Goal: Transaction & Acquisition: Purchase product/service

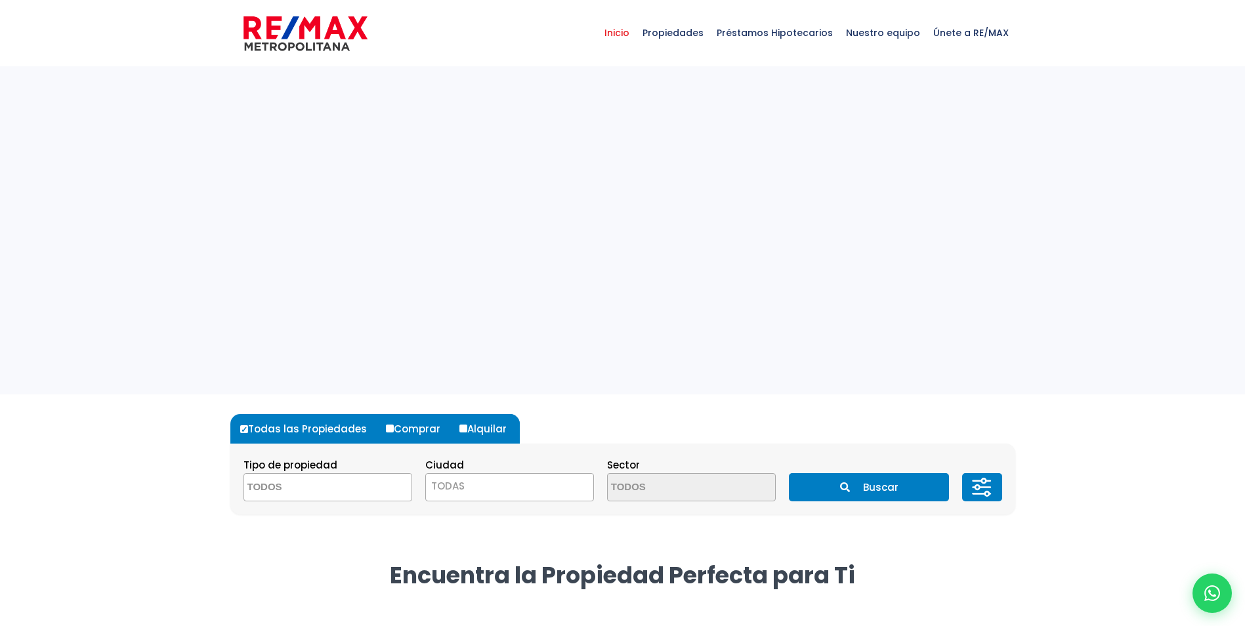
select select
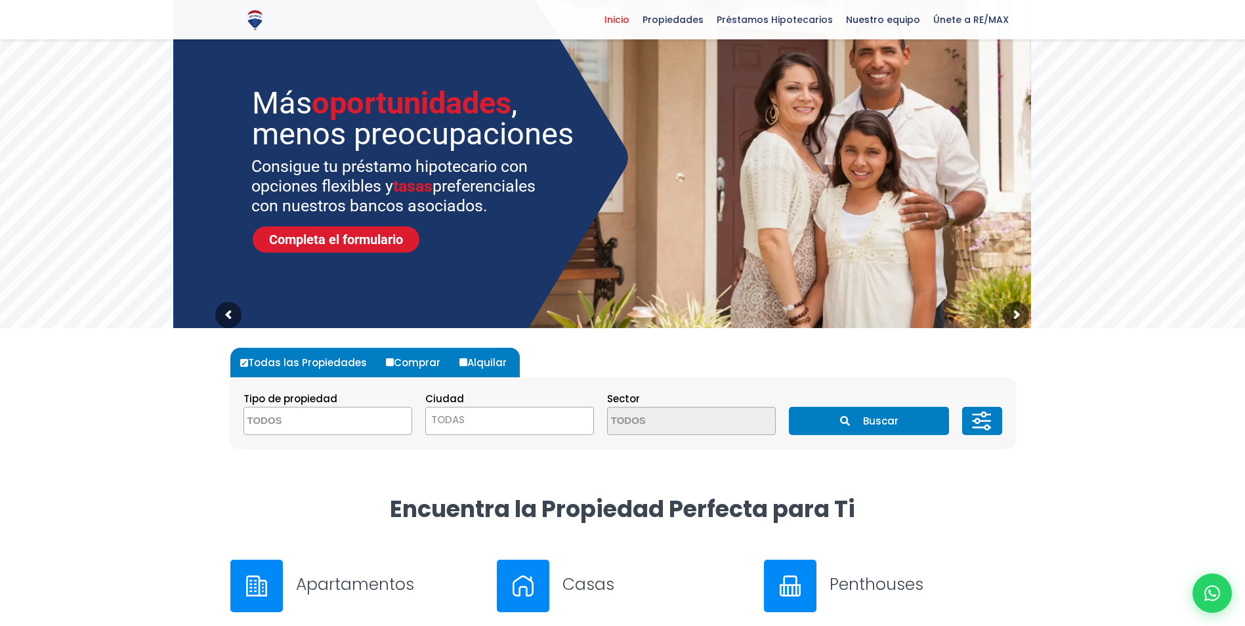
scroll to position [131, 0]
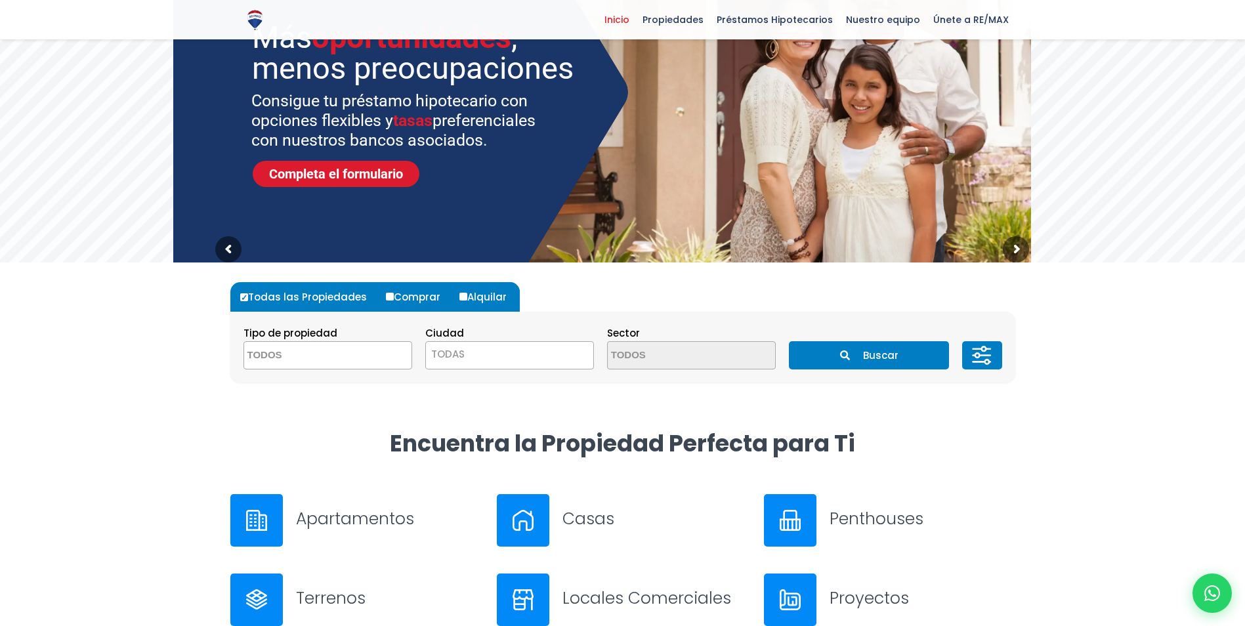
click at [299, 355] on textarea "Search" at bounding box center [307, 356] width 127 height 28
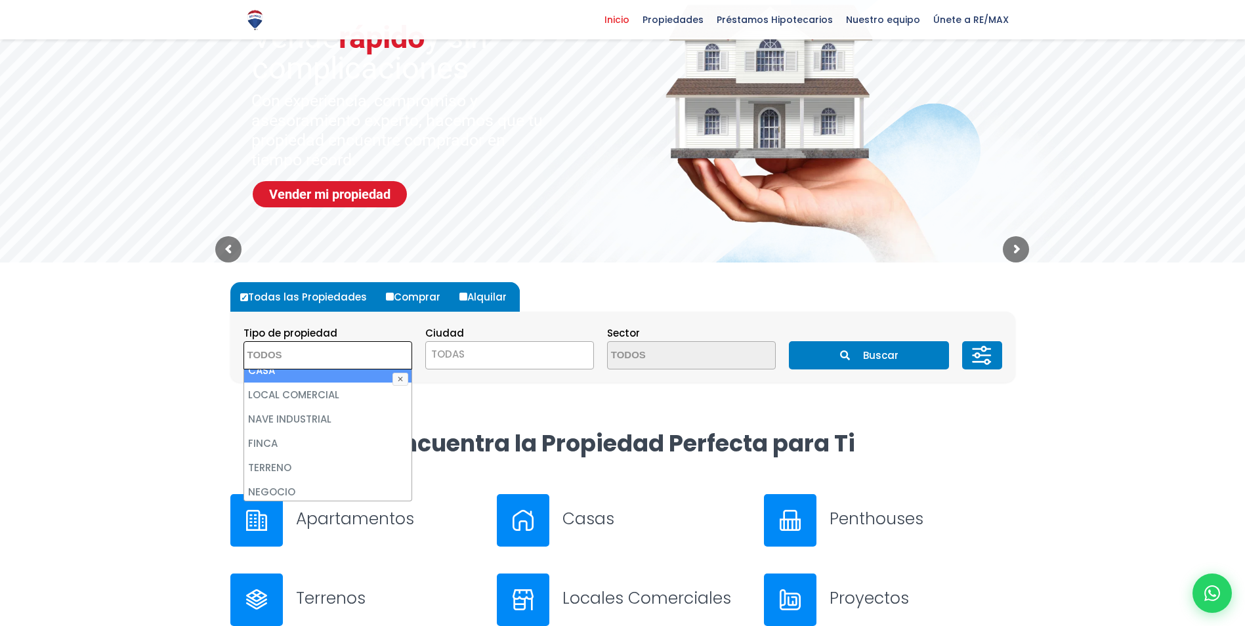
scroll to position [0, 0]
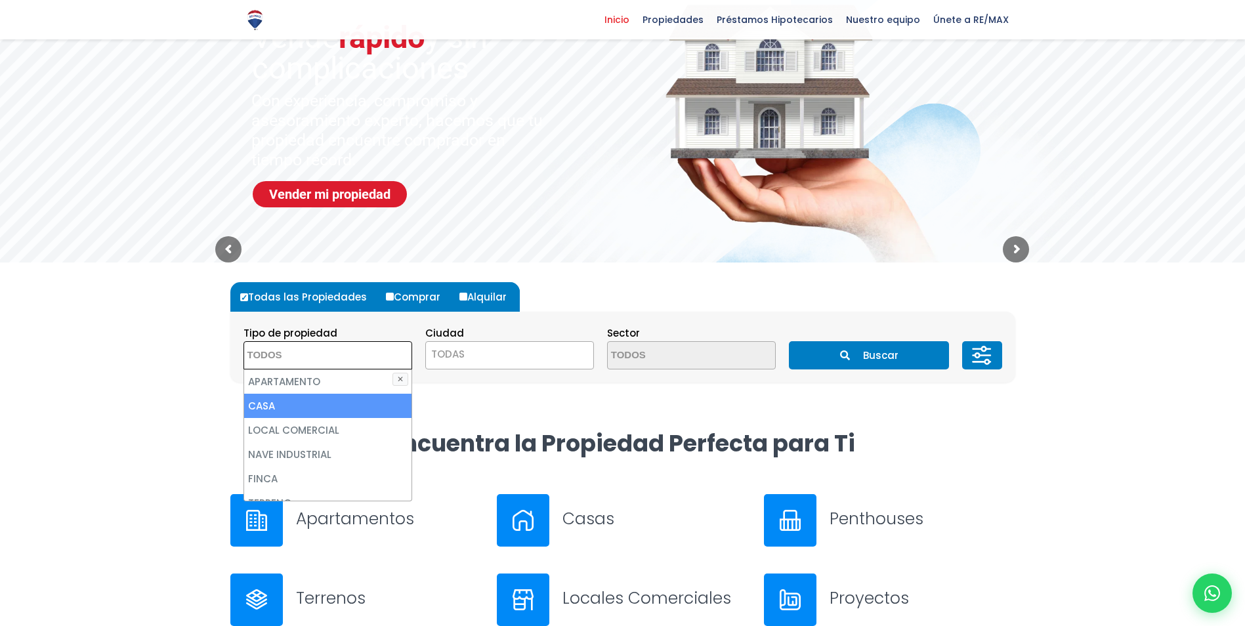
click at [450, 360] on span "TODAS" at bounding box center [447, 354] width 33 height 14
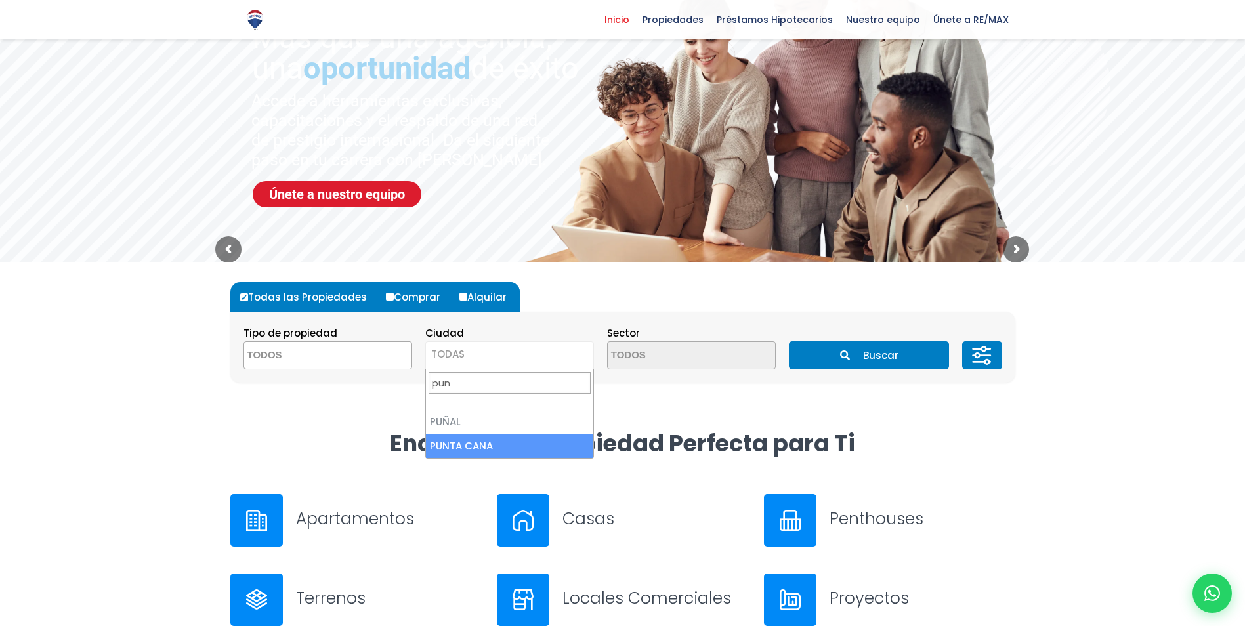
type input "pun"
select select "434"
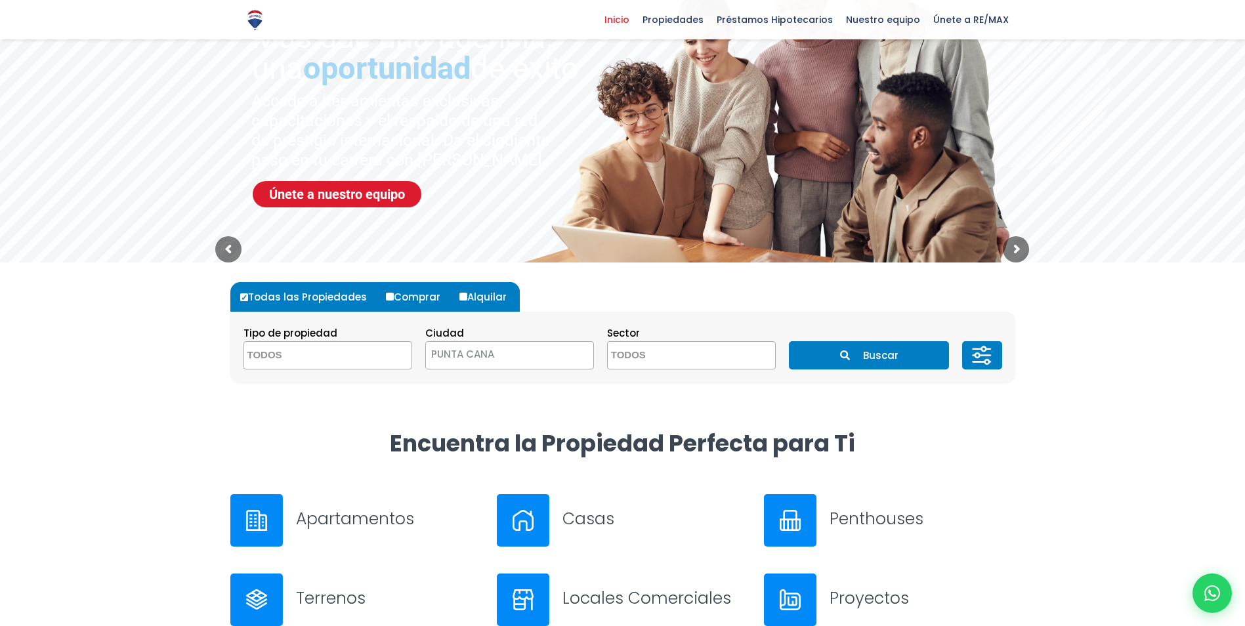
click at [848, 351] on icon "submit" at bounding box center [845, 356] width 10 height 10
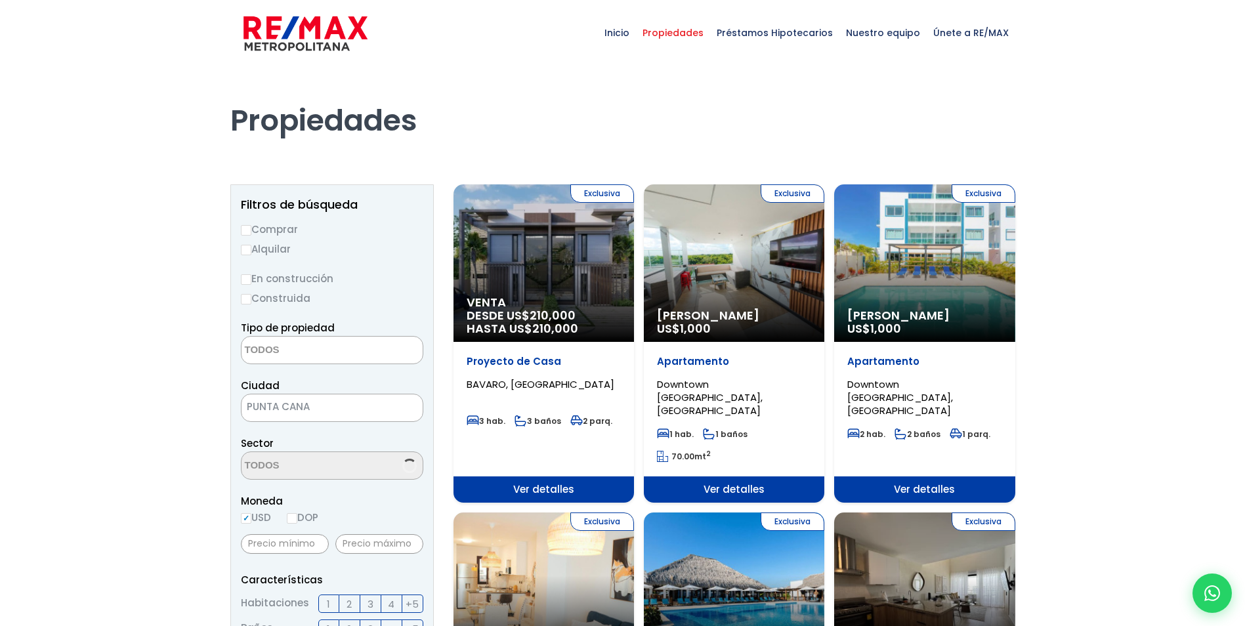
select select
click at [243, 230] on input "Comprar" at bounding box center [246, 230] width 11 height 11
radio input "true"
click at [246, 281] on input "En construcción" at bounding box center [246, 279] width 11 height 11
radio input "true"
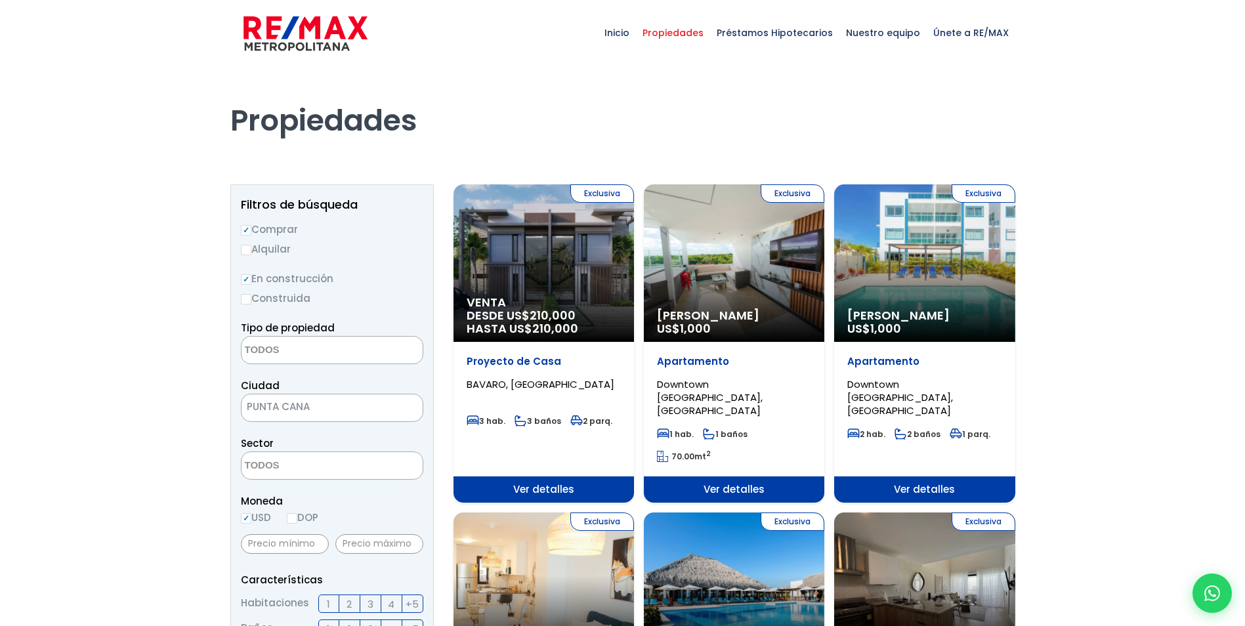
click at [248, 301] on input "Construida" at bounding box center [246, 299] width 11 height 11
radio input "true"
click at [244, 278] on input "En construcción" at bounding box center [246, 279] width 11 height 11
radio input "true"
click at [246, 301] on input "Construida" at bounding box center [246, 299] width 11 height 11
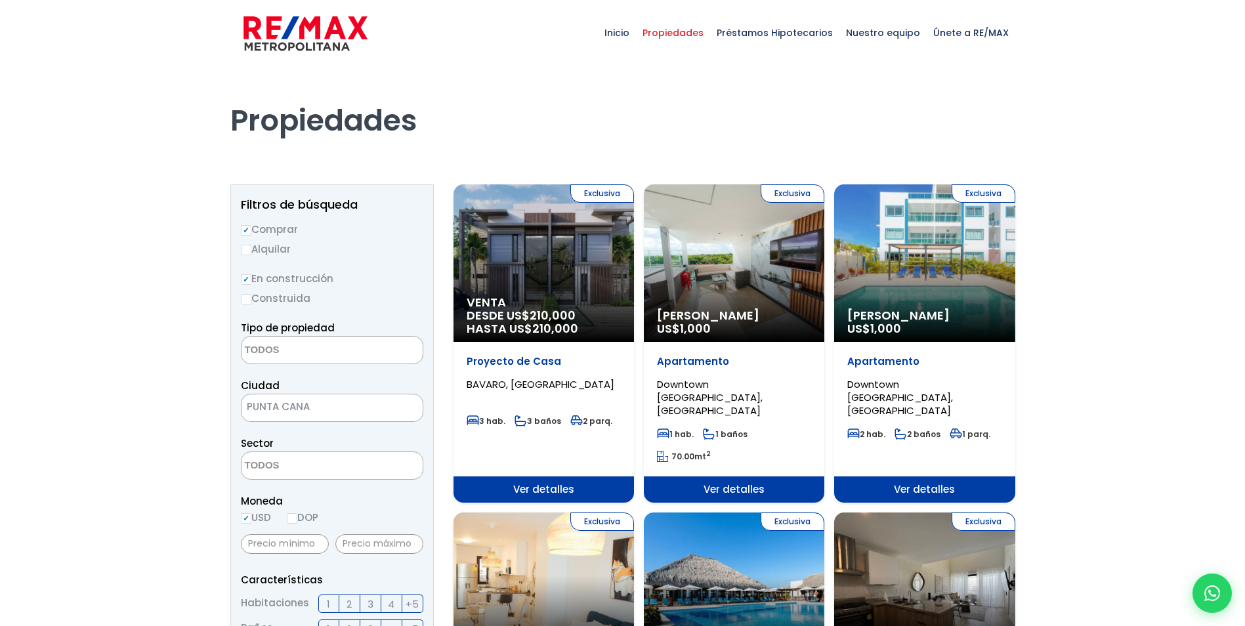
radio input "true"
click at [246, 286] on label "En construcción" at bounding box center [332, 278] width 183 height 16
click at [0, 0] on input "En construcción" at bounding box center [0, 0] width 0 height 0
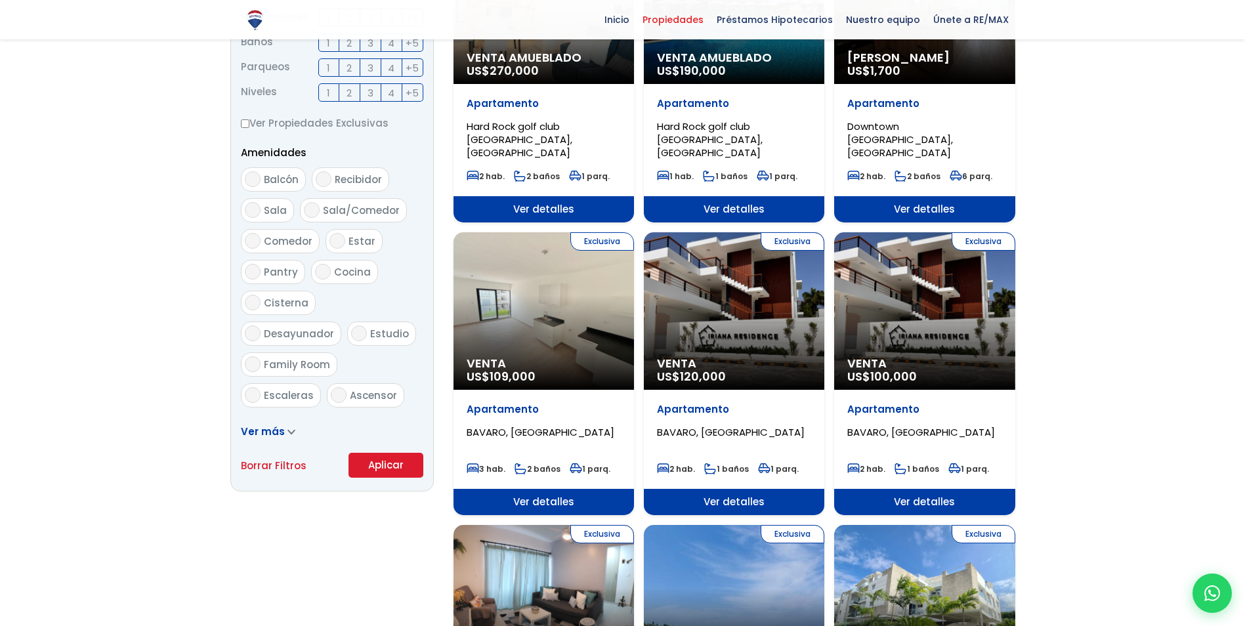
scroll to position [591, 0]
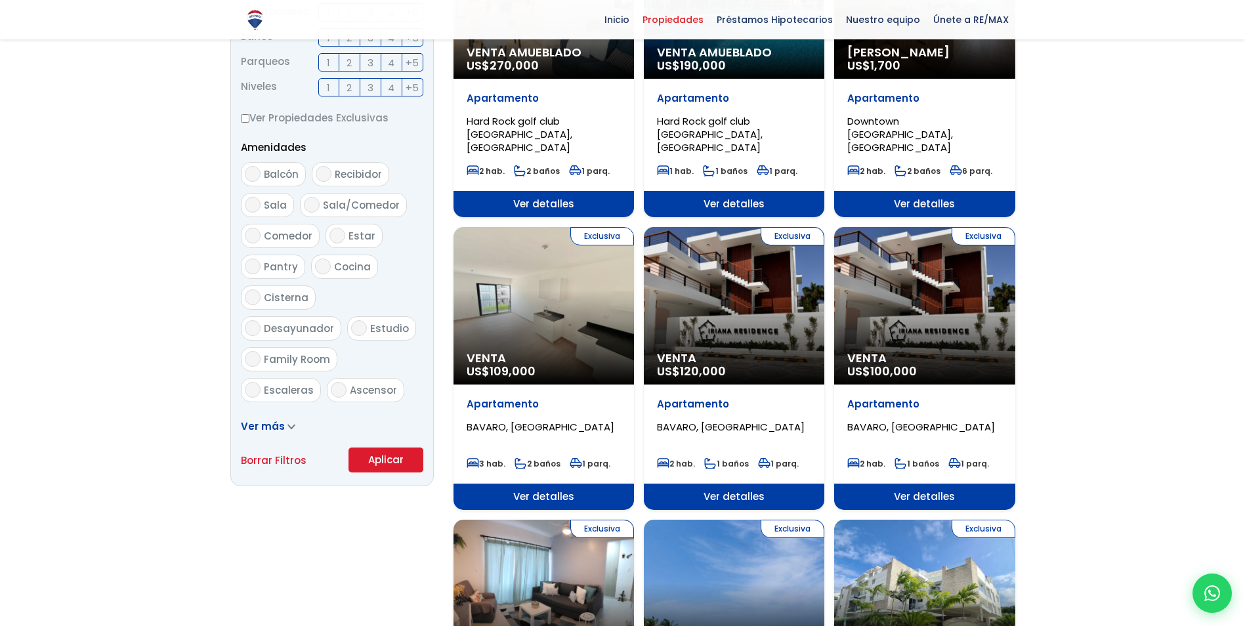
click at [381, 453] on button "Aplicar" at bounding box center [386, 460] width 75 height 25
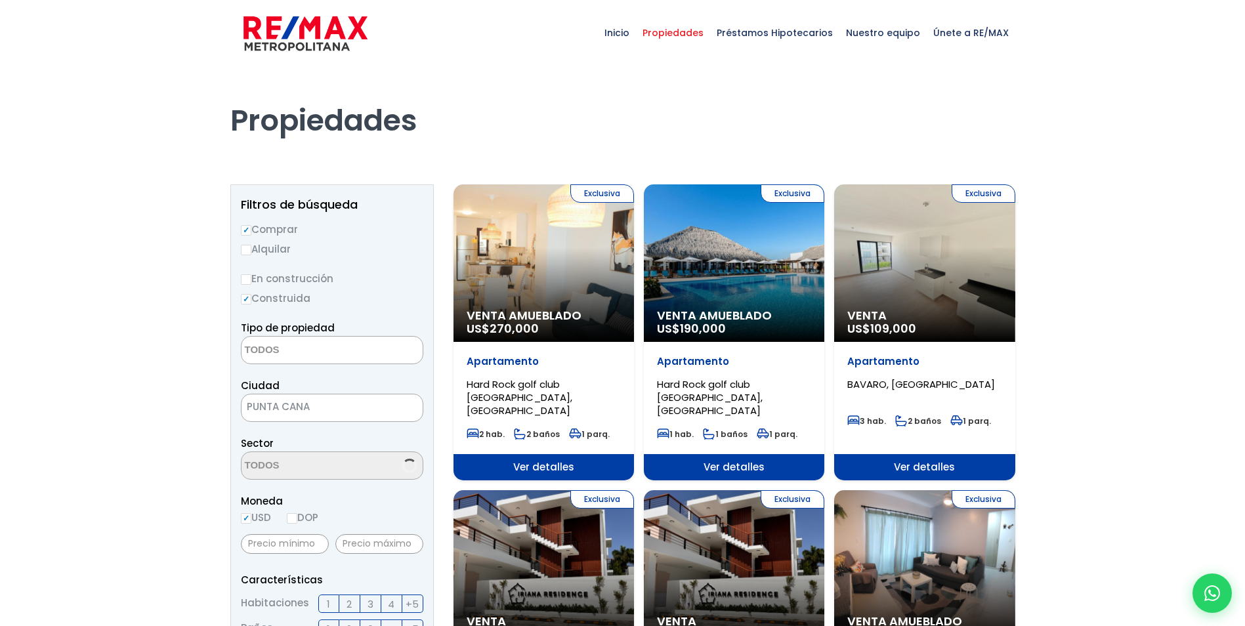
select select
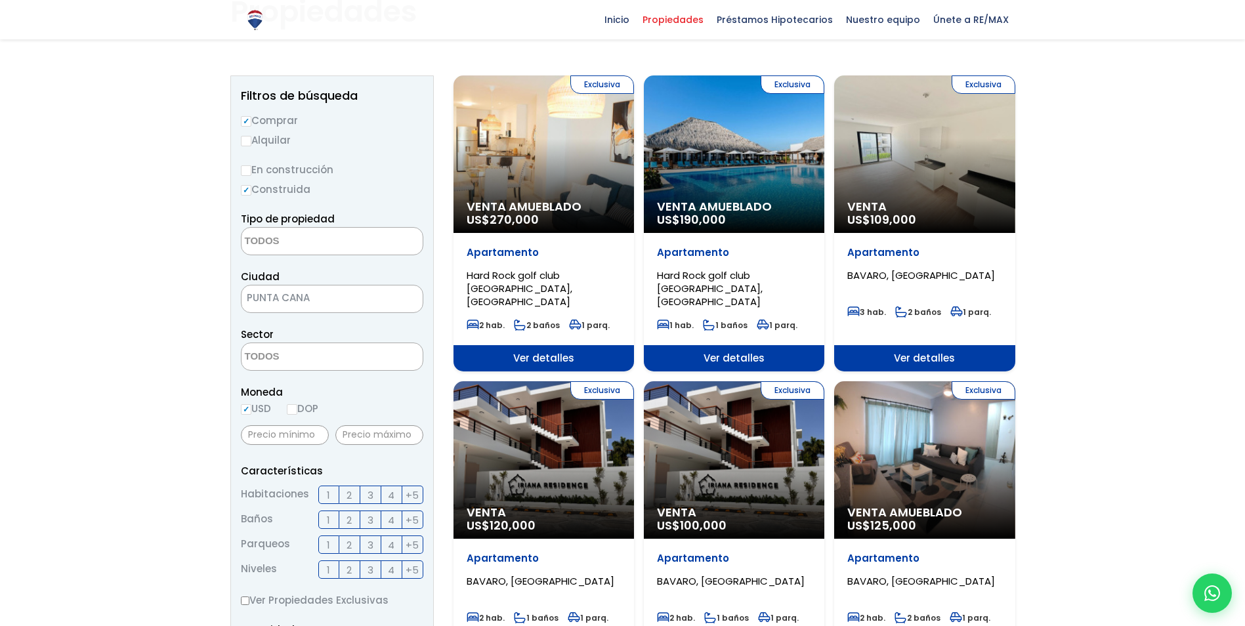
scroll to position [131, 0]
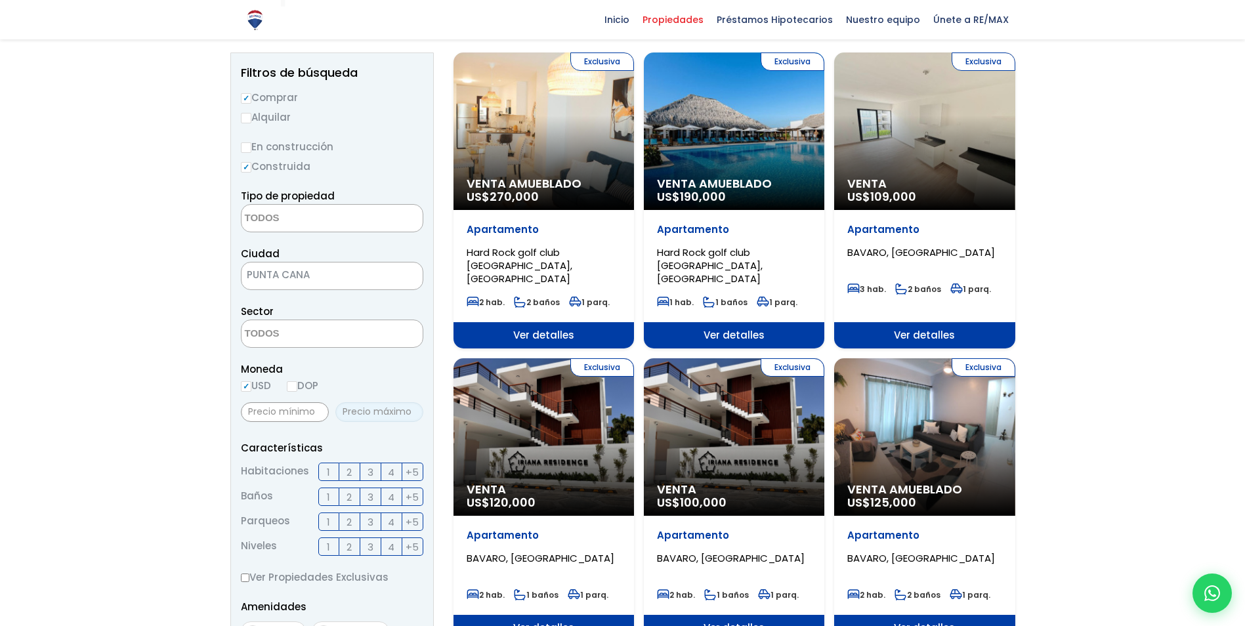
click at [367, 410] on input "text" at bounding box center [379, 412] width 88 height 20
type input "200,000"
click at [412, 376] on span "Moneda" at bounding box center [332, 369] width 183 height 16
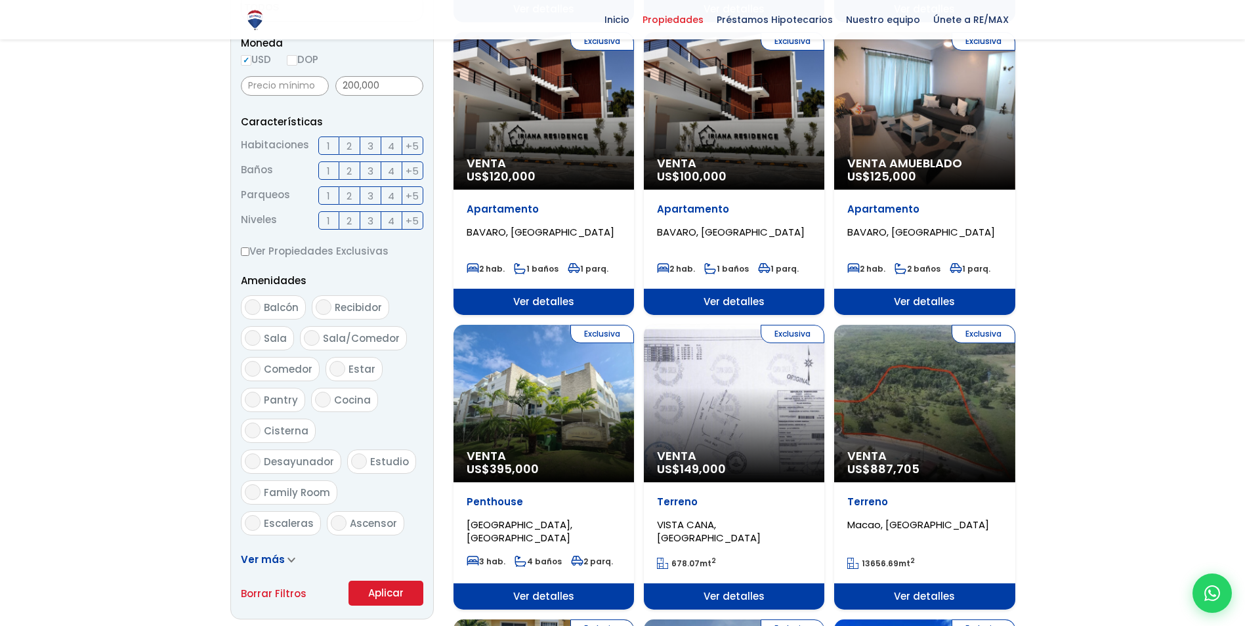
scroll to position [460, 0]
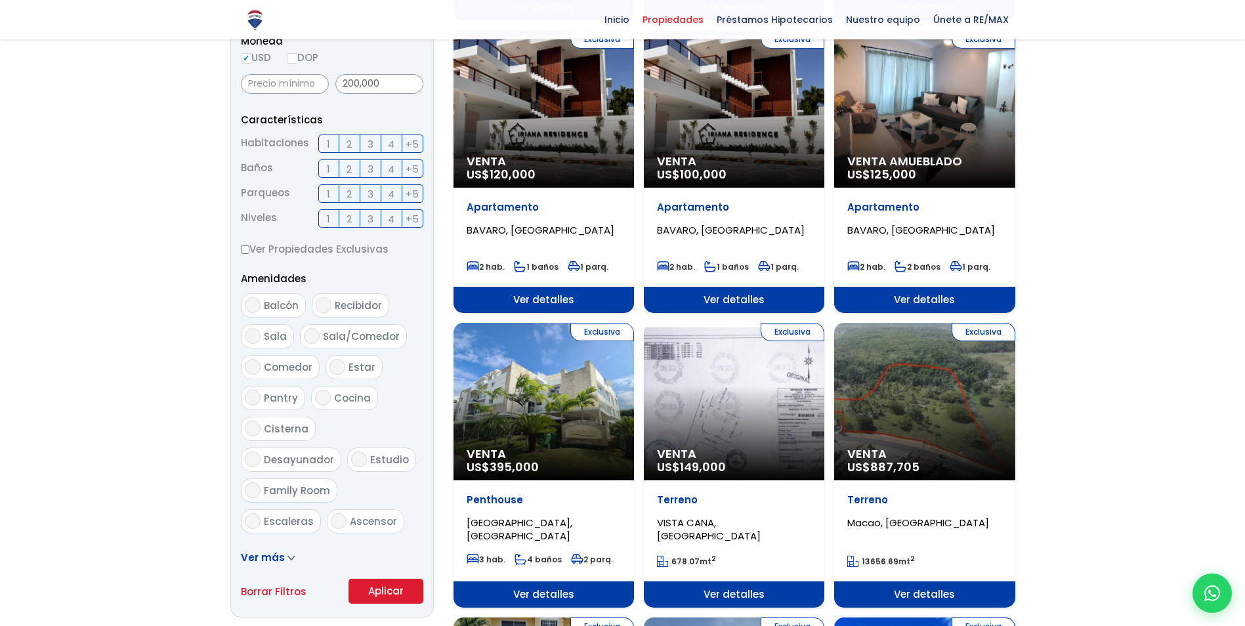
click at [393, 589] on button "Aplicar" at bounding box center [386, 591] width 75 height 25
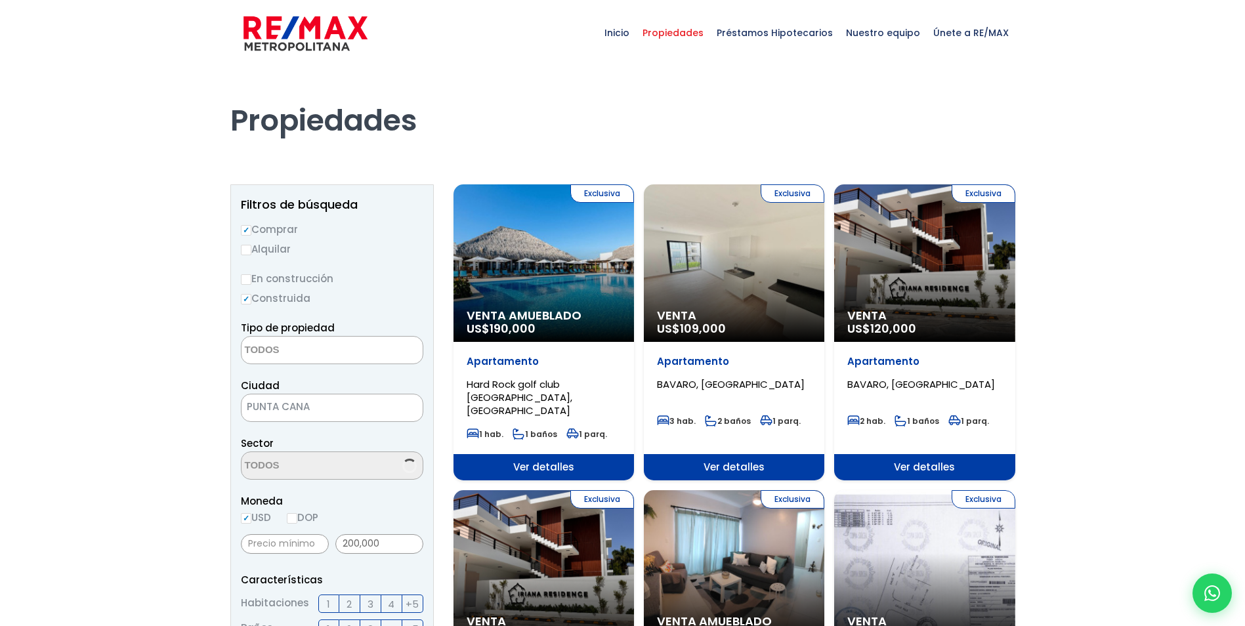
select select
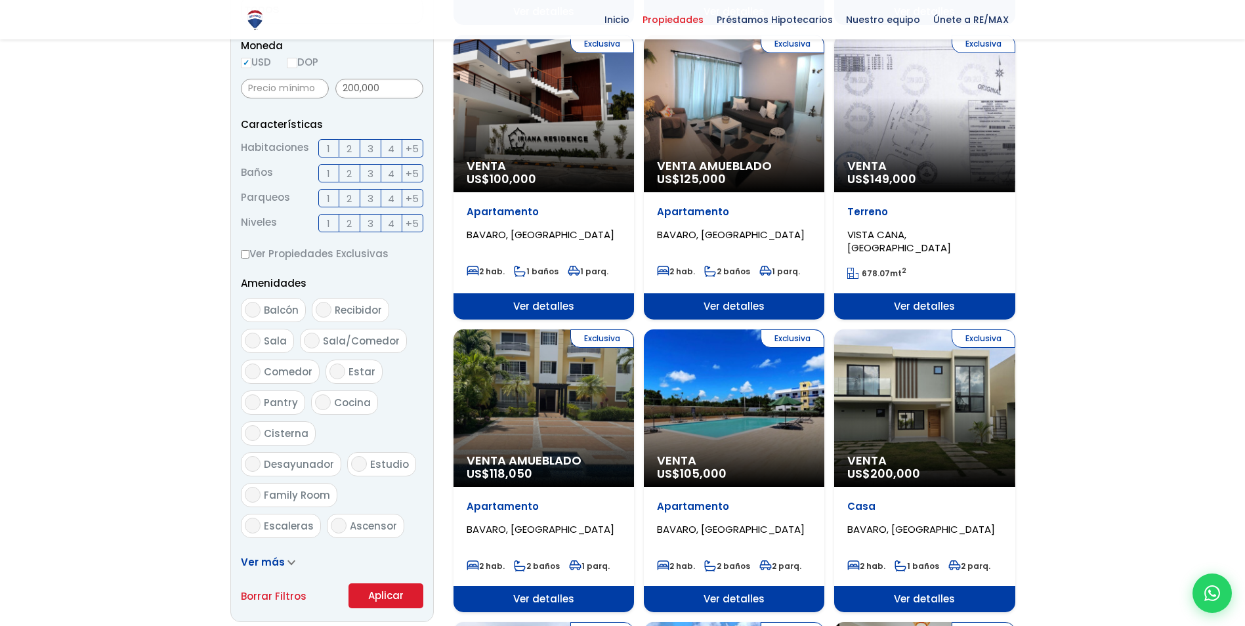
scroll to position [591, 0]
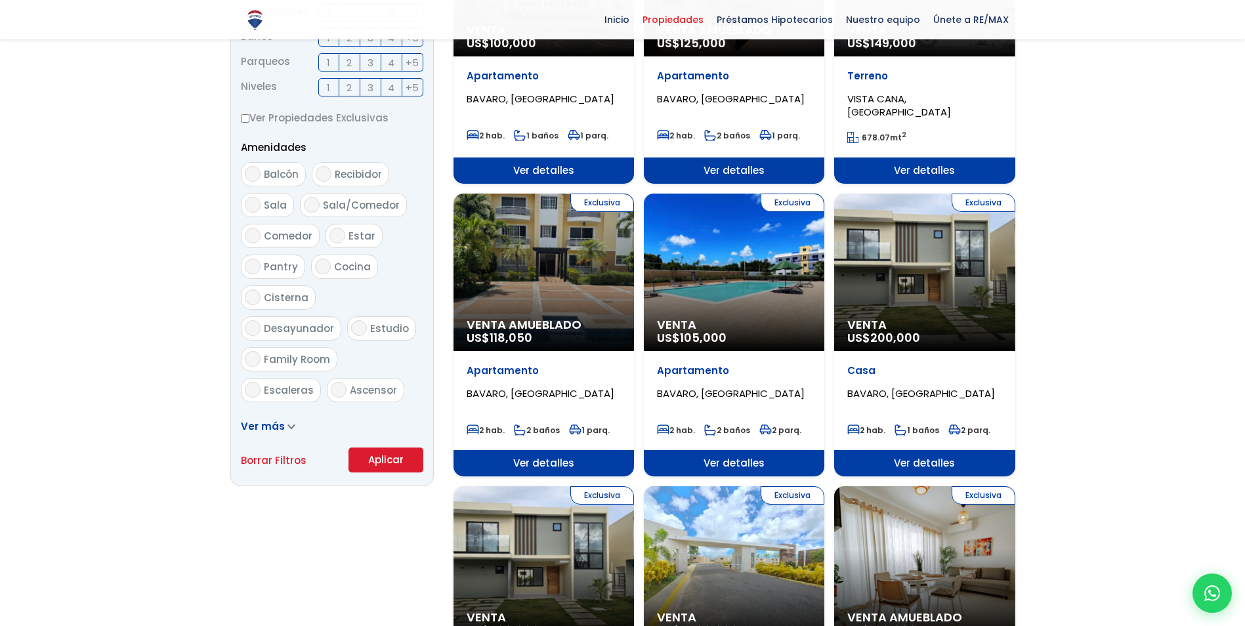
click at [288, 424] on icon at bounding box center [292, 427] width 8 height 6
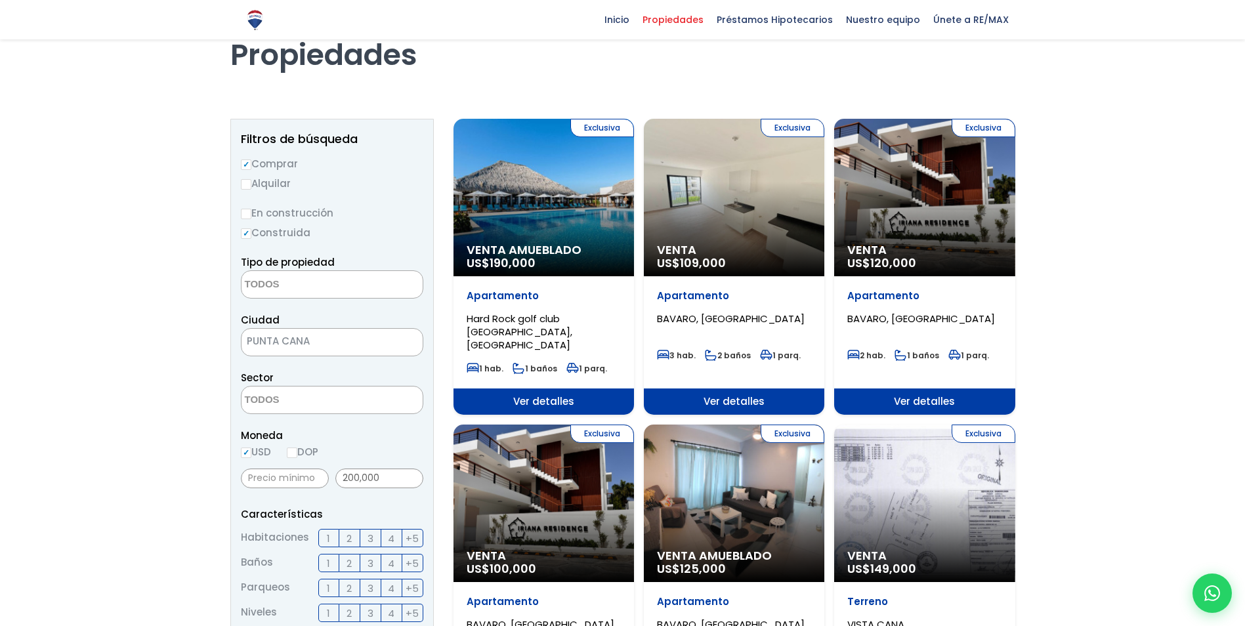
scroll to position [0, 0]
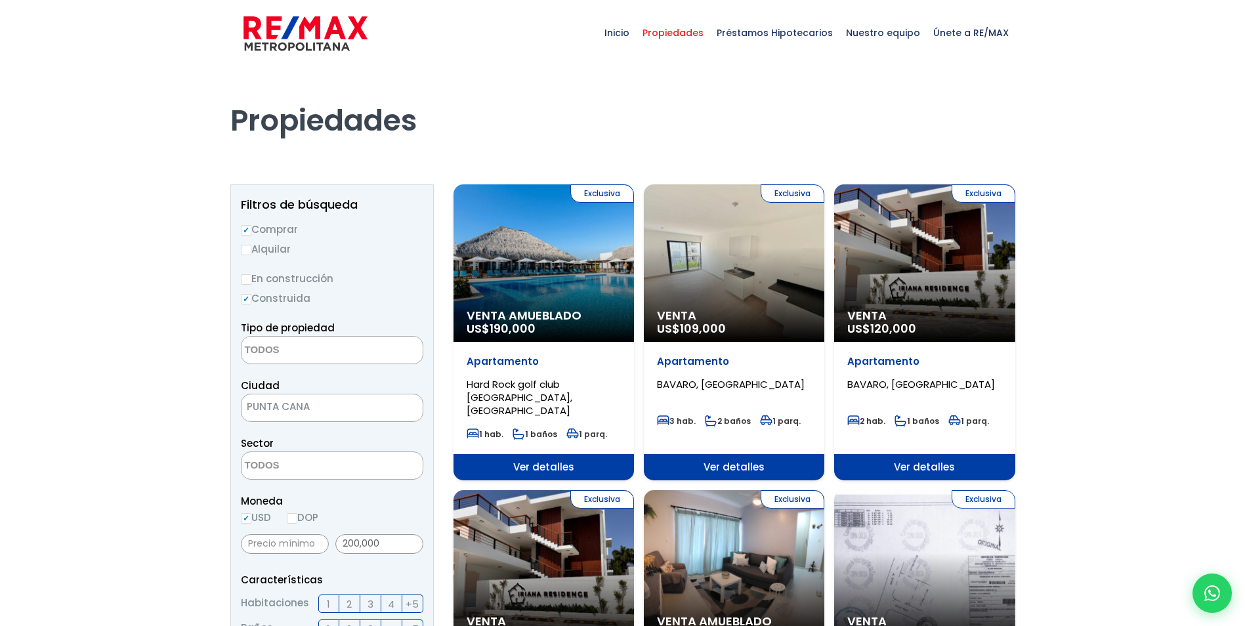
click at [634, 278] on div "Exclusiva Venta US$ 109,000" at bounding box center [544, 263] width 181 height 158
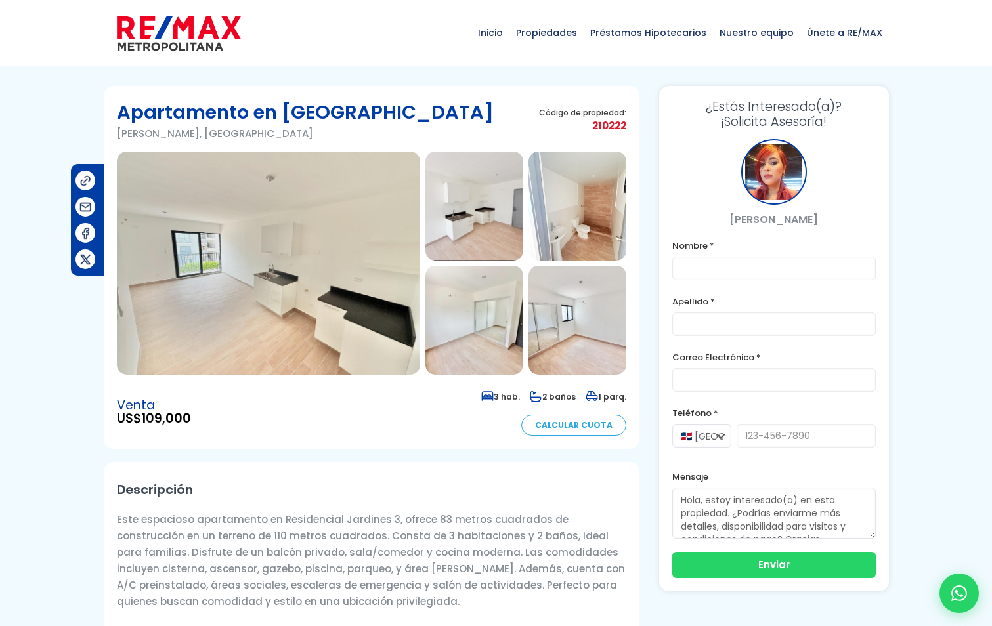
click at [389, 299] on img at bounding box center [268, 263] width 303 height 223
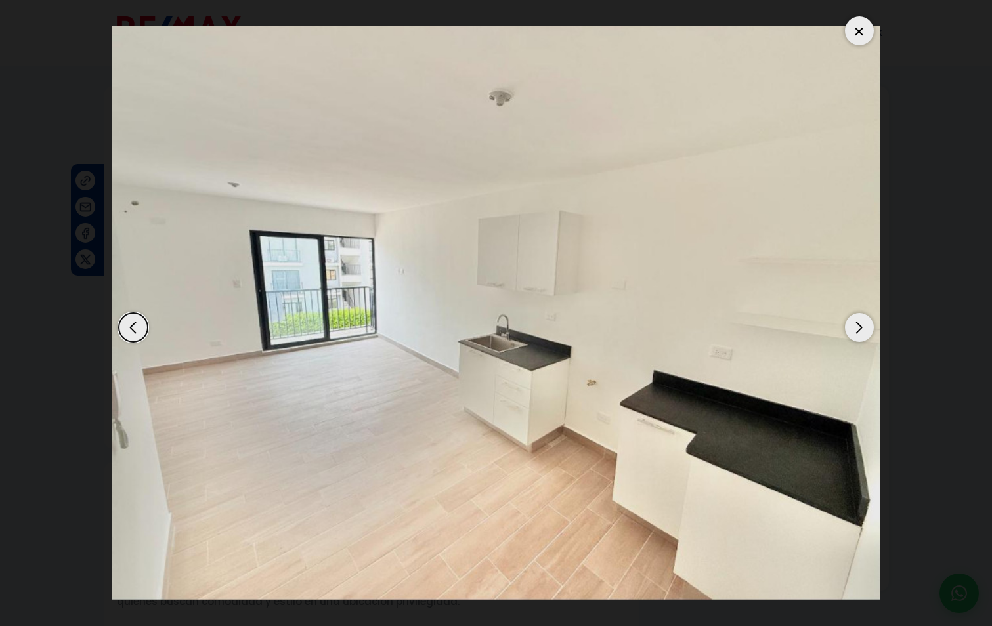
click at [861, 324] on div "Next slide" at bounding box center [859, 327] width 29 height 29
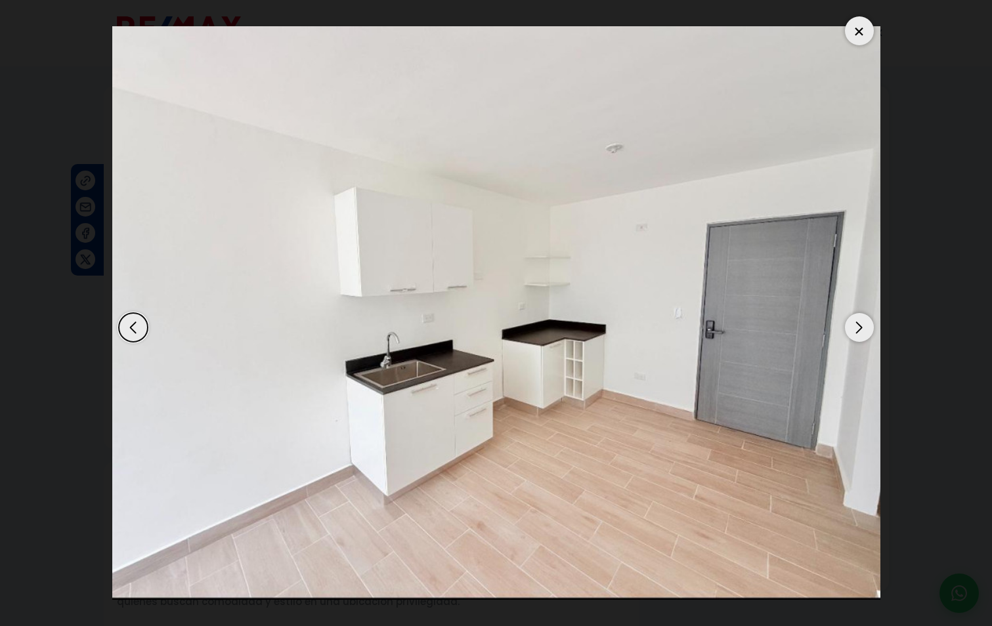
click at [861, 324] on div "Next slide" at bounding box center [859, 327] width 29 height 29
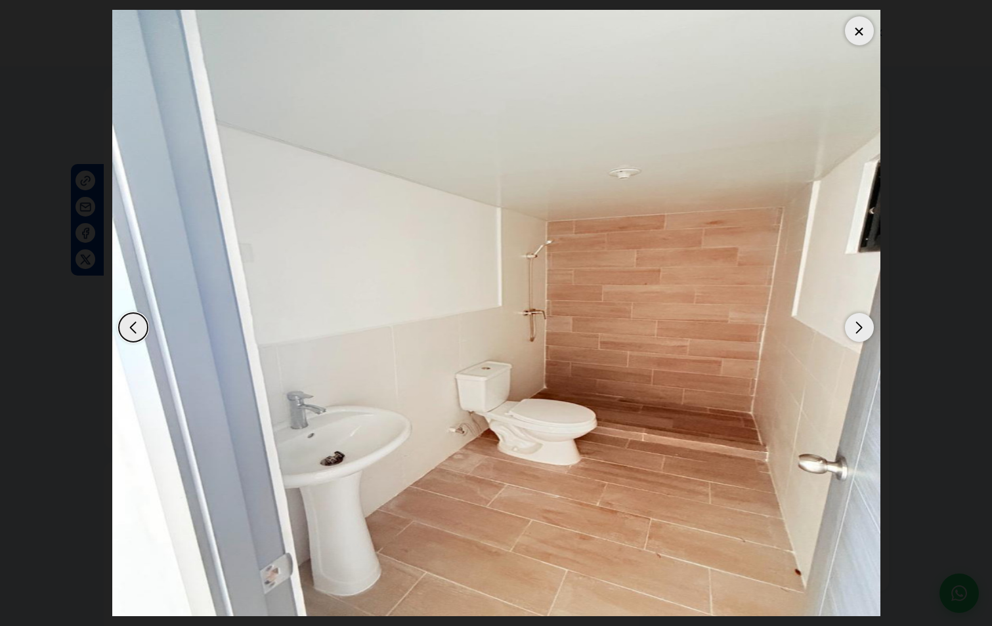
click at [861, 324] on div "Next slide" at bounding box center [859, 327] width 29 height 29
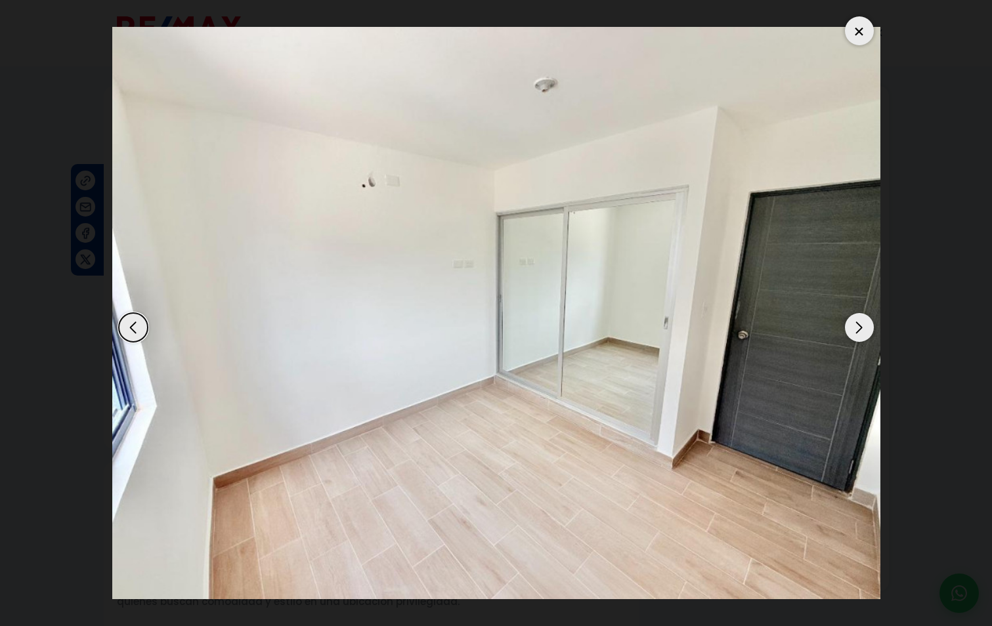
click at [861, 324] on div "Next slide" at bounding box center [859, 327] width 29 height 29
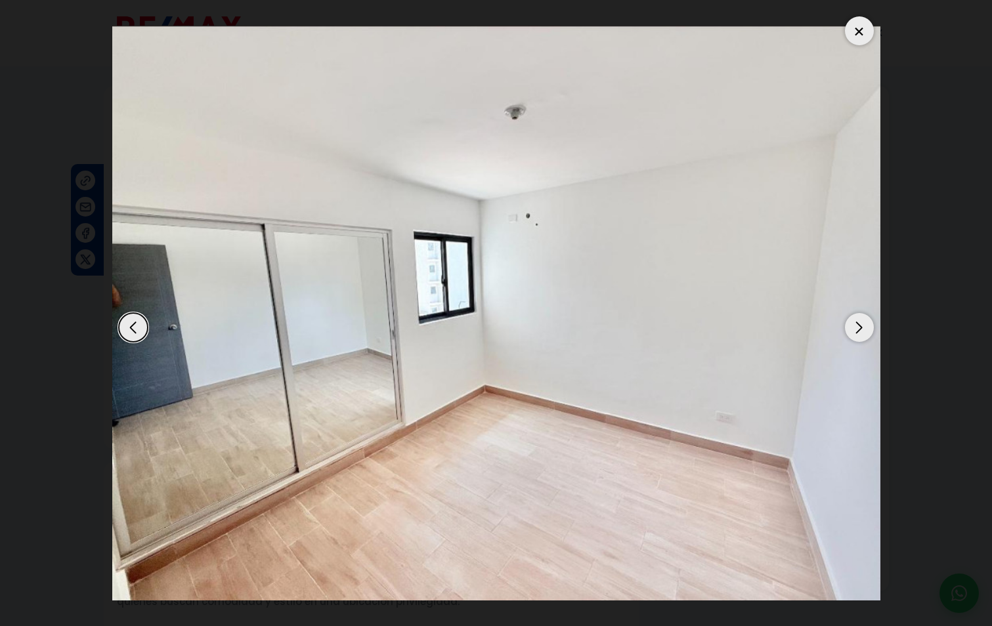
click at [861, 324] on div "Next slide" at bounding box center [859, 327] width 29 height 29
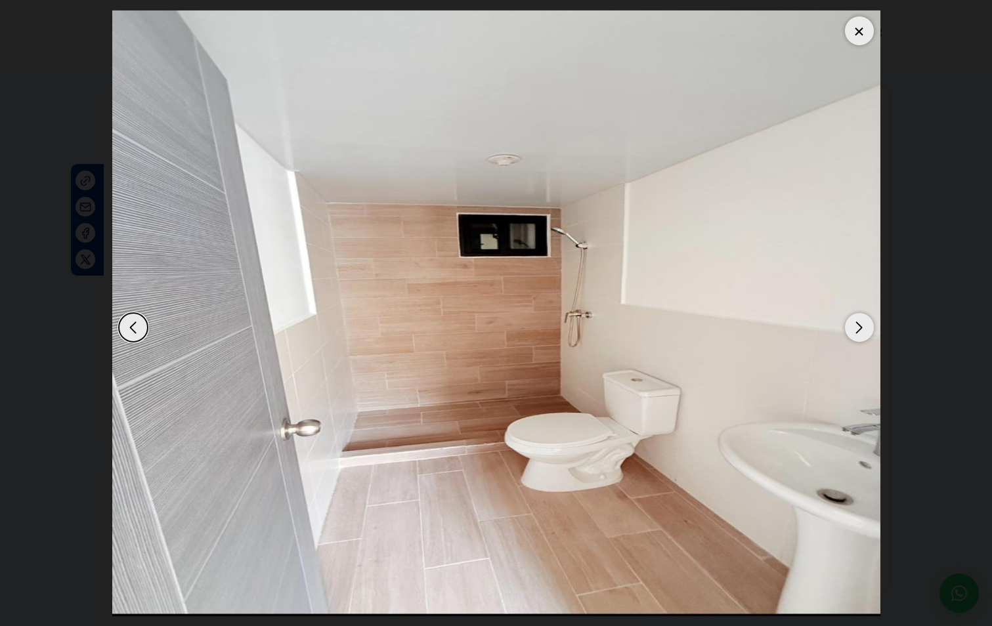
click at [861, 324] on div "Next slide" at bounding box center [859, 327] width 29 height 29
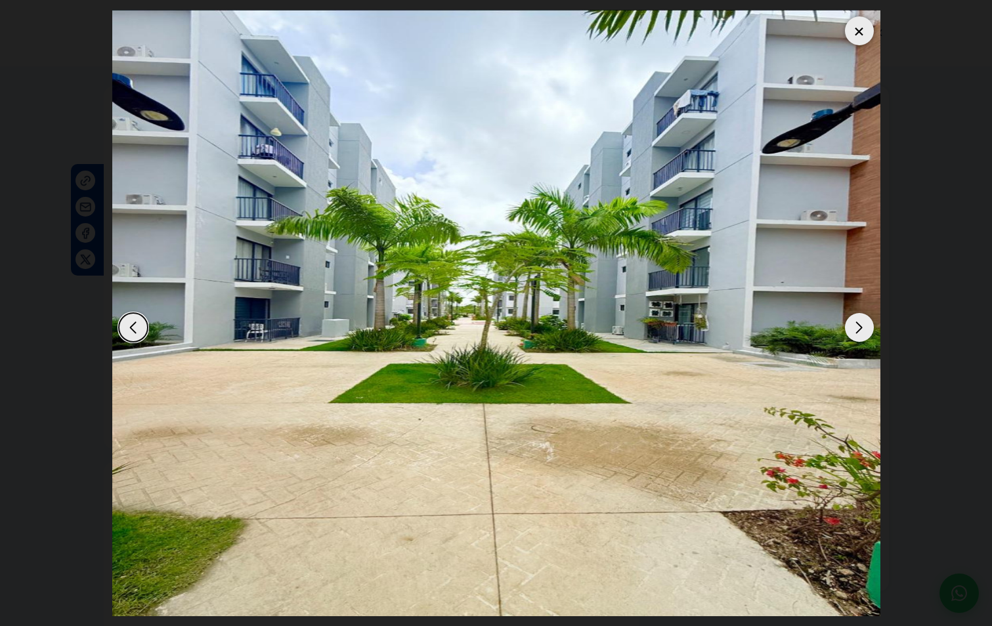
click at [861, 324] on div "Next slide" at bounding box center [859, 327] width 29 height 29
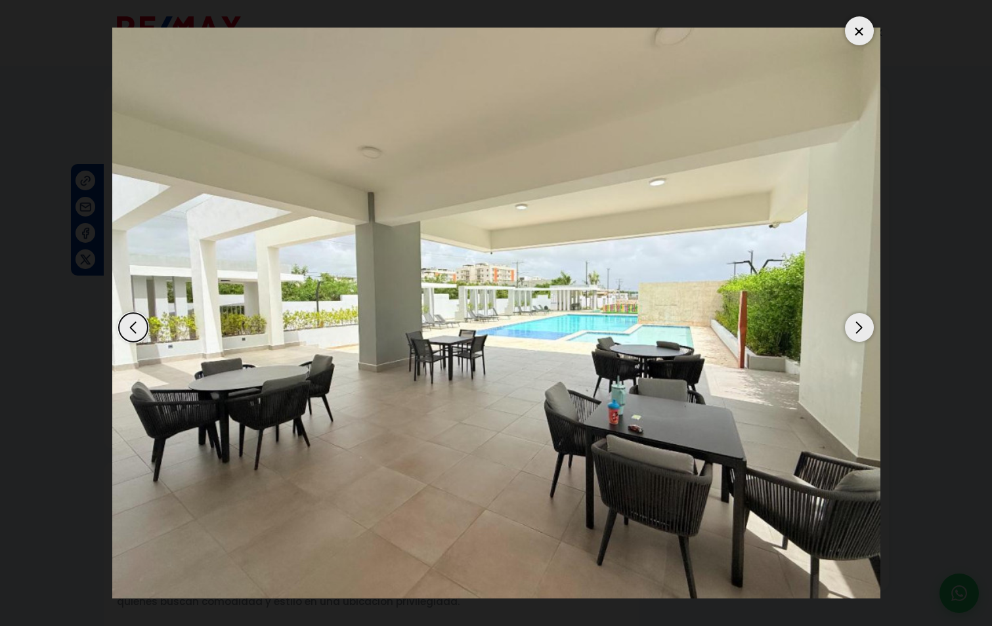
click at [861, 324] on div "Next slide" at bounding box center [859, 327] width 29 height 29
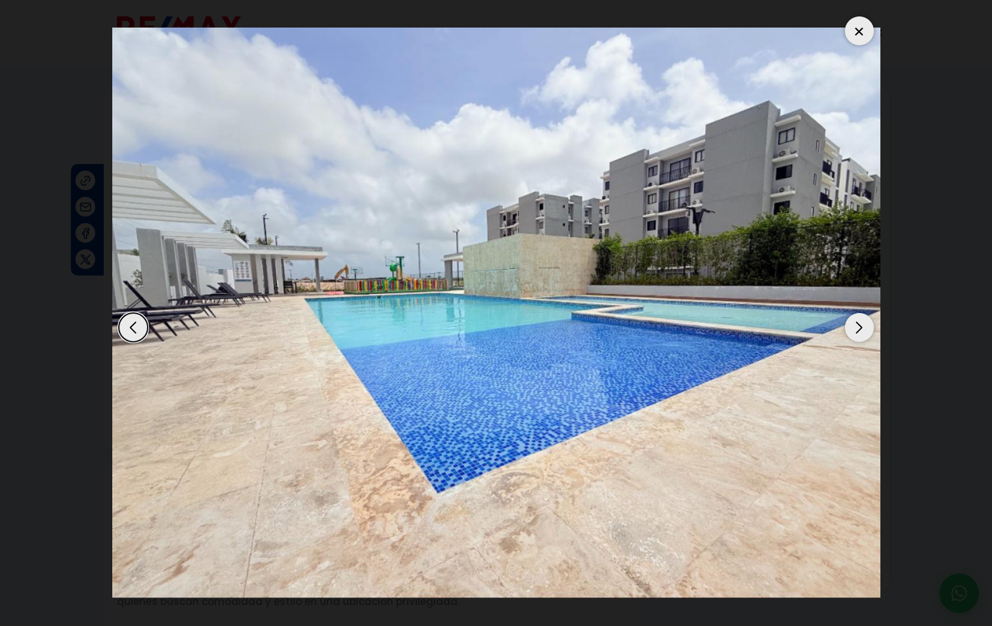
click at [861, 324] on div "Next slide" at bounding box center [859, 327] width 29 height 29
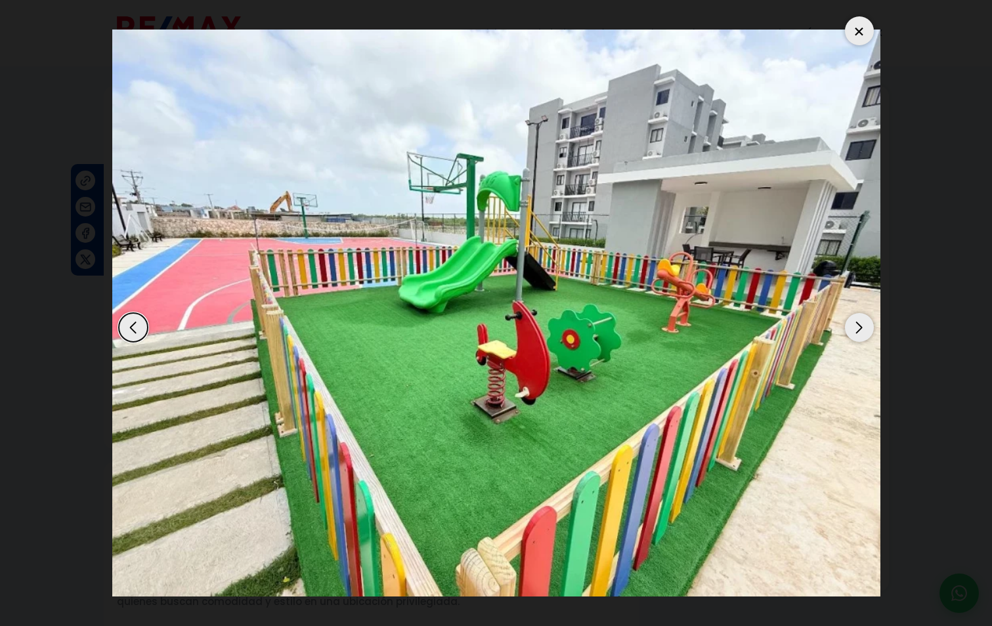
click at [861, 324] on div "Next slide" at bounding box center [859, 327] width 29 height 29
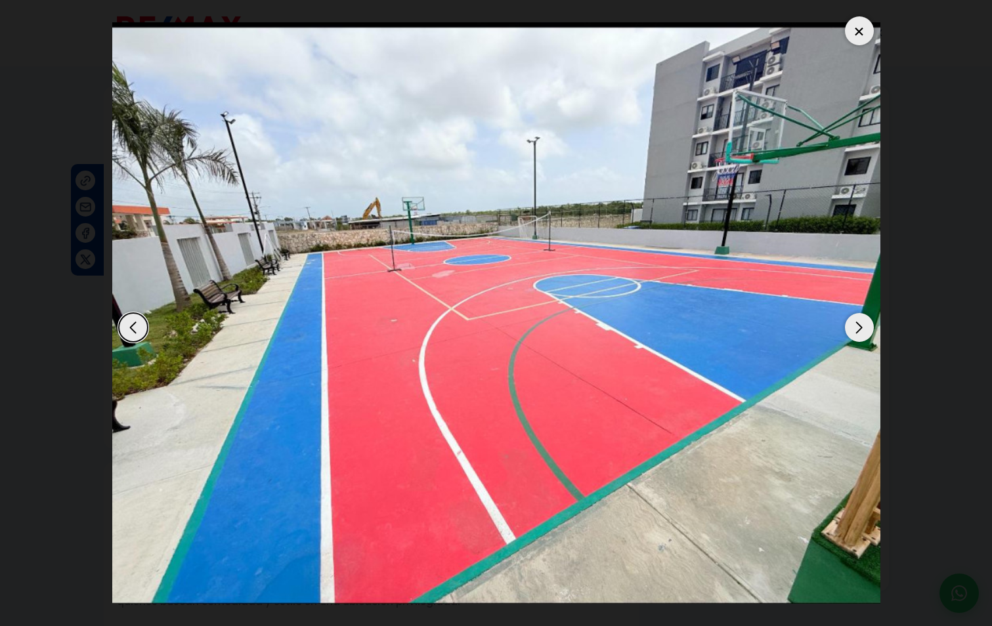
click at [861, 324] on div "Next slide" at bounding box center [859, 327] width 29 height 29
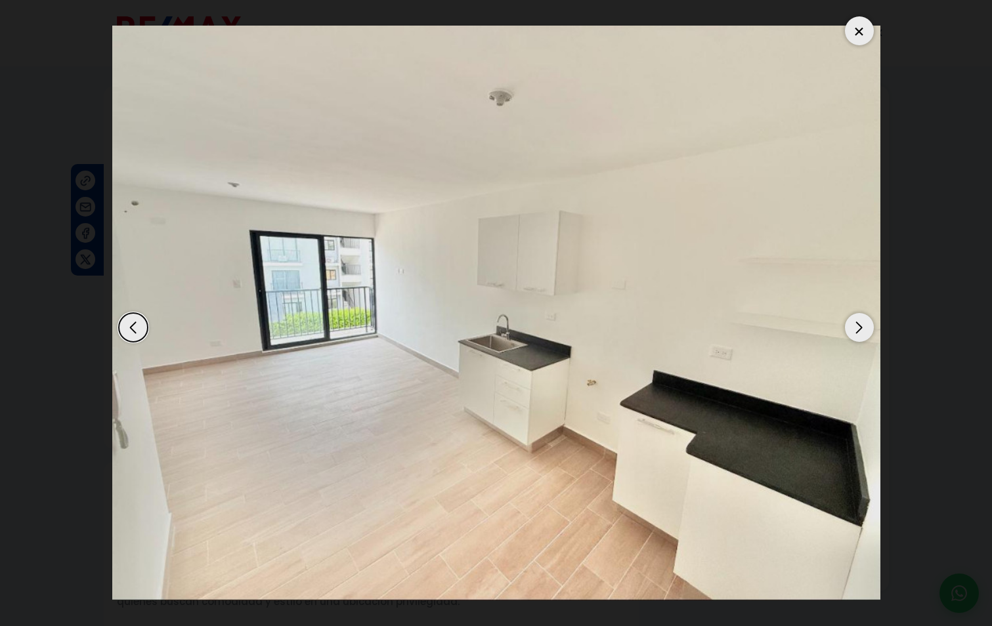
click at [861, 324] on div "Next slide" at bounding box center [859, 327] width 29 height 29
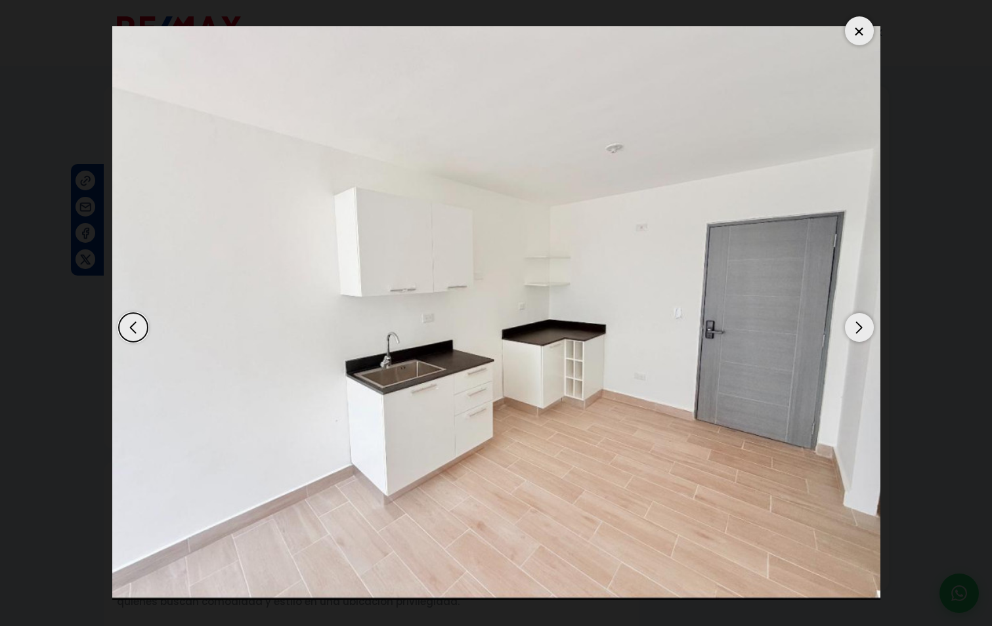
click at [855, 26] on div at bounding box center [859, 30] width 29 height 29
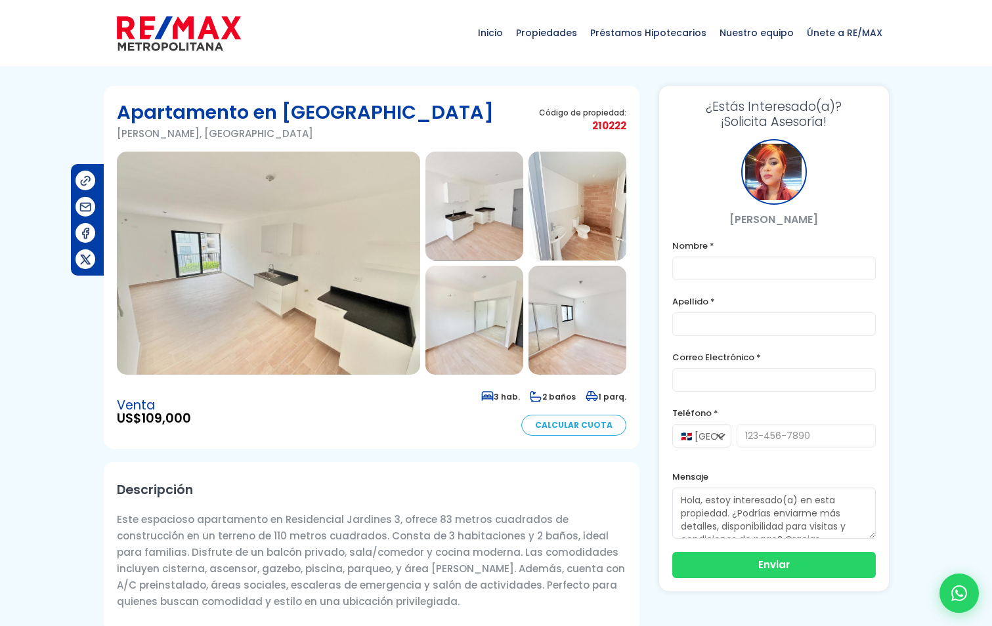
click at [389, 312] on img at bounding box center [268, 263] width 303 height 223
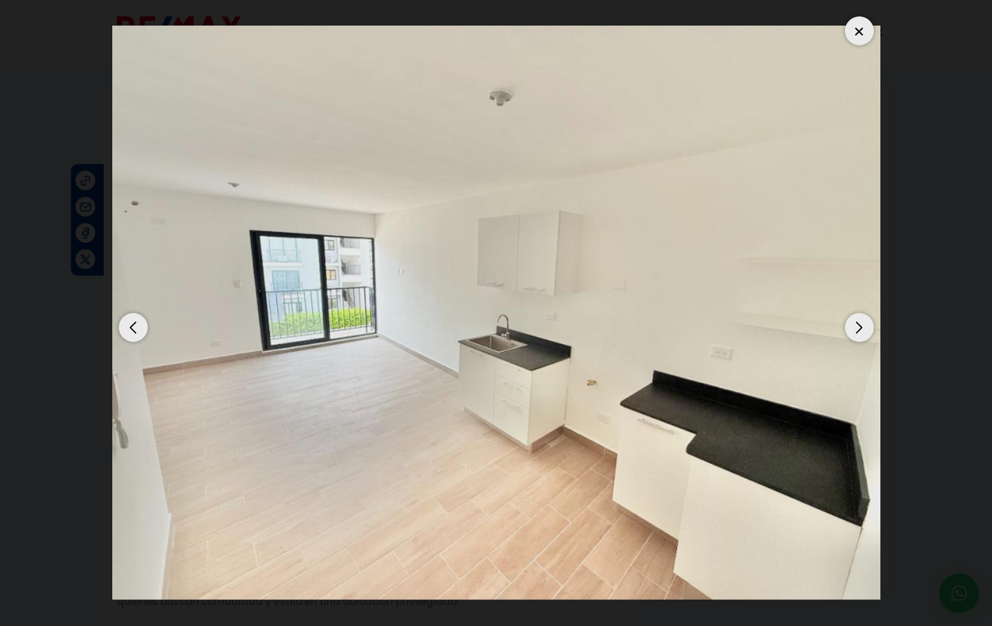
click at [859, 328] on div "Next slide" at bounding box center [859, 327] width 29 height 29
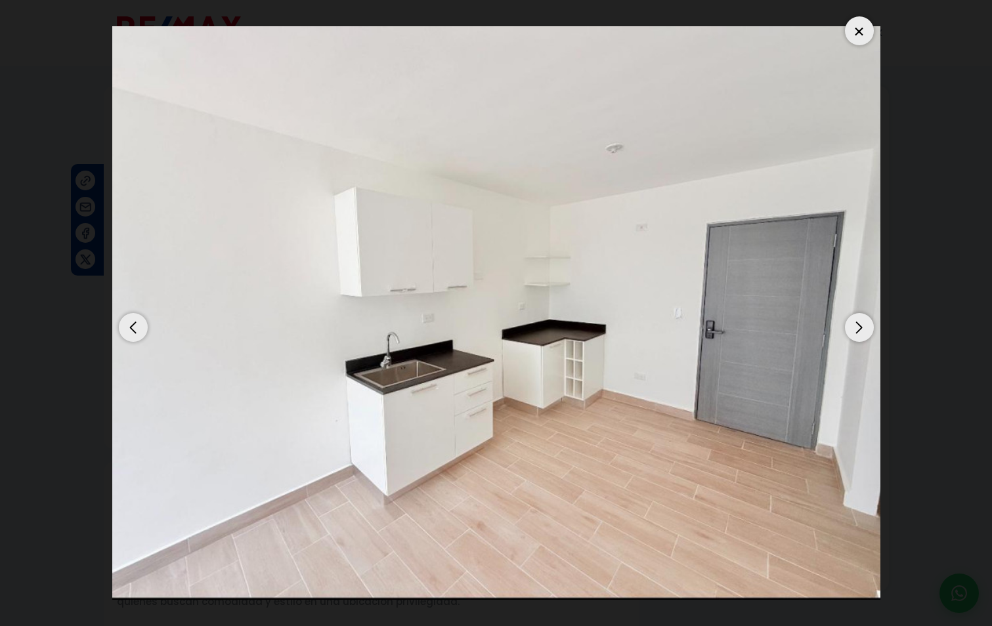
click at [859, 328] on div "Next slide" at bounding box center [859, 327] width 29 height 29
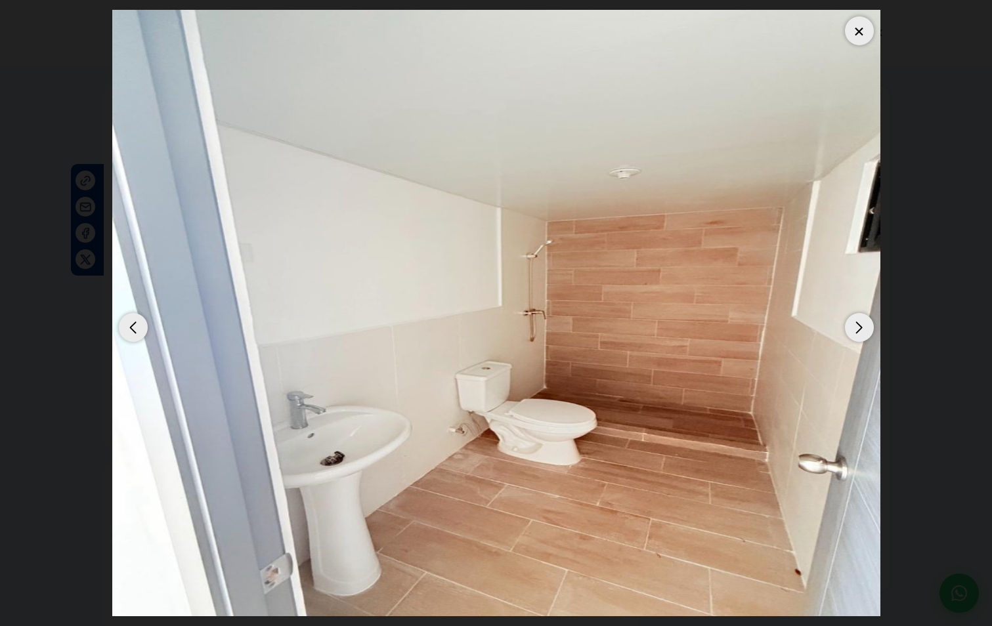
click at [859, 328] on div "Next slide" at bounding box center [859, 327] width 29 height 29
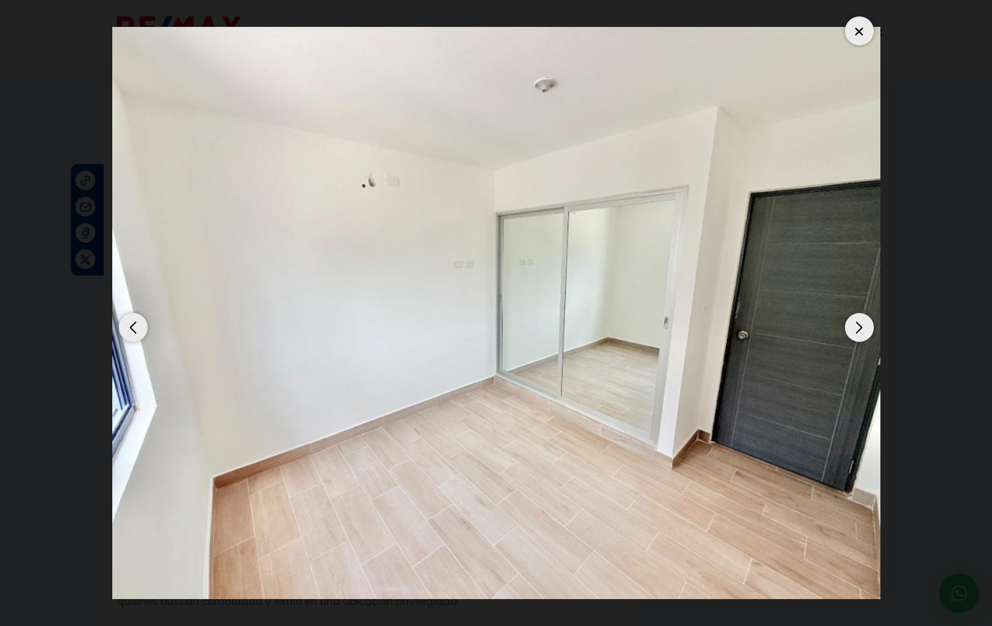
click at [859, 328] on div "Next slide" at bounding box center [859, 327] width 29 height 29
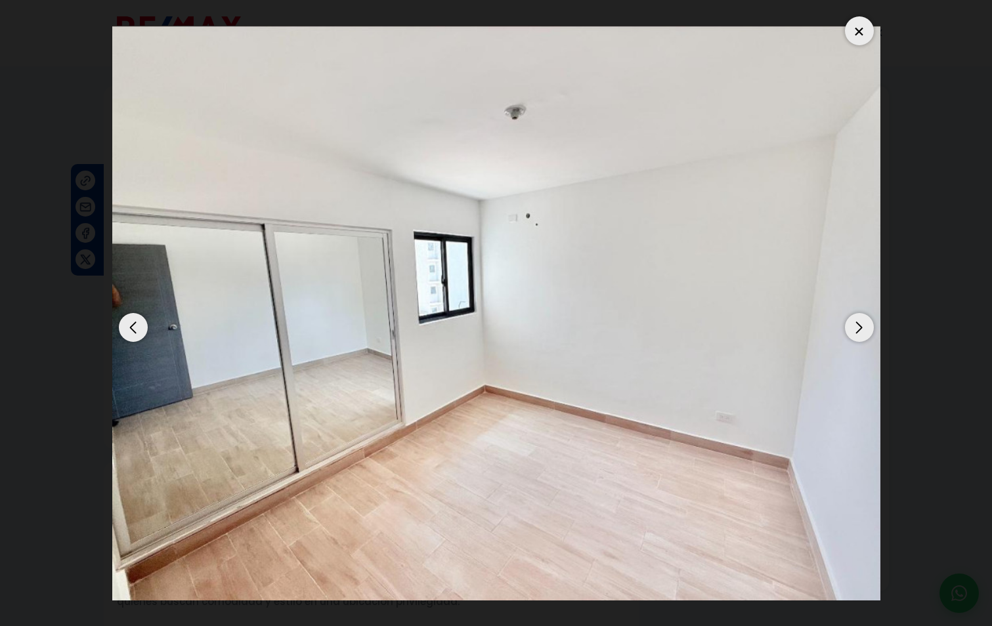
click at [859, 328] on div "Next slide" at bounding box center [859, 327] width 29 height 29
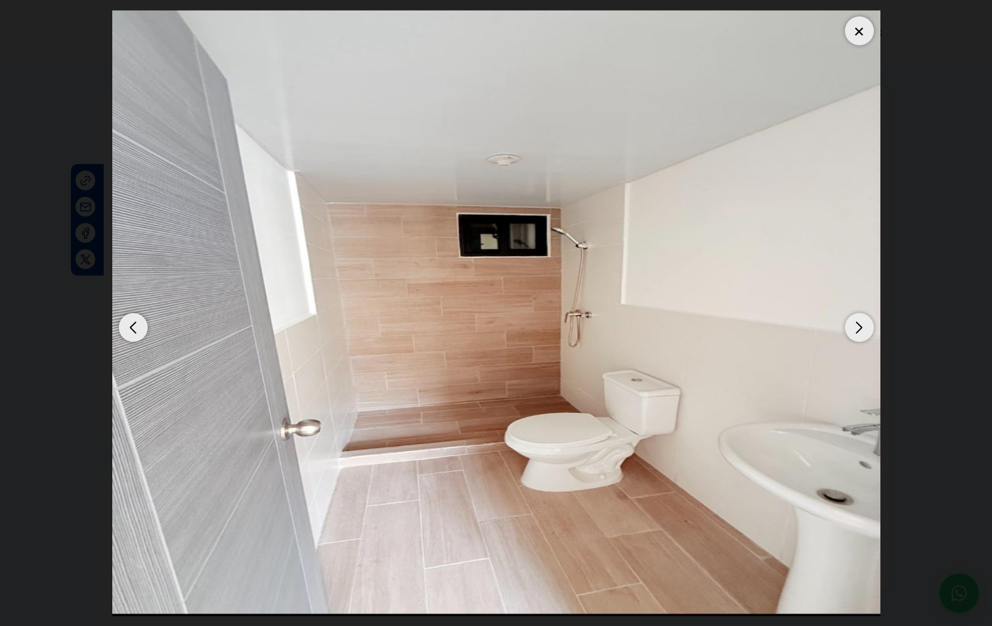
click at [859, 328] on div "Next slide" at bounding box center [859, 327] width 29 height 29
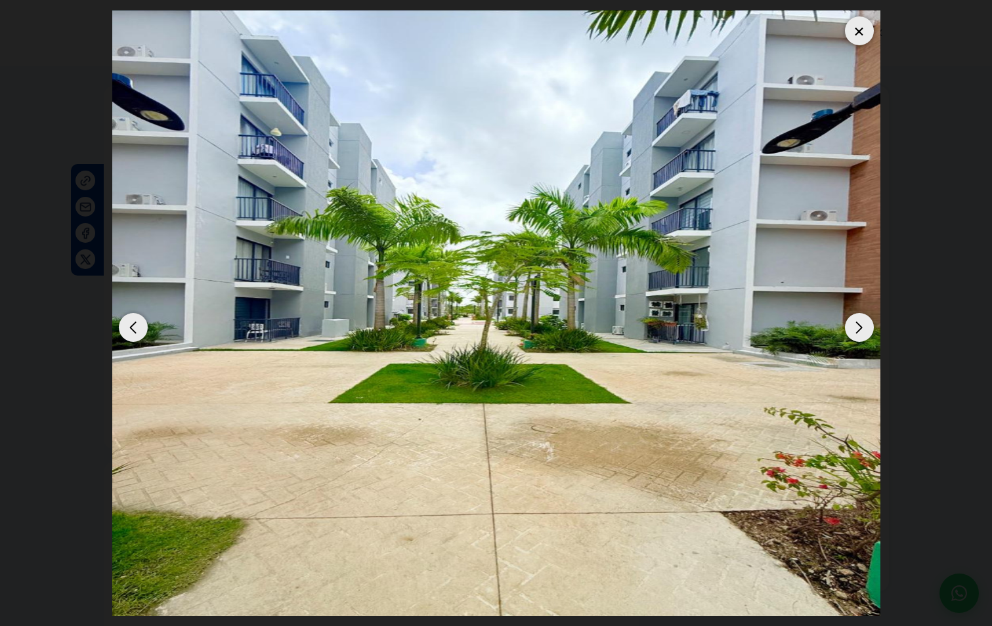
click at [857, 32] on div at bounding box center [859, 30] width 29 height 29
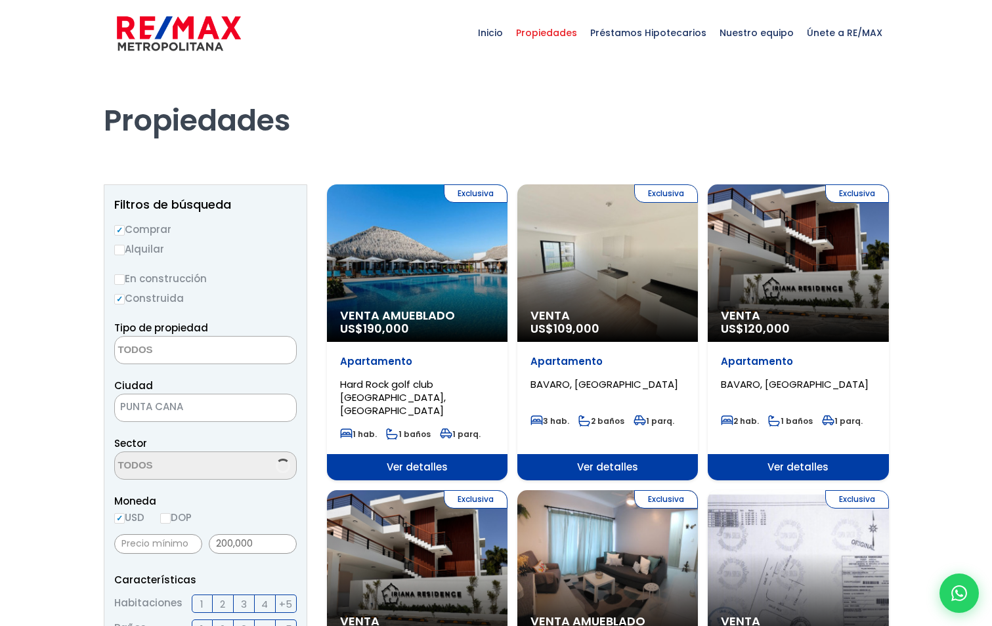
select select
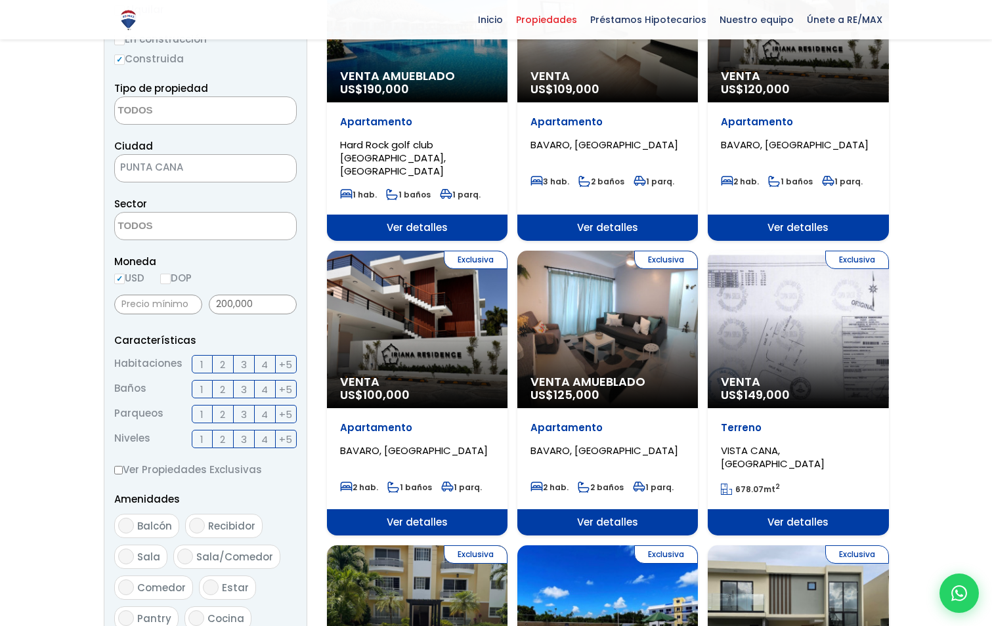
scroll to position [263, 0]
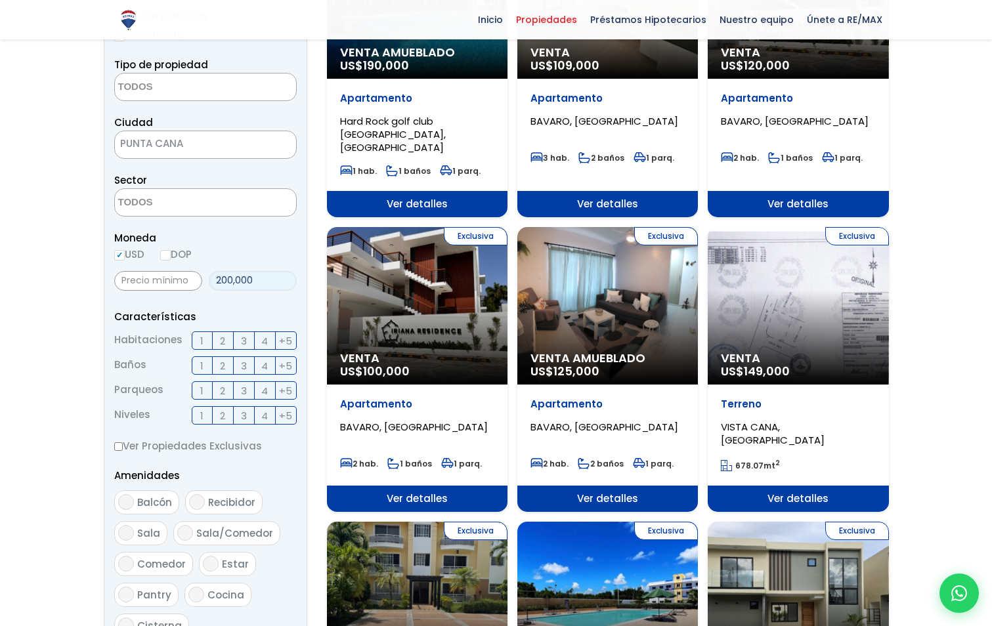
drag, startPoint x: 230, startPoint y: 278, endPoint x: 211, endPoint y: 286, distance: 21.2
click at [211, 286] on input "200,000" at bounding box center [253, 281] width 88 height 20
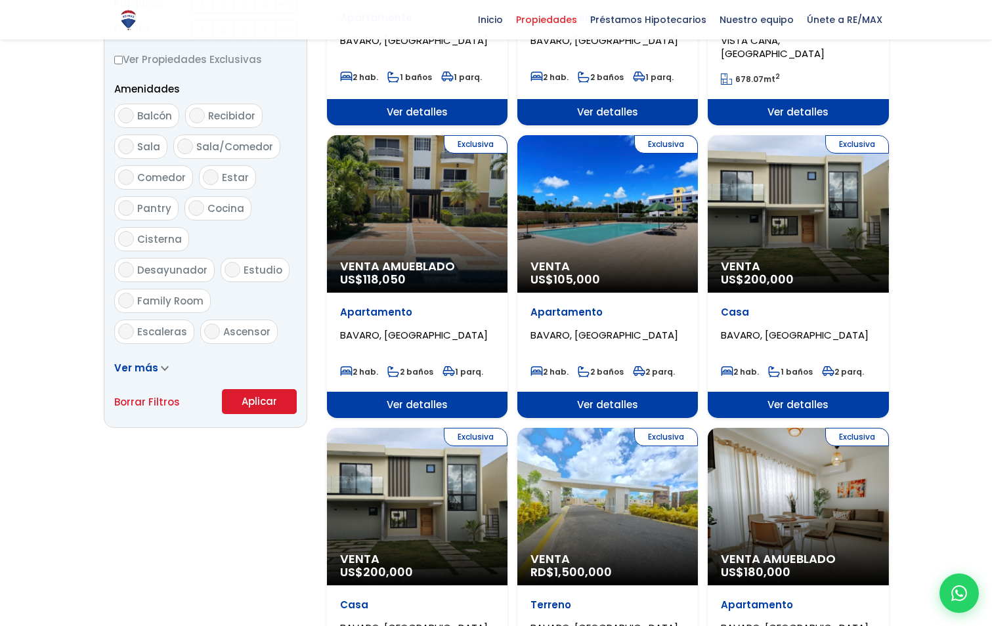
scroll to position [657, 0]
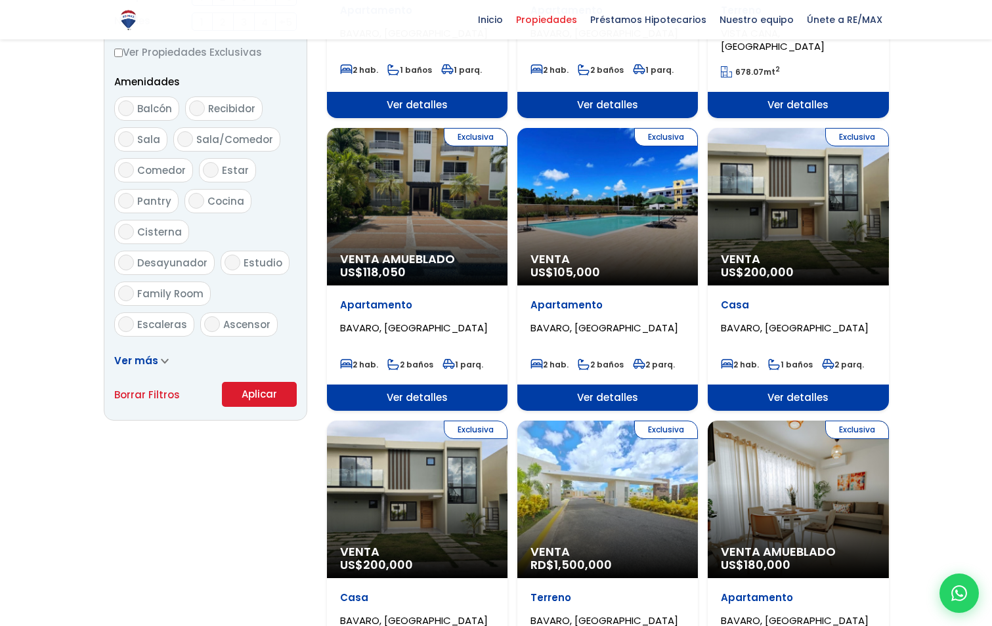
type input "150,000"
click at [249, 394] on button "Aplicar" at bounding box center [259, 394] width 75 height 25
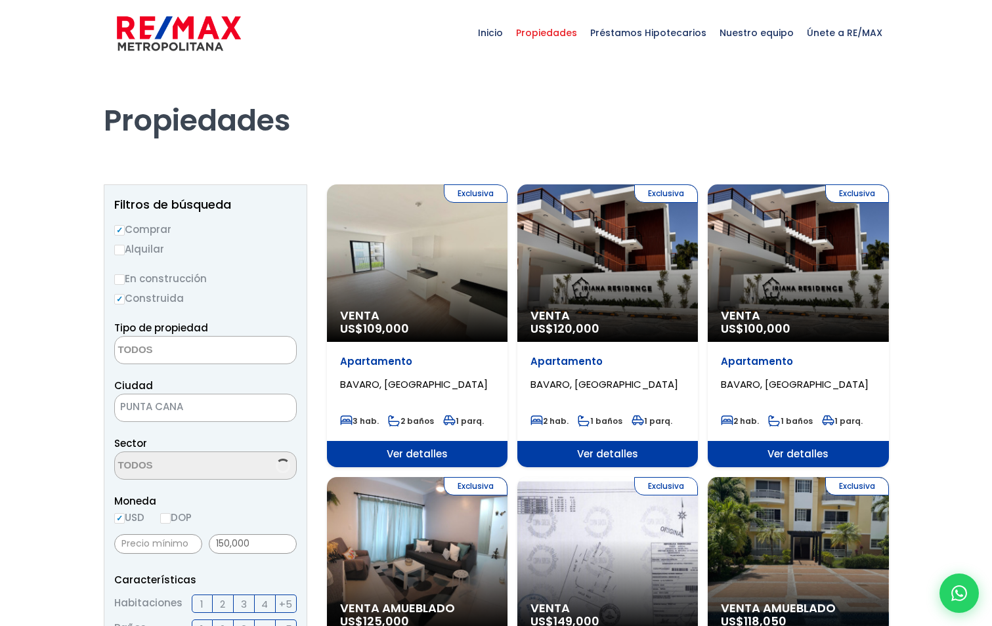
select select
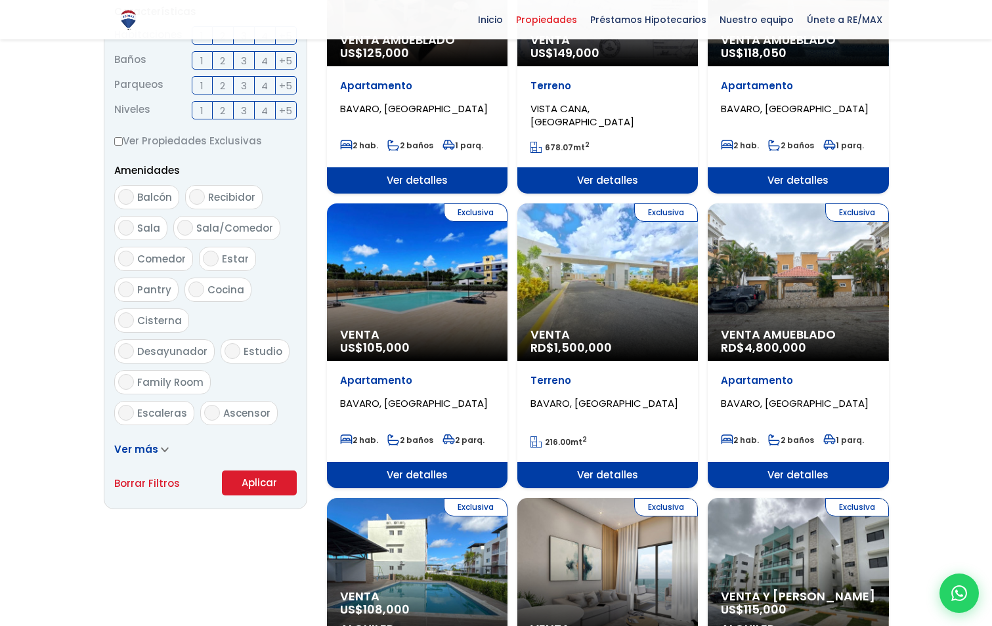
scroll to position [591, 0]
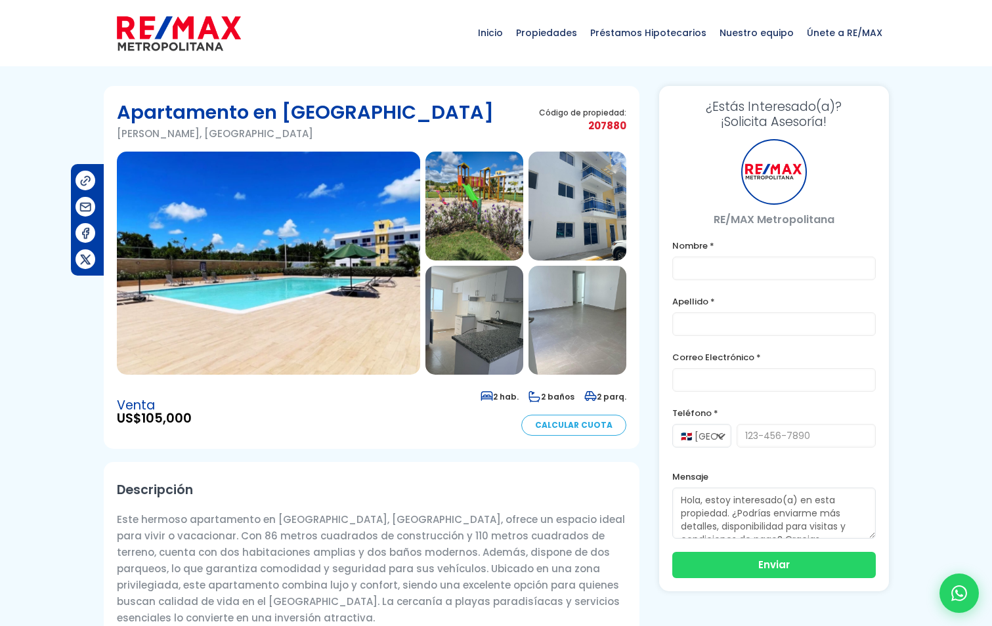
click at [314, 288] on img at bounding box center [268, 263] width 303 height 223
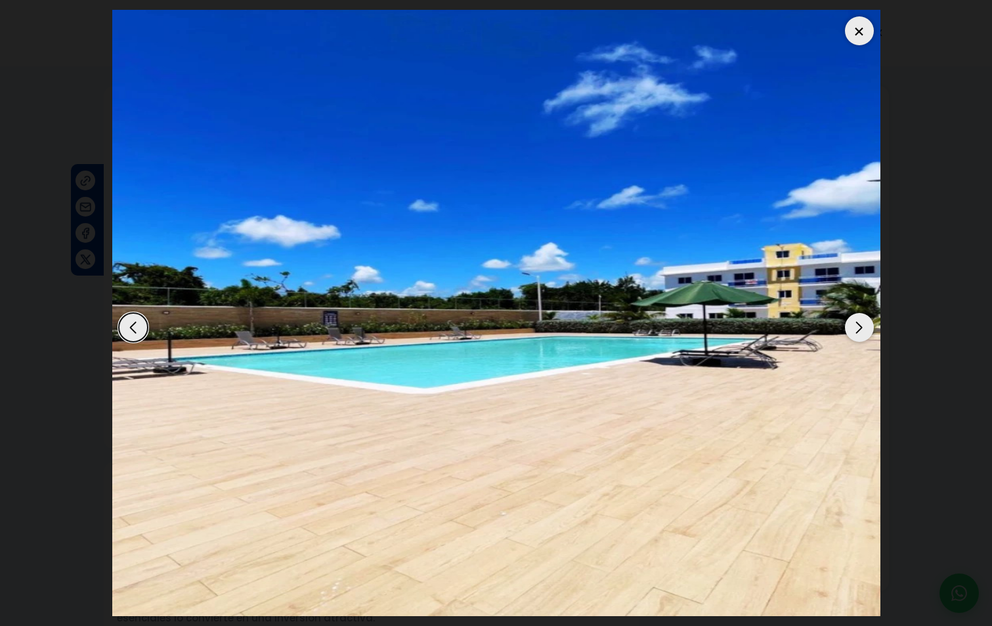
click at [853, 328] on div "Next slide" at bounding box center [859, 327] width 29 height 29
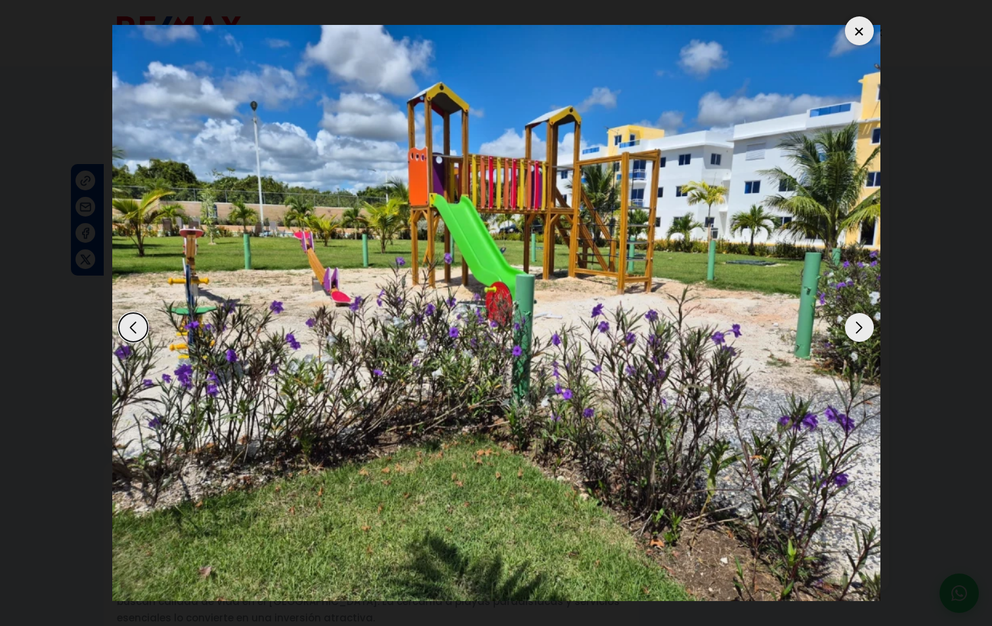
click at [853, 328] on div "Next slide" at bounding box center [859, 327] width 29 height 29
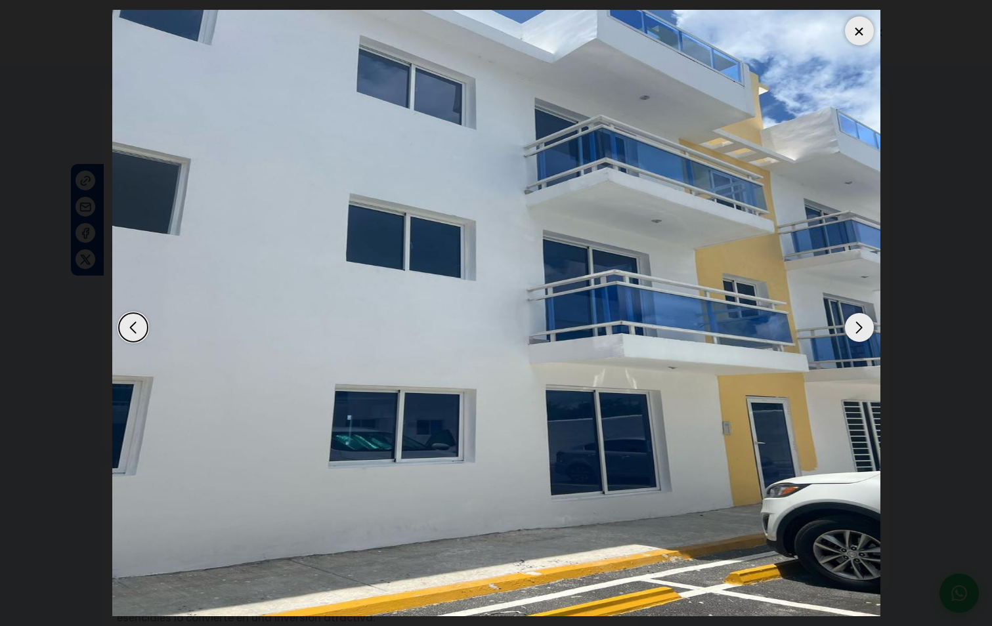
click at [853, 328] on div "Next slide" at bounding box center [859, 327] width 29 height 29
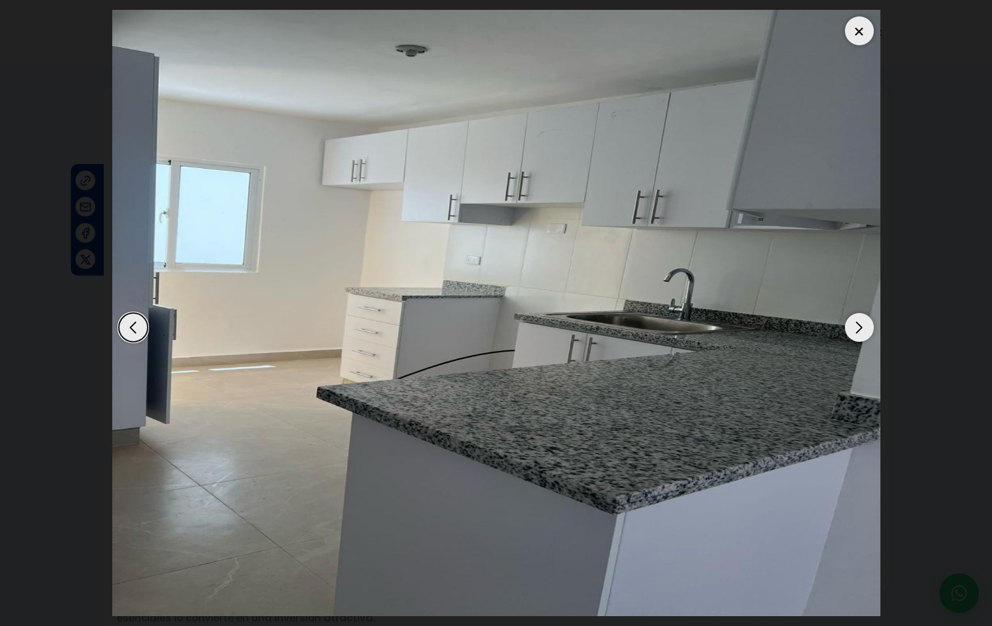
click at [853, 328] on div "Next slide" at bounding box center [859, 327] width 29 height 29
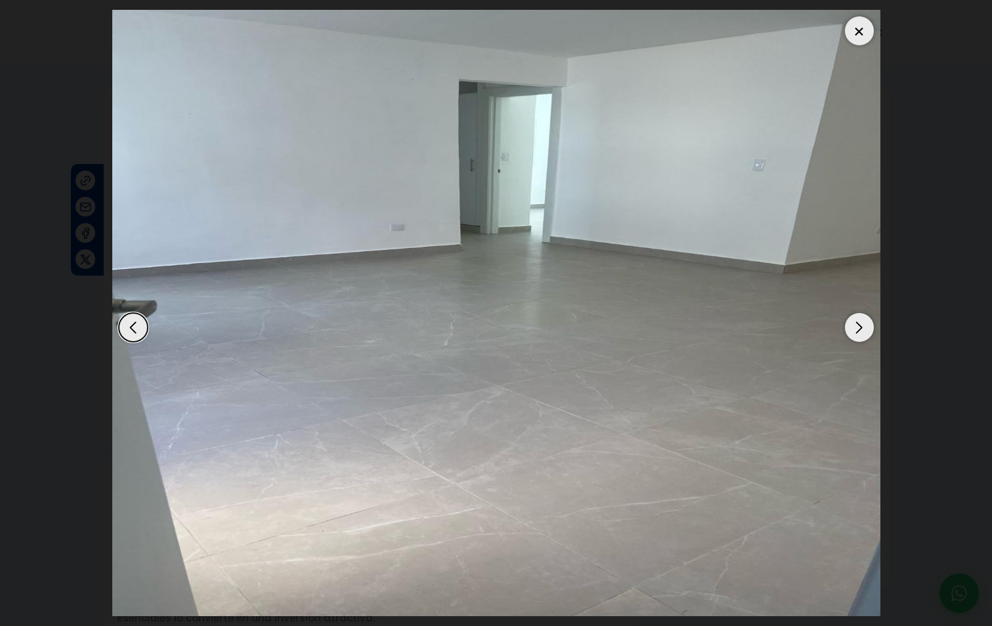
click at [853, 328] on div "Next slide" at bounding box center [859, 327] width 29 height 29
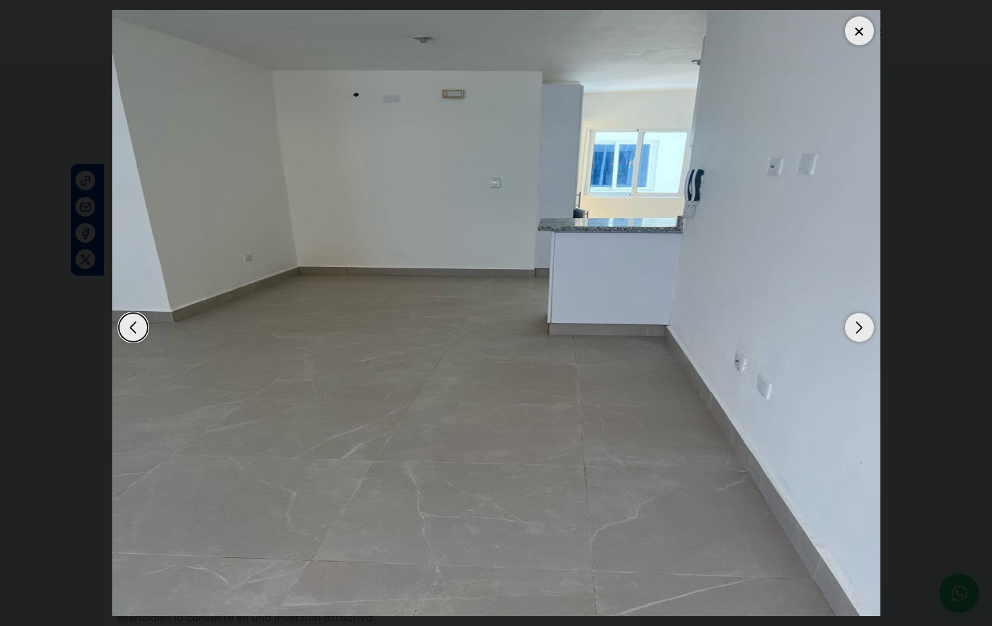
click at [853, 328] on div "Next slide" at bounding box center [859, 327] width 29 height 29
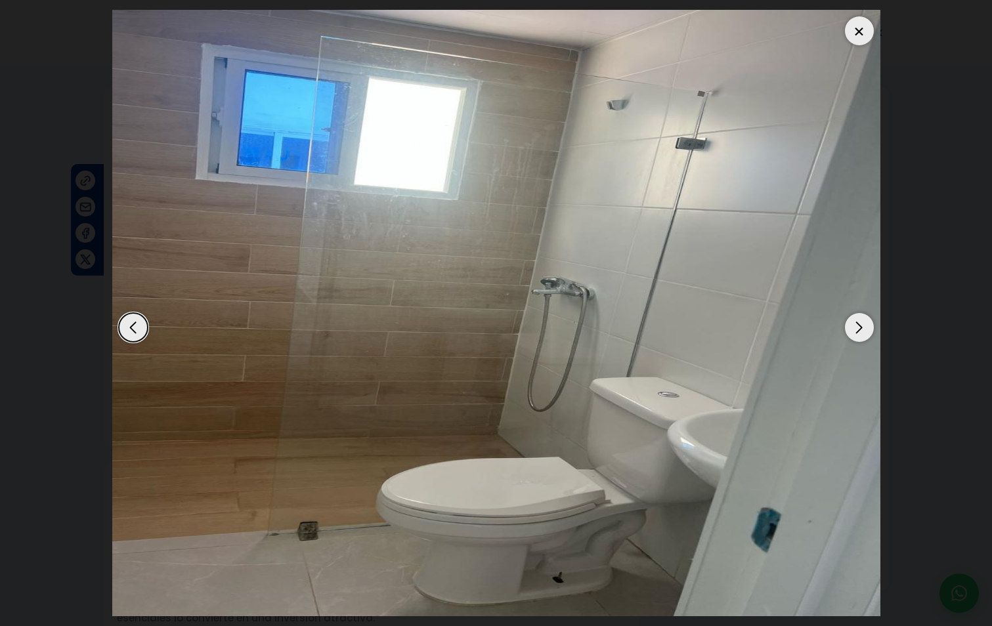
click at [853, 328] on div "Next slide" at bounding box center [859, 327] width 29 height 29
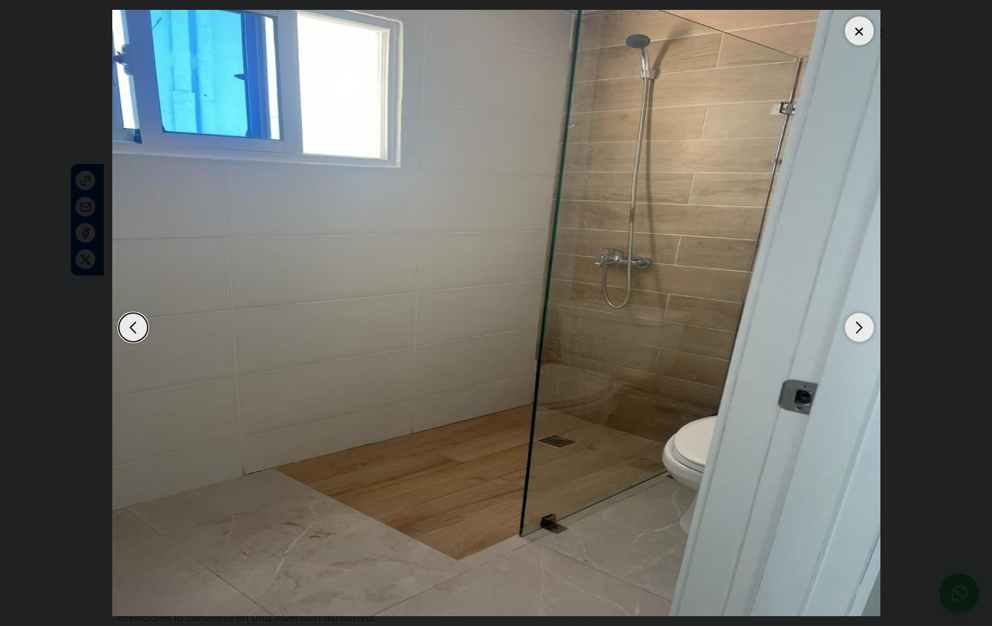
click at [853, 328] on div "Next slide" at bounding box center [859, 327] width 29 height 29
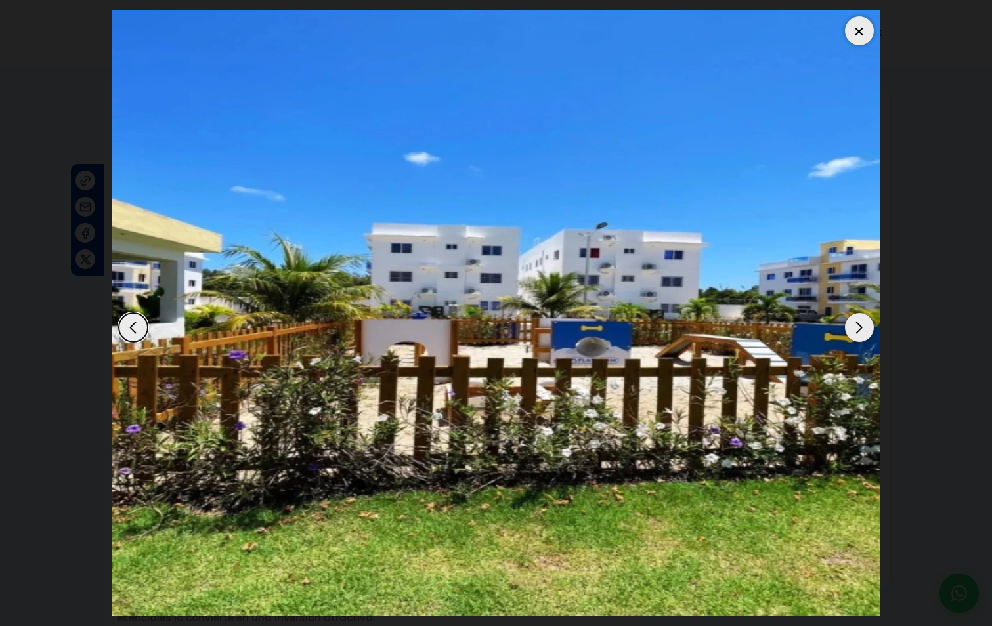
click at [853, 328] on div "Next slide" at bounding box center [859, 327] width 29 height 29
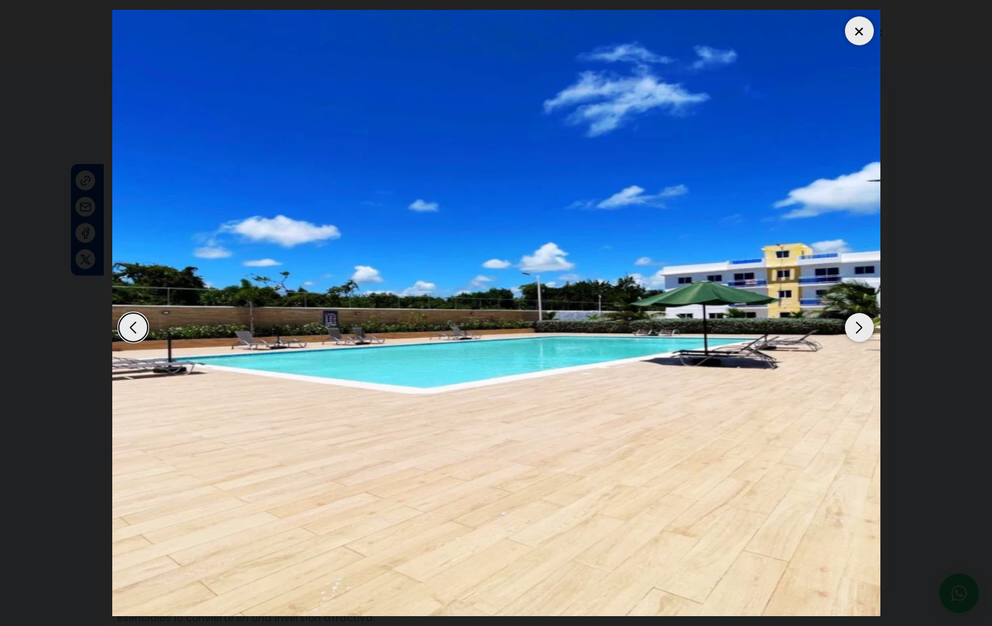
click at [853, 328] on div "Next slide" at bounding box center [859, 327] width 29 height 29
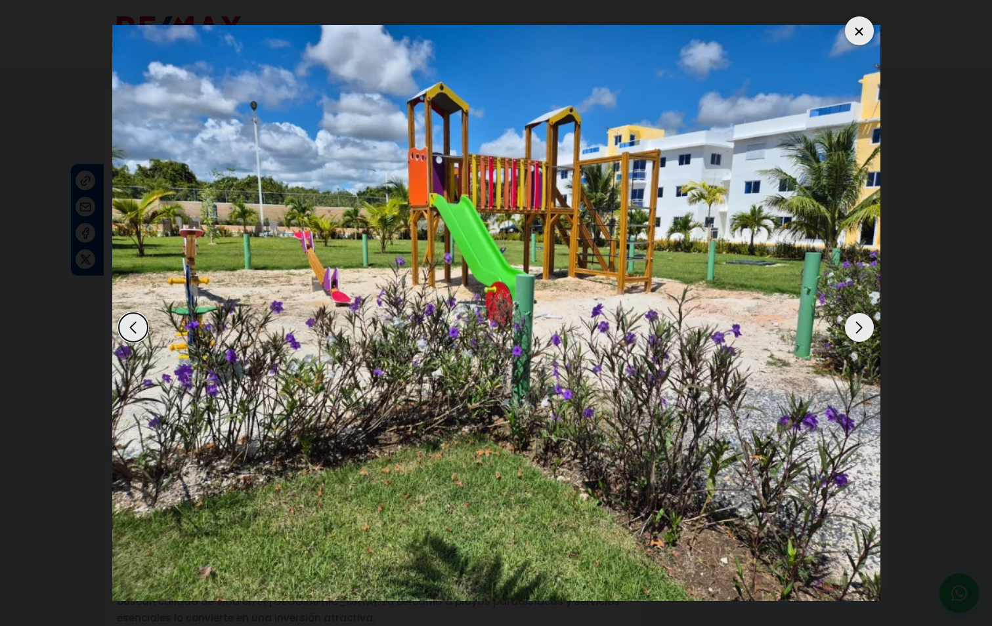
click at [853, 328] on div "Next slide" at bounding box center [859, 327] width 29 height 29
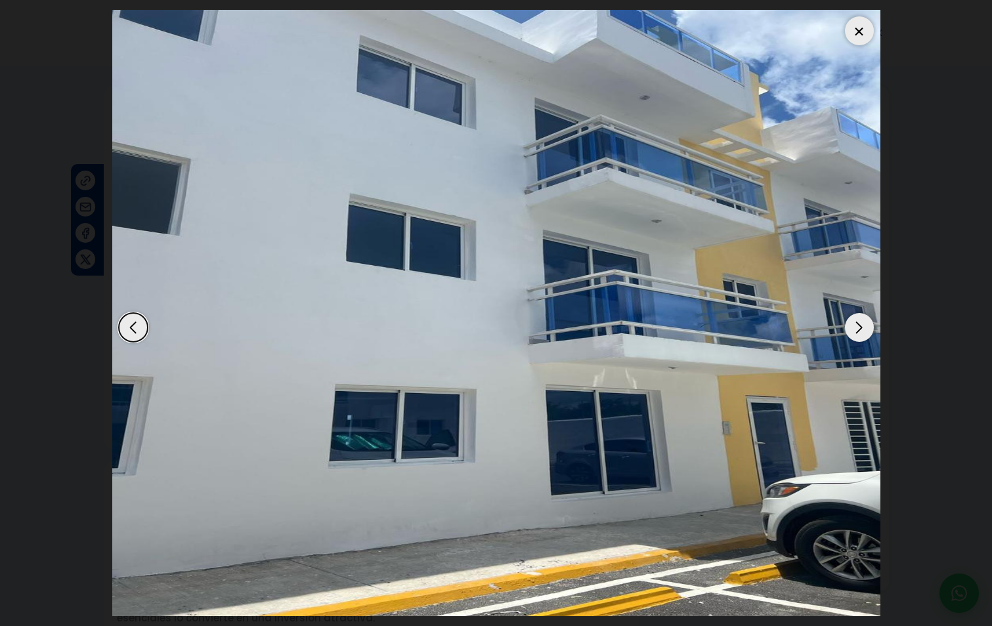
click at [851, 26] on div at bounding box center [859, 30] width 29 height 29
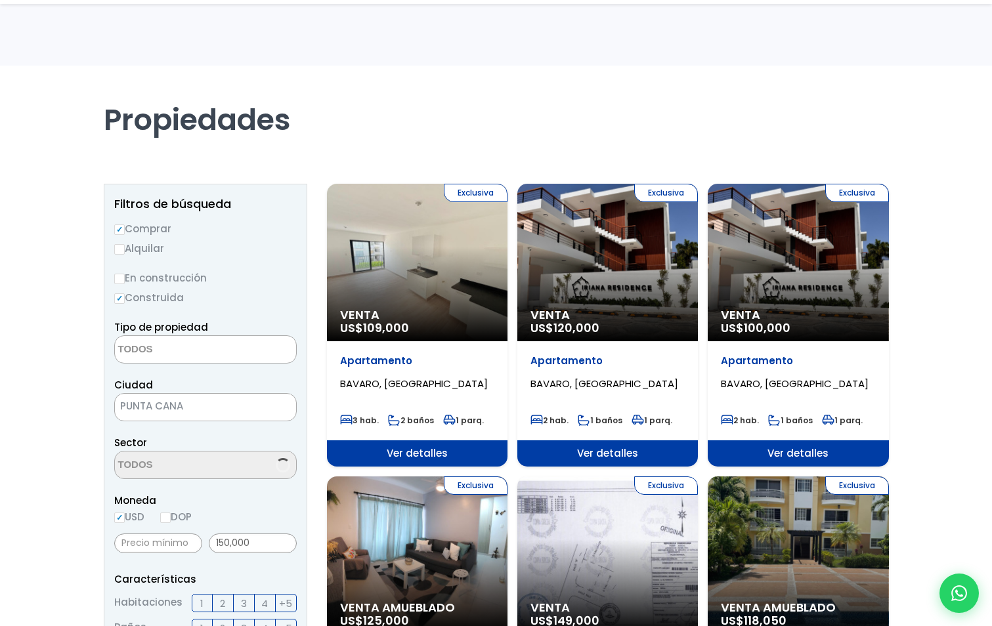
select select
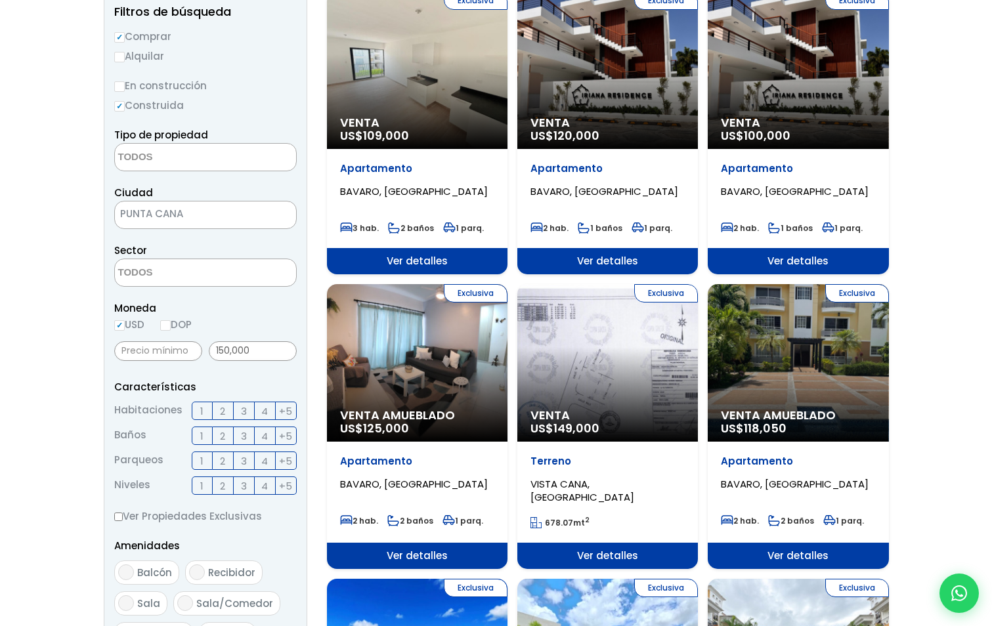
scroll to position [1, 0]
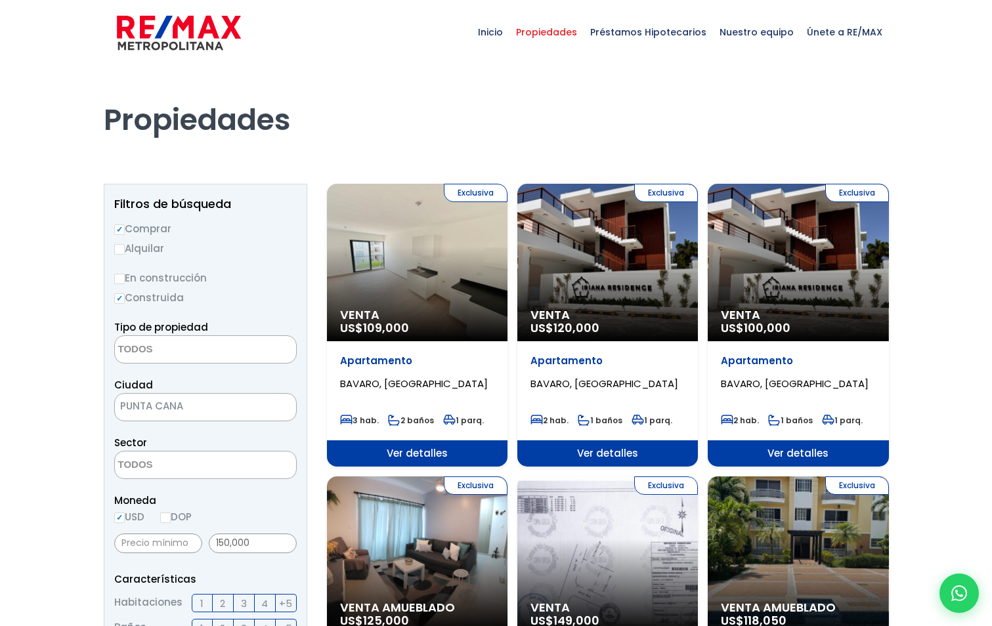
click at [118, 276] on input "En construcción" at bounding box center [119, 279] width 11 height 11
radio input "true"
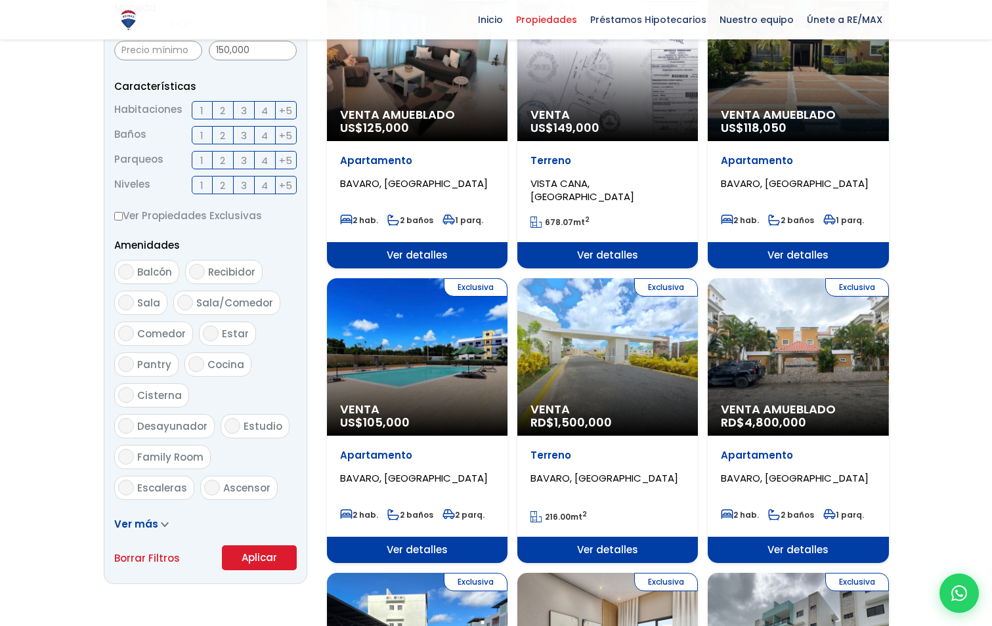
scroll to position [723, 0]
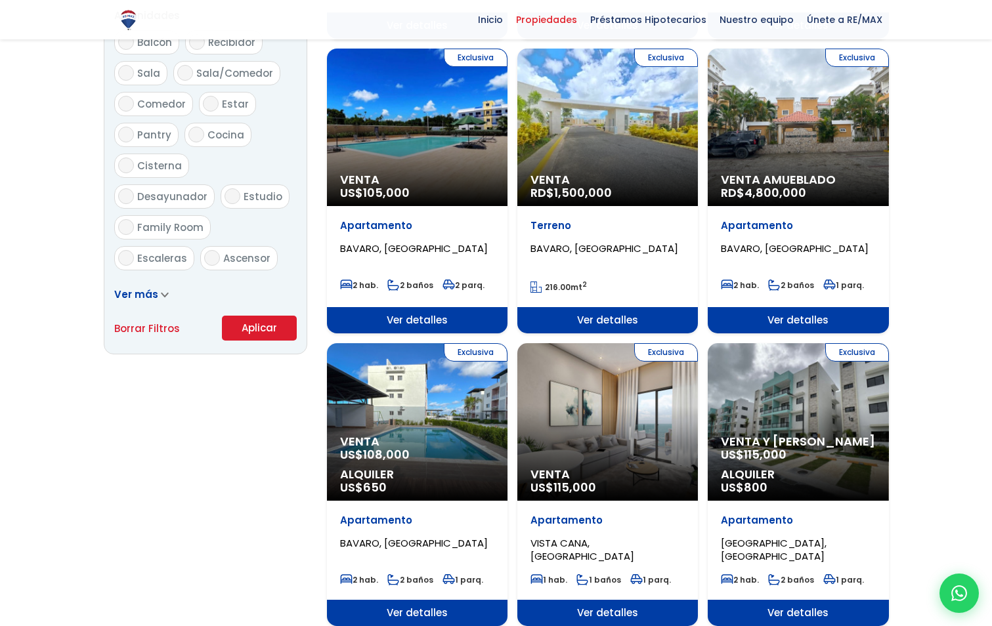
click at [263, 325] on button "Aplicar" at bounding box center [259, 328] width 75 height 25
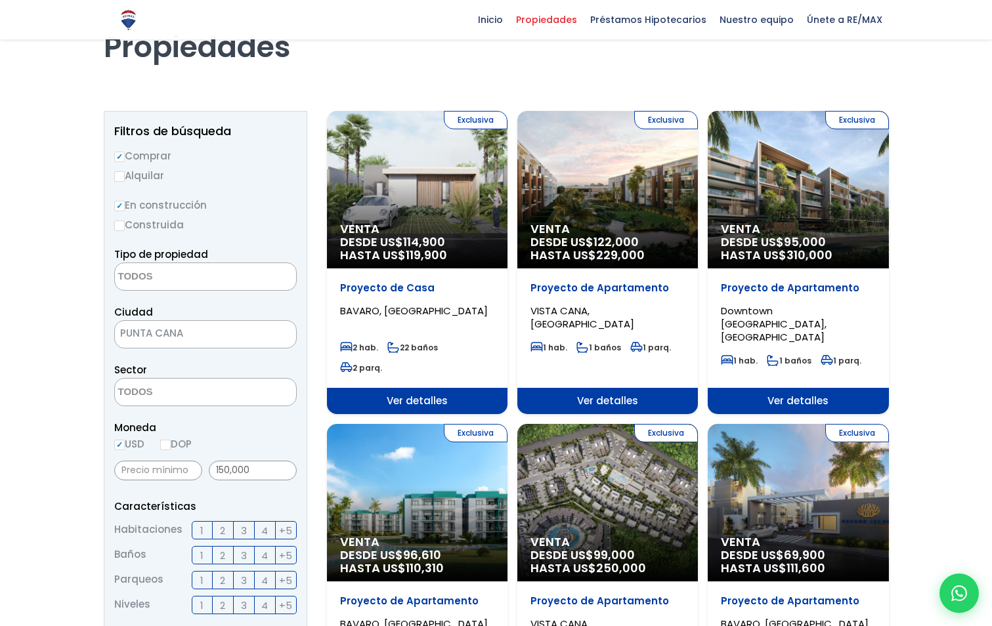
scroll to position [66, 0]
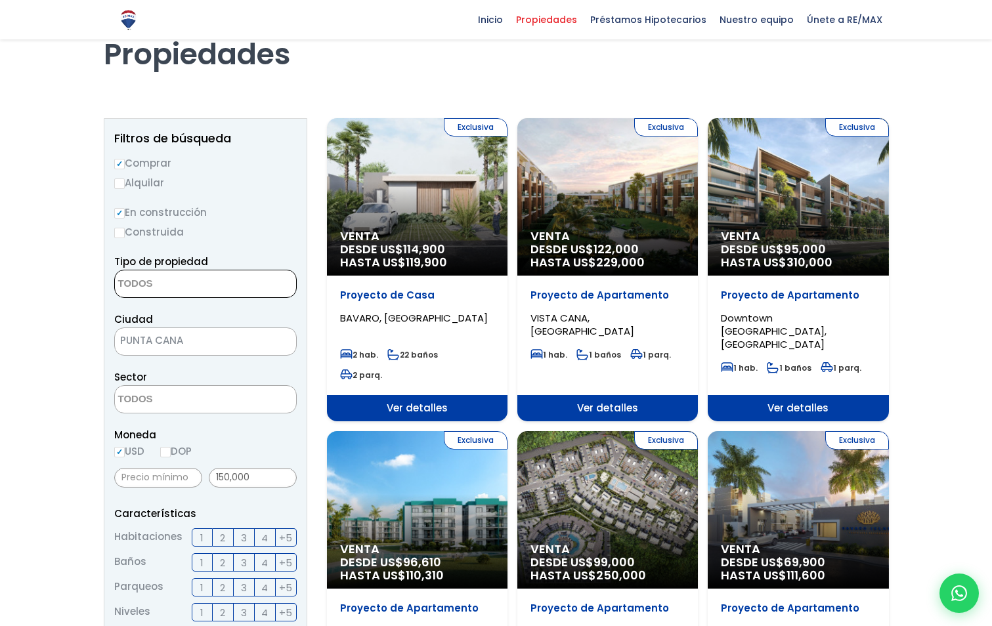
click at [143, 284] on textarea "Search" at bounding box center [178, 284] width 127 height 28
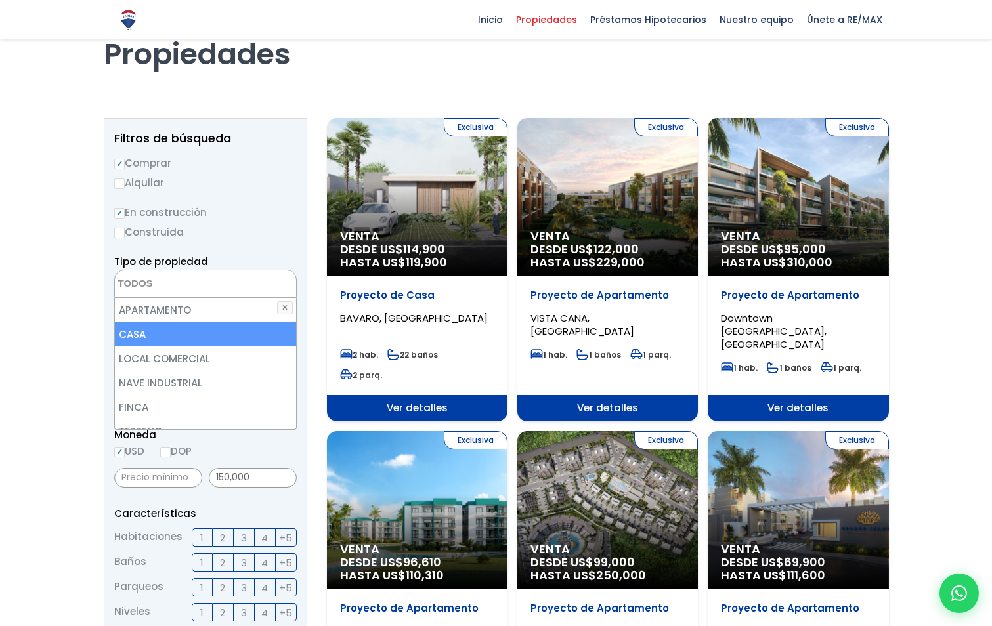
click at [192, 326] on li "CASA" at bounding box center [205, 334] width 181 height 24
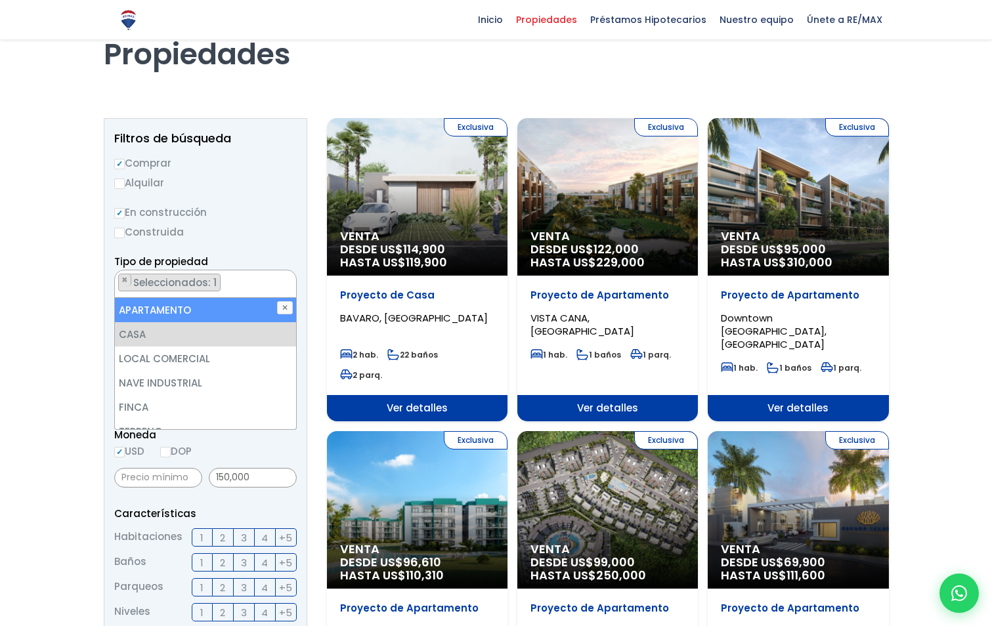
click at [183, 306] on li "APARTAMENTO" at bounding box center [205, 310] width 181 height 24
select select "apartment"
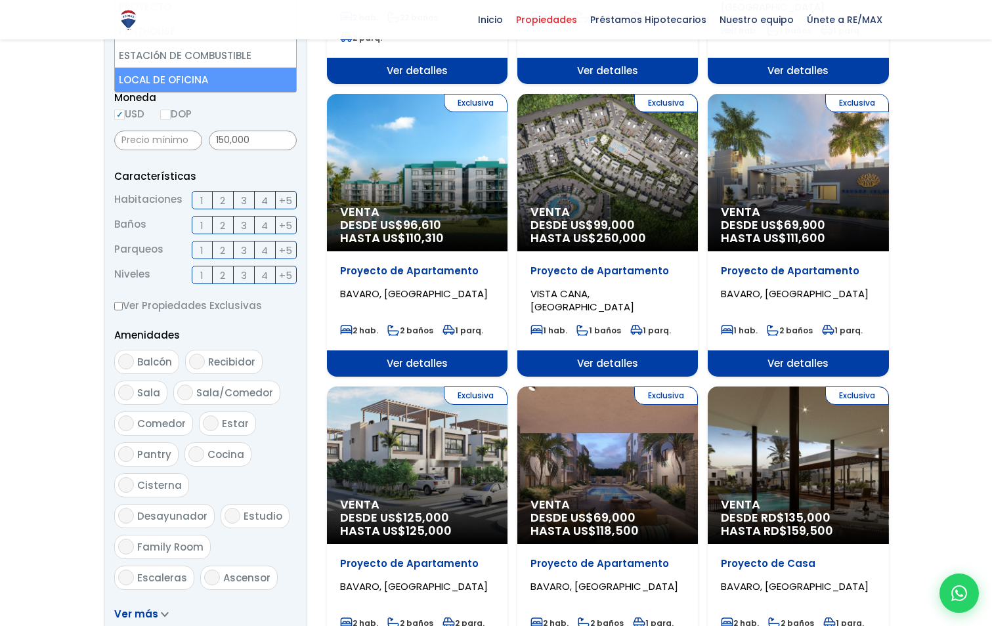
scroll to position [853, 0]
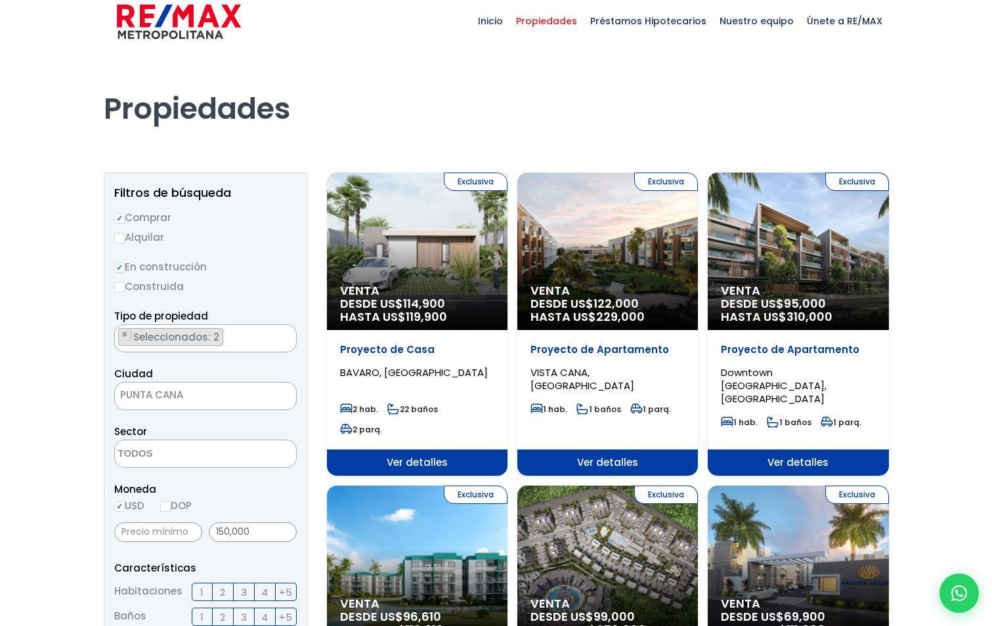
scroll to position [0, 0]
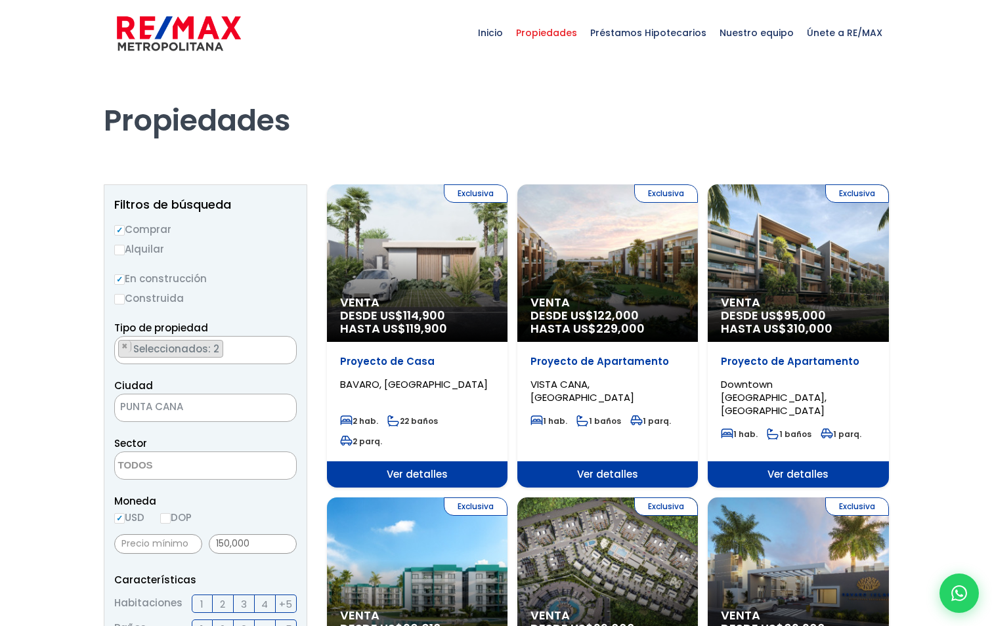
click at [206, 351] on span "Seleccionados: 2" at bounding box center [177, 349] width 91 height 14
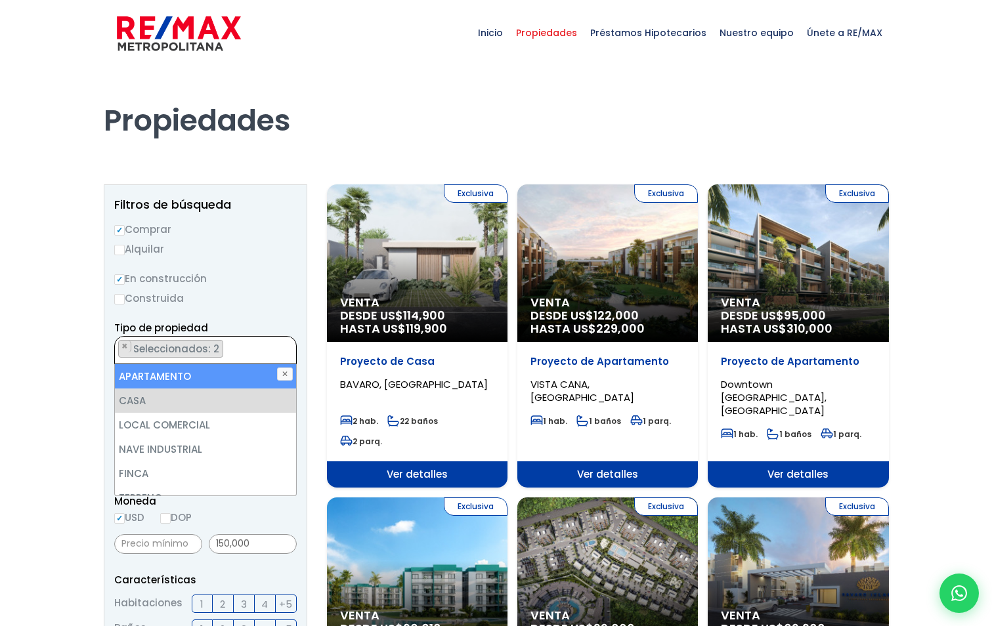
click at [251, 297] on label "Construida" at bounding box center [205, 298] width 183 height 16
click at [0, 0] on input "Construida" at bounding box center [0, 0] width 0 height 0
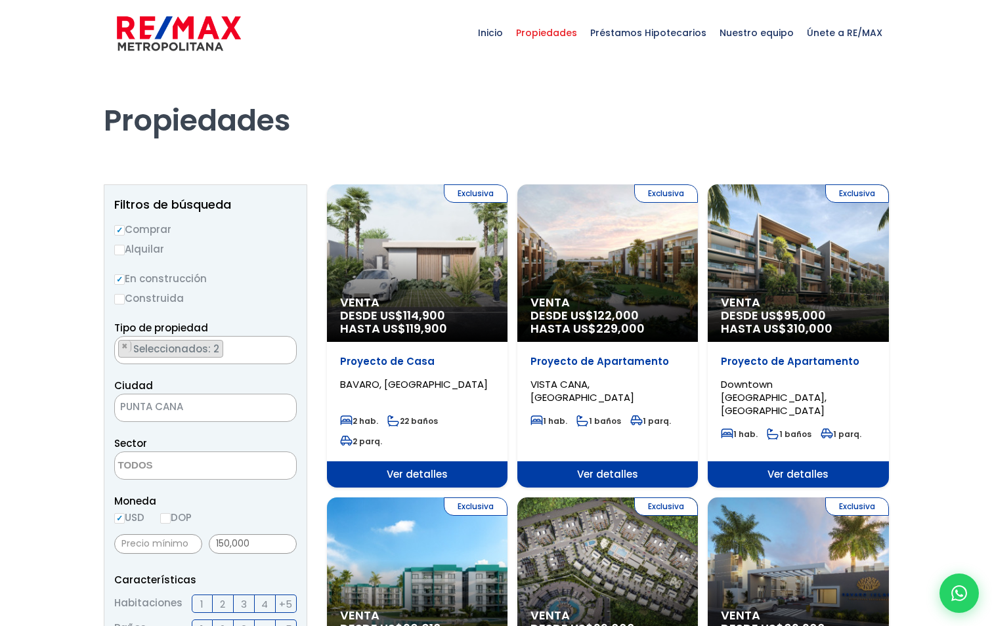
click at [234, 379] on div "Ciudad SANTO DOMINGO DE GUZMÁN SANTO DOMINGO ESTE SANTO DOMINGO OESTE SANTO DOM…" at bounding box center [205, 399] width 183 height 45
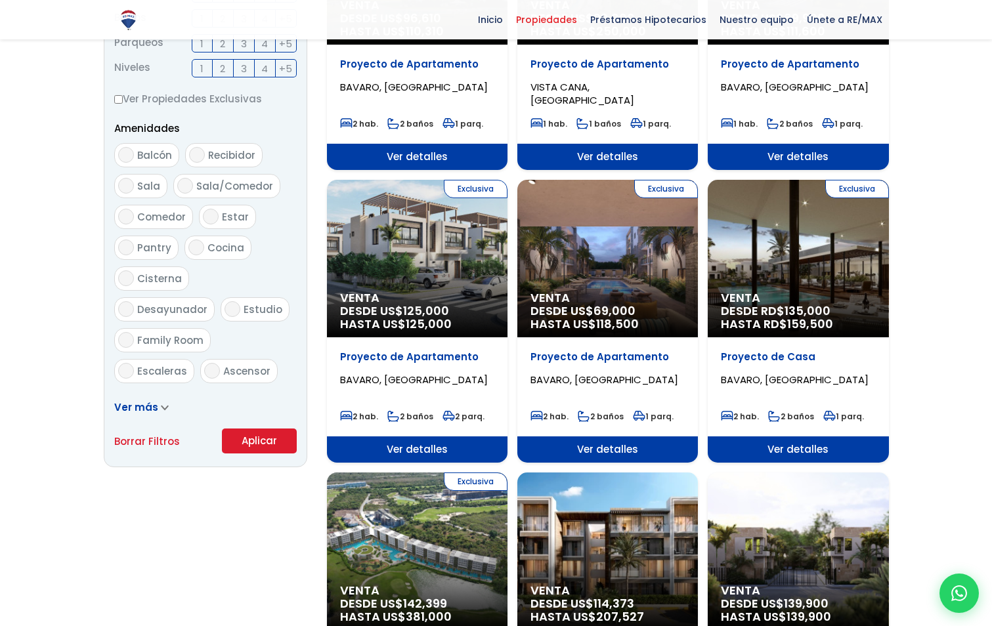
scroll to position [788, 0]
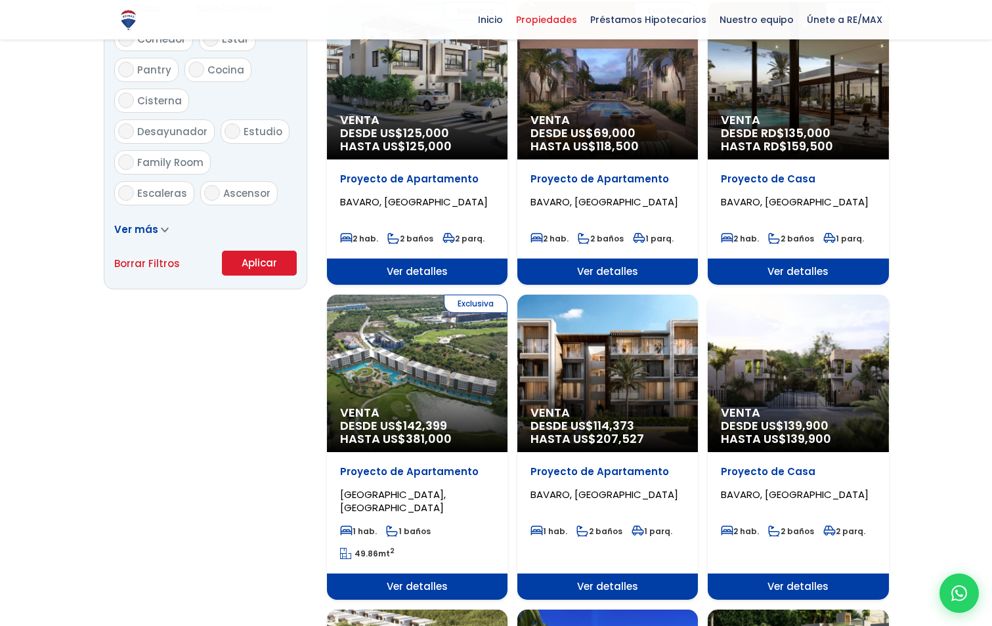
click at [248, 263] on button "Aplicar" at bounding box center [259, 263] width 75 height 25
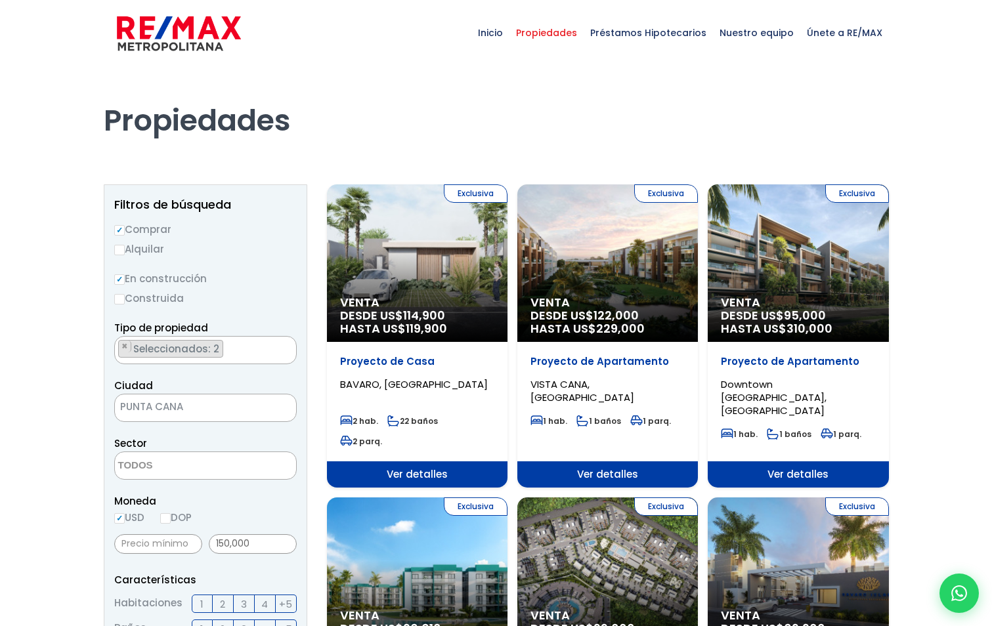
click at [120, 300] on input "Construida" at bounding box center [119, 299] width 11 height 11
radio input "true"
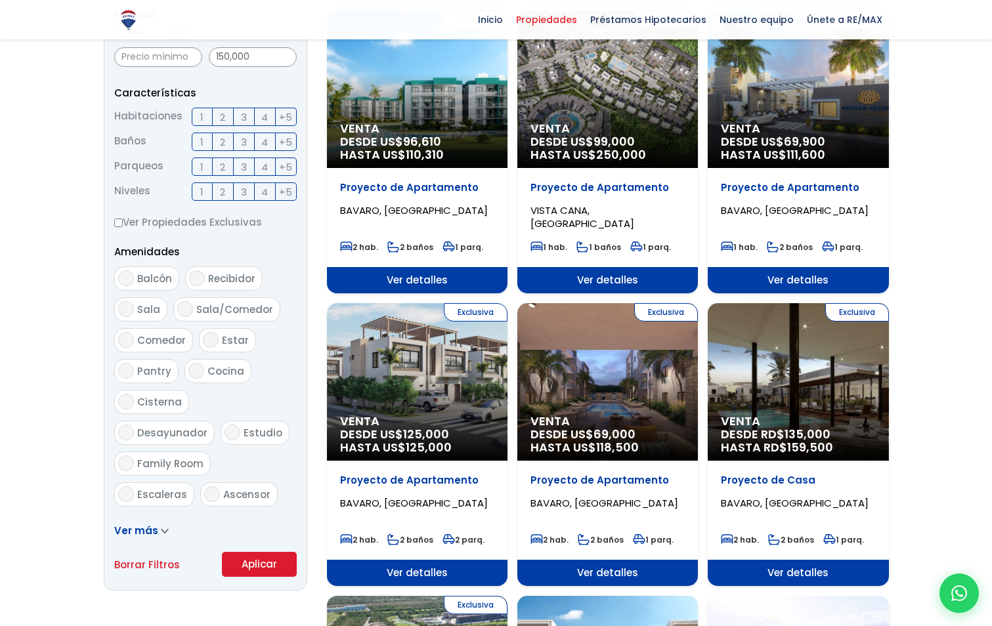
scroll to position [657, 0]
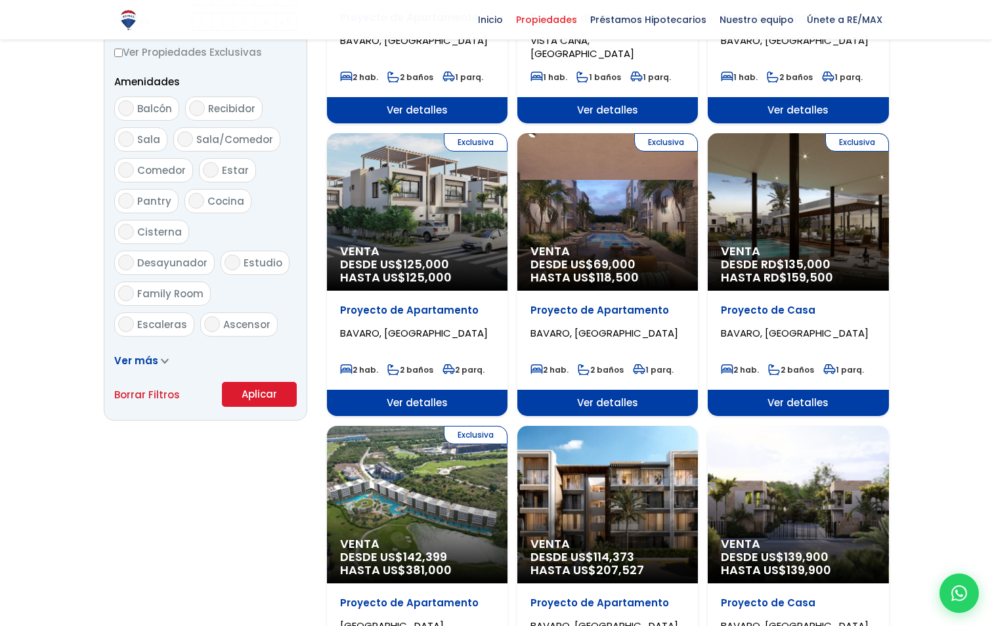
click at [261, 395] on button "Aplicar" at bounding box center [259, 394] width 75 height 25
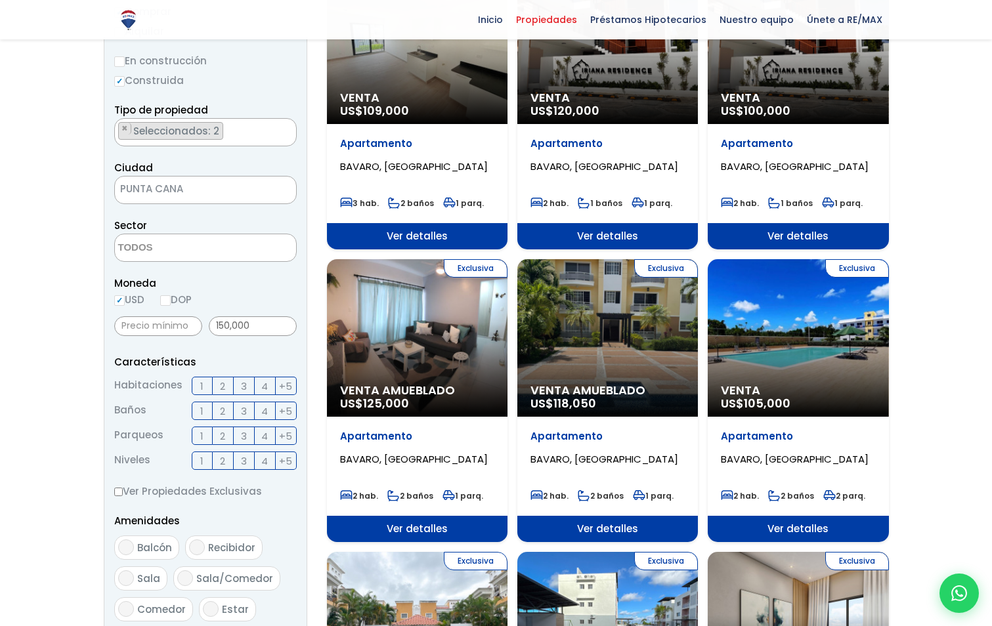
scroll to position [131, 0]
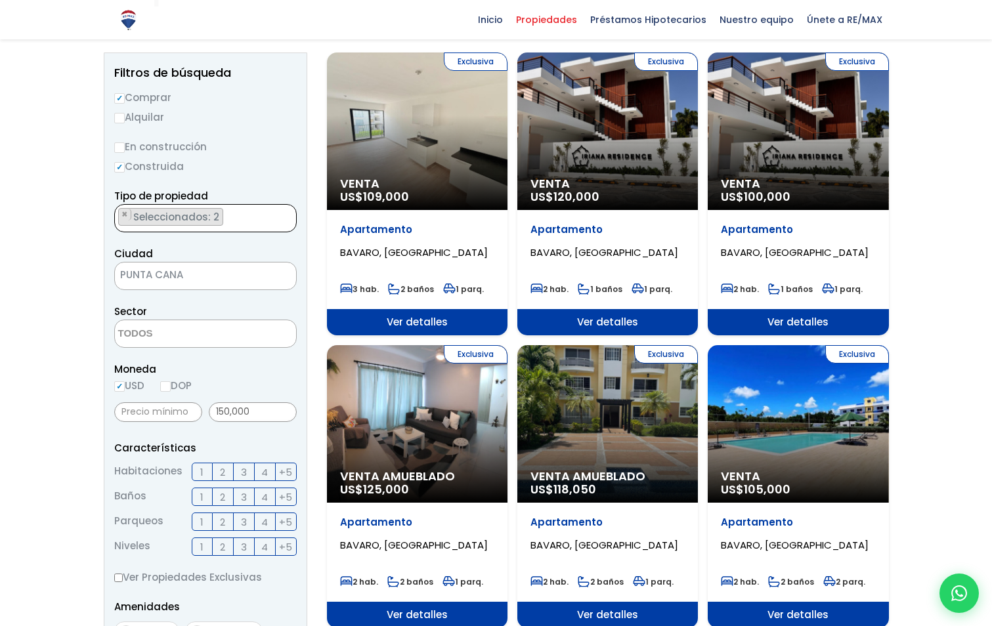
click at [205, 212] on span "Seleccionados: 2" at bounding box center [177, 217] width 91 height 14
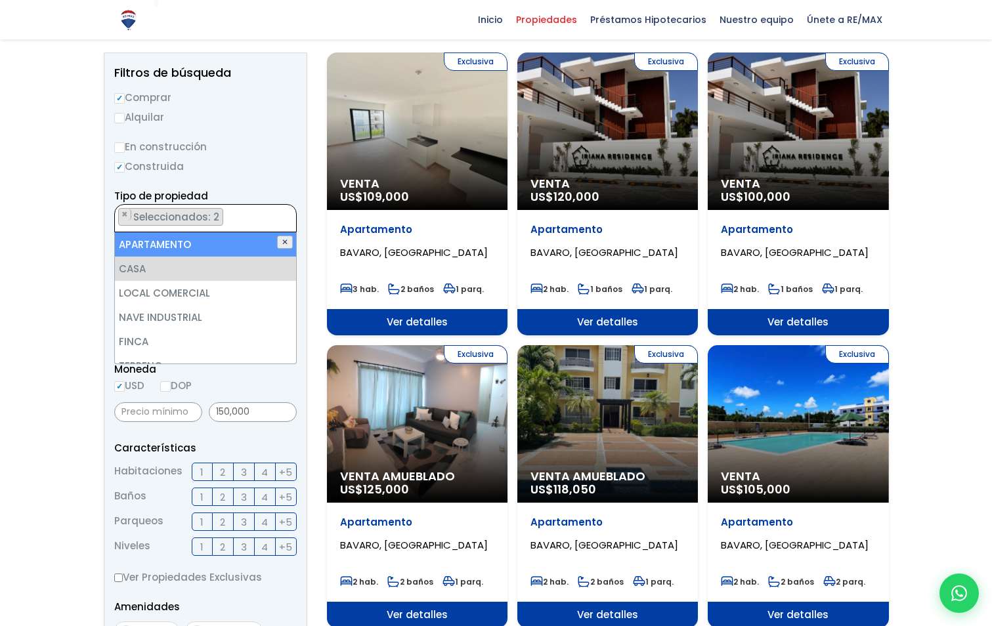
click at [284, 239] on button "✕" at bounding box center [285, 242] width 16 height 13
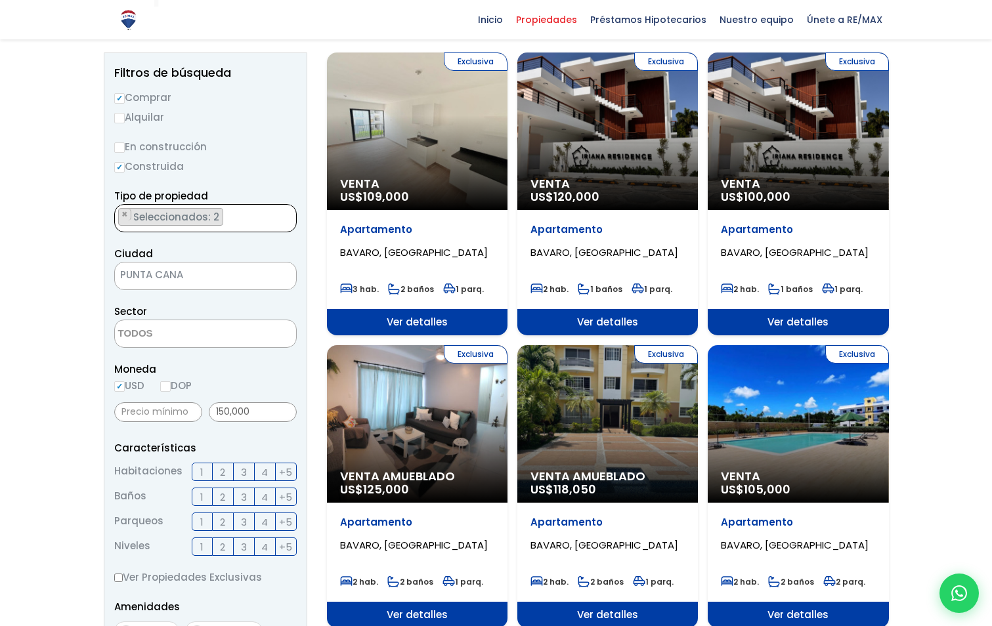
click at [204, 218] on span "Seleccionados: 2" at bounding box center [177, 217] width 91 height 14
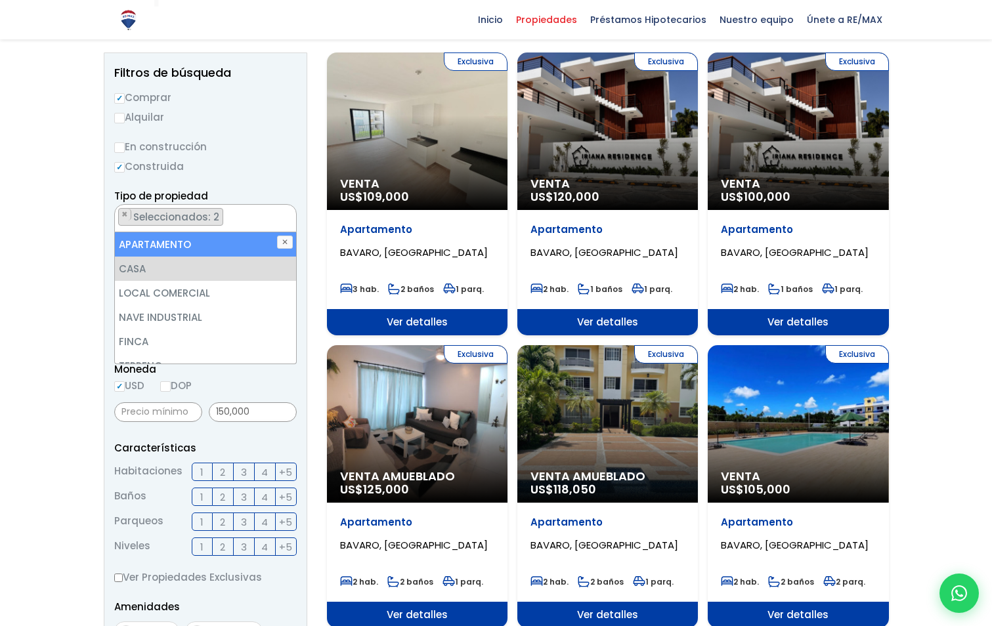
click at [180, 241] on li "APARTAMENTO" at bounding box center [205, 244] width 181 height 24
select select "house"
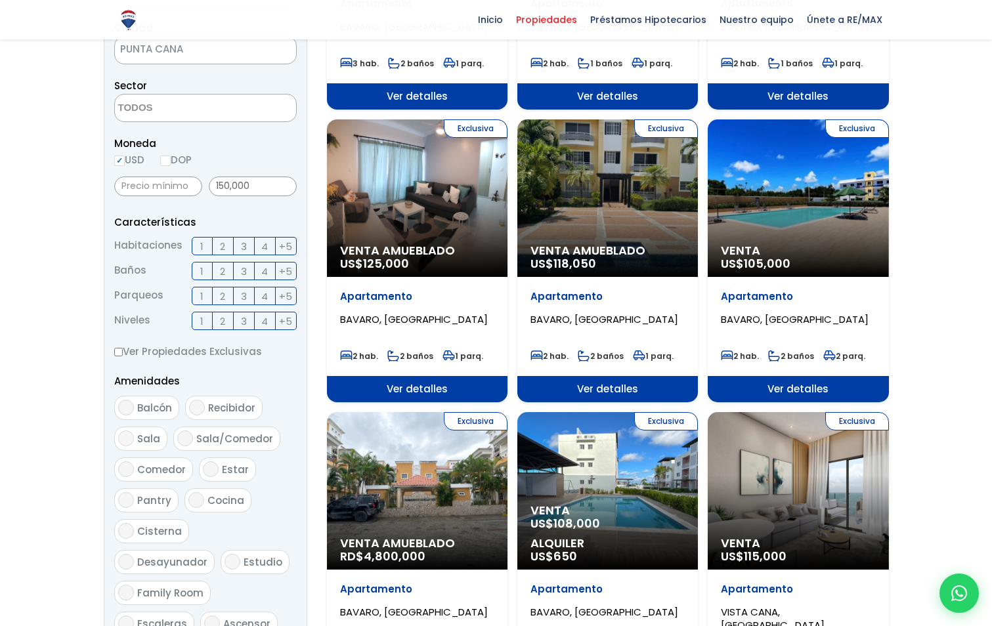
click at [281, 590] on form "Comprar Alquilar En construcción Construida Tipo de propiedad APARTAMENTO CASA …" at bounding box center [205, 284] width 183 height 843
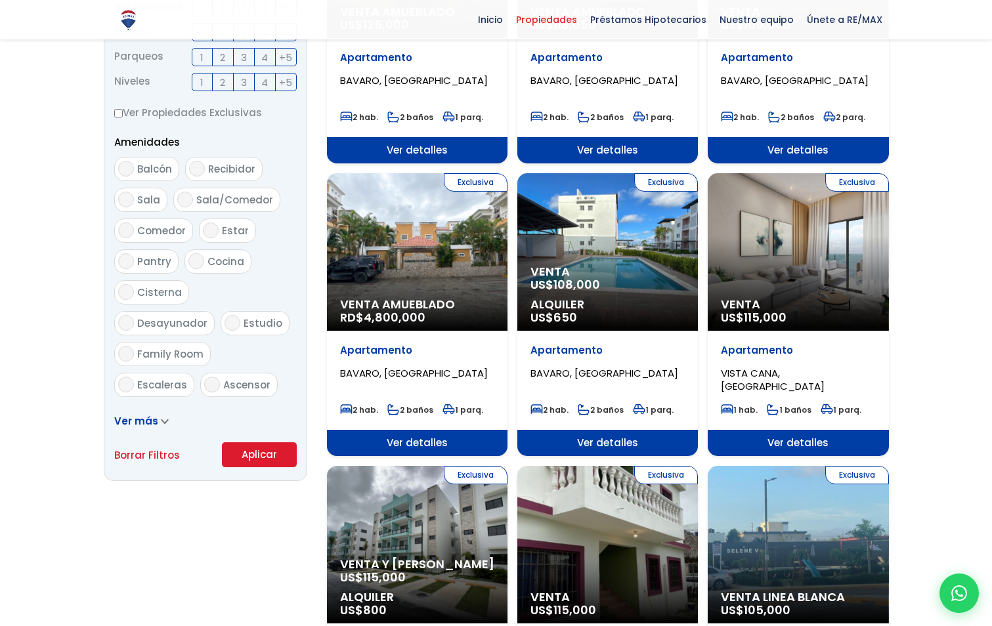
scroll to position [722, 0]
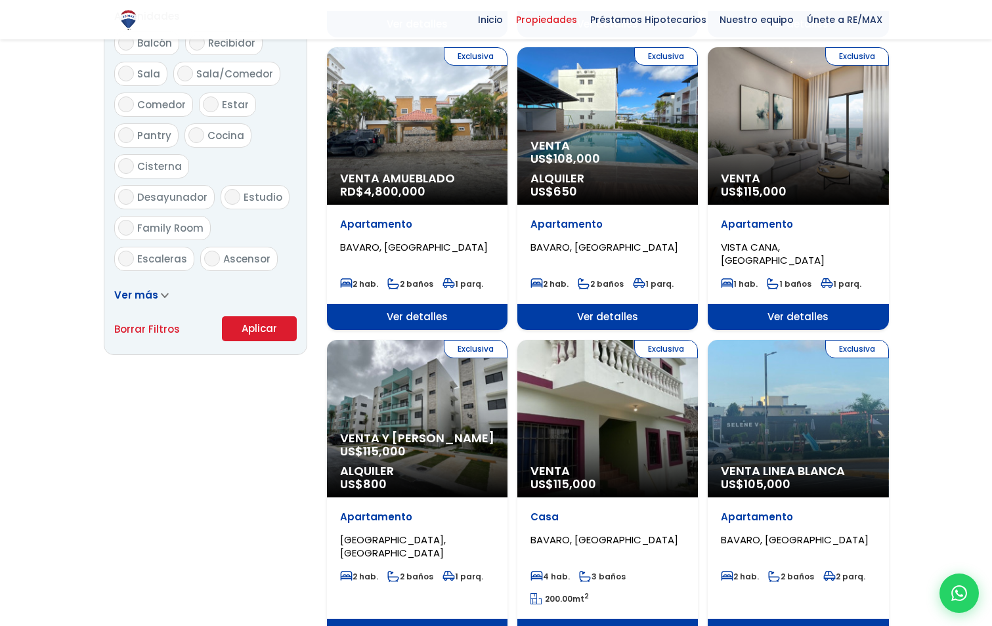
click at [267, 332] on button "Aplicar" at bounding box center [259, 328] width 75 height 25
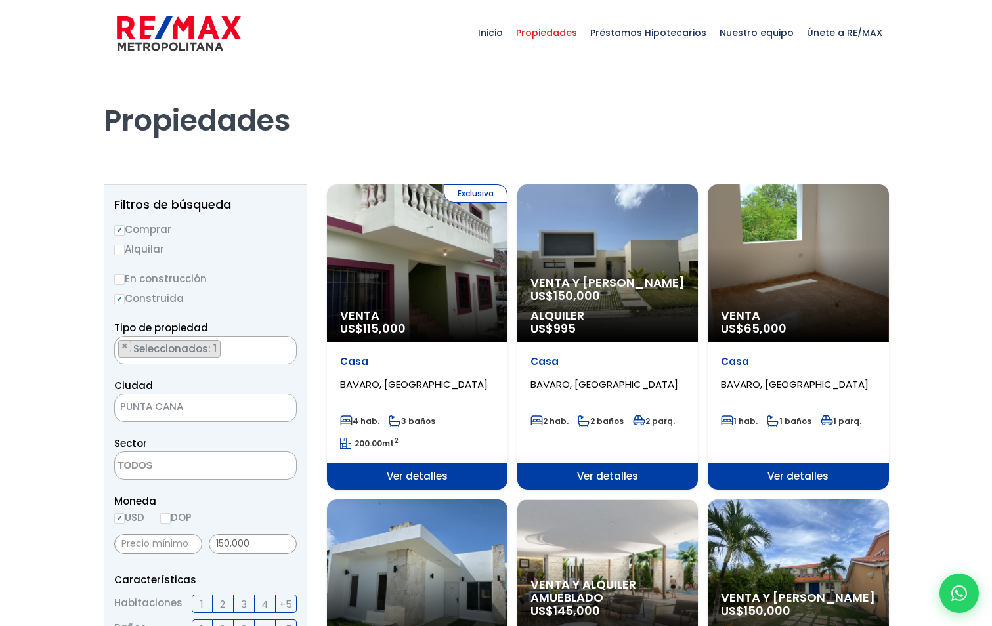
click at [507, 270] on div "Venta US$ 65,000" at bounding box center [417, 263] width 181 height 158
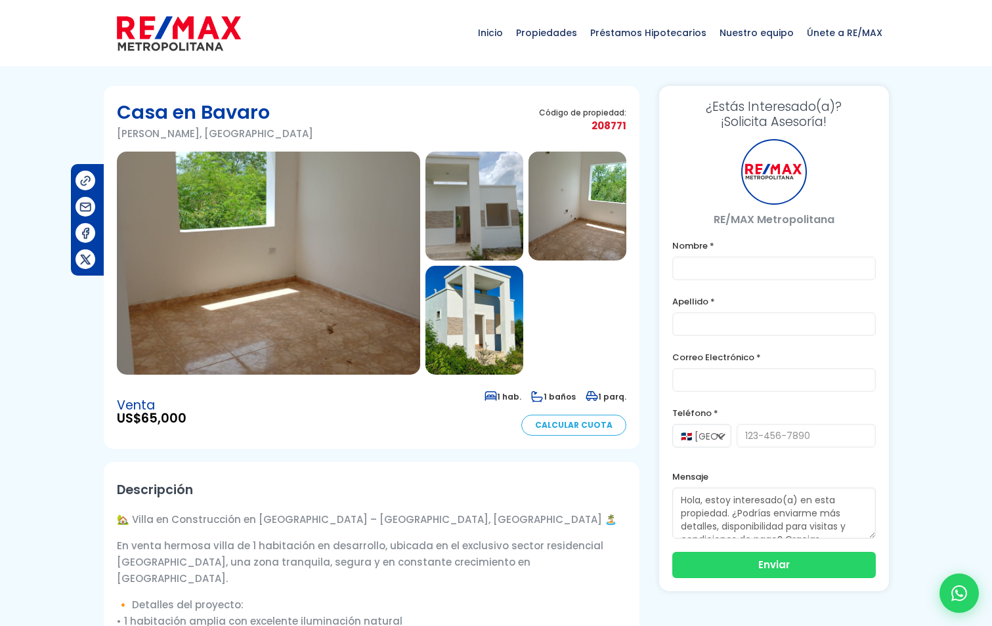
click at [307, 317] on img at bounding box center [268, 263] width 303 height 223
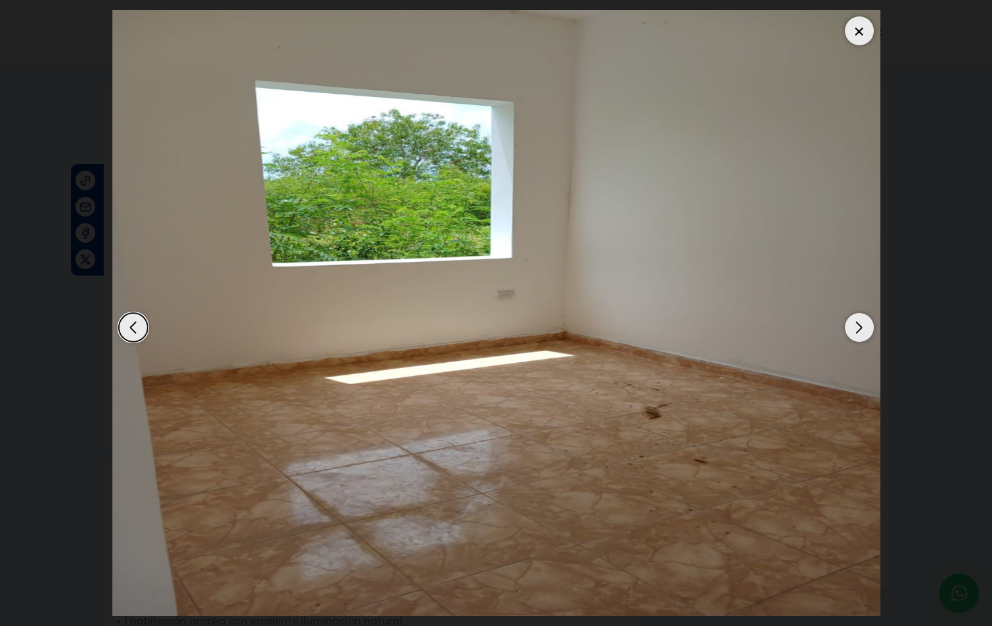
click at [863, 327] on div "Next slide" at bounding box center [859, 327] width 29 height 29
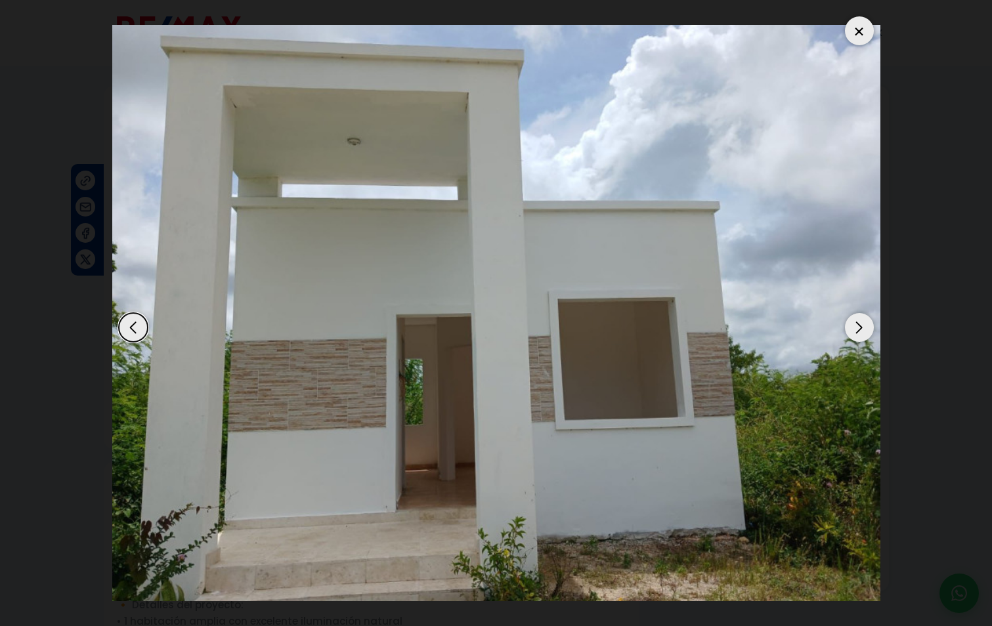
click at [863, 327] on div "Next slide" at bounding box center [859, 327] width 29 height 29
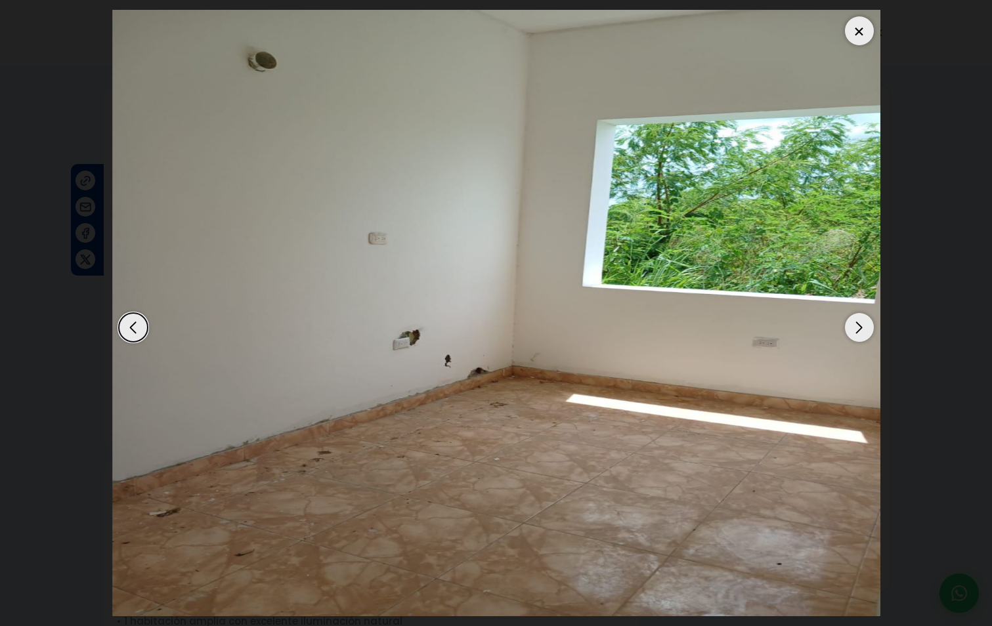
click at [863, 327] on div "Next slide" at bounding box center [859, 327] width 29 height 29
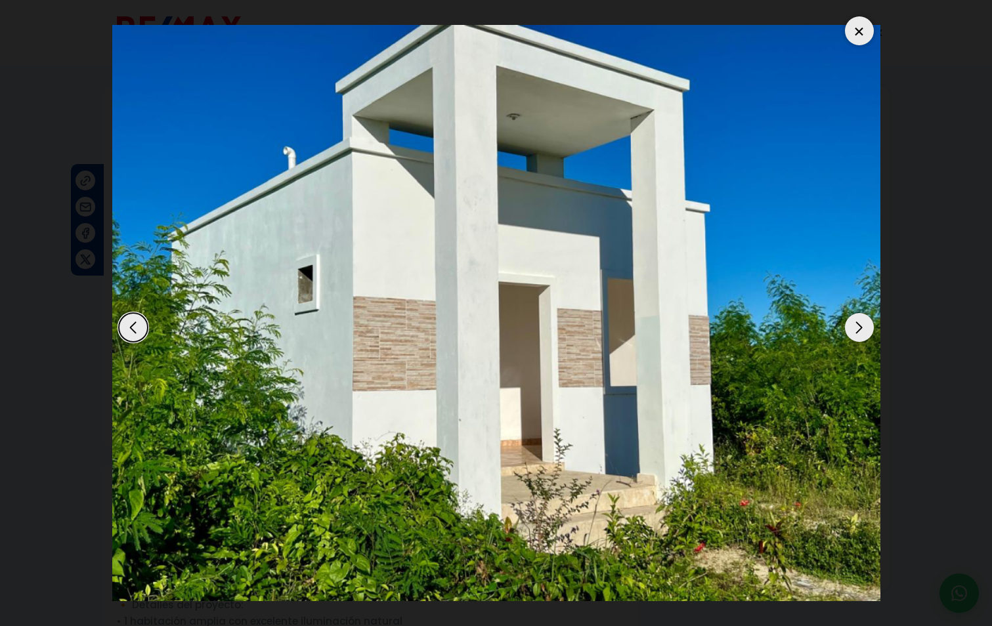
click at [863, 327] on div "Next slide" at bounding box center [859, 327] width 29 height 29
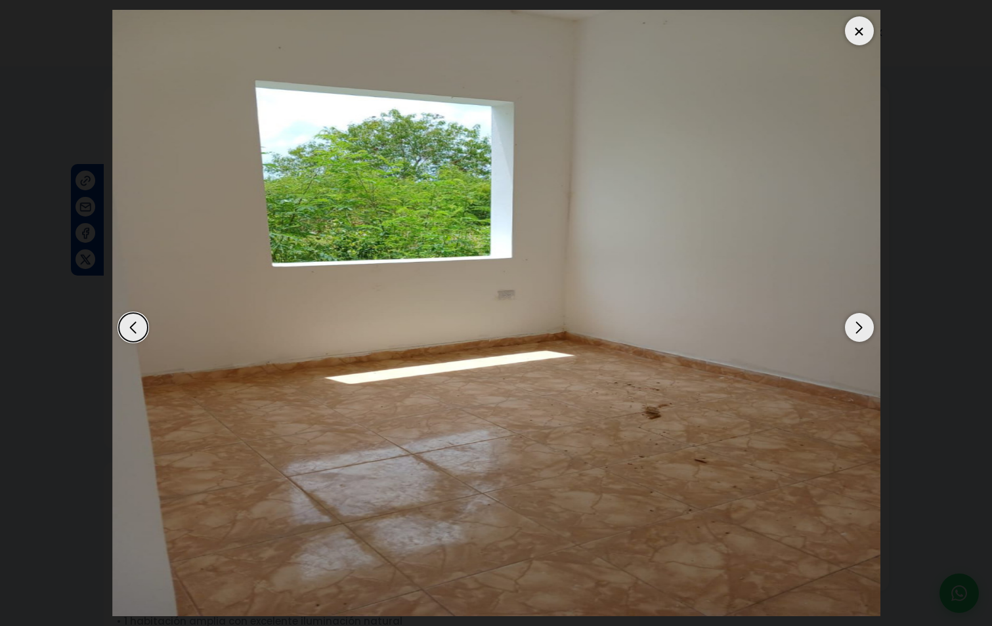
click at [863, 327] on div "Next slide" at bounding box center [859, 327] width 29 height 29
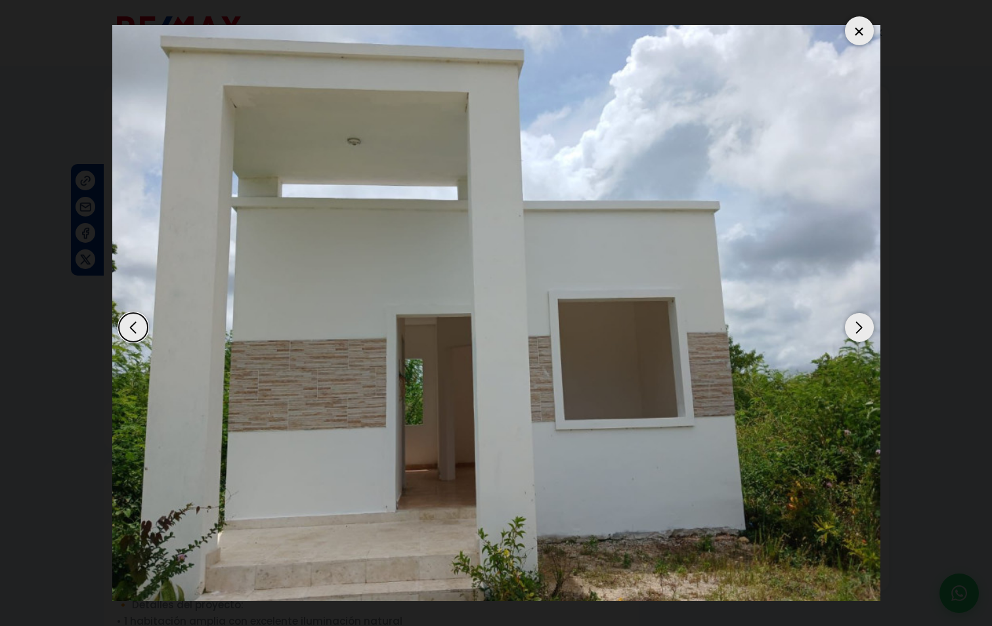
click at [857, 24] on div at bounding box center [859, 30] width 29 height 29
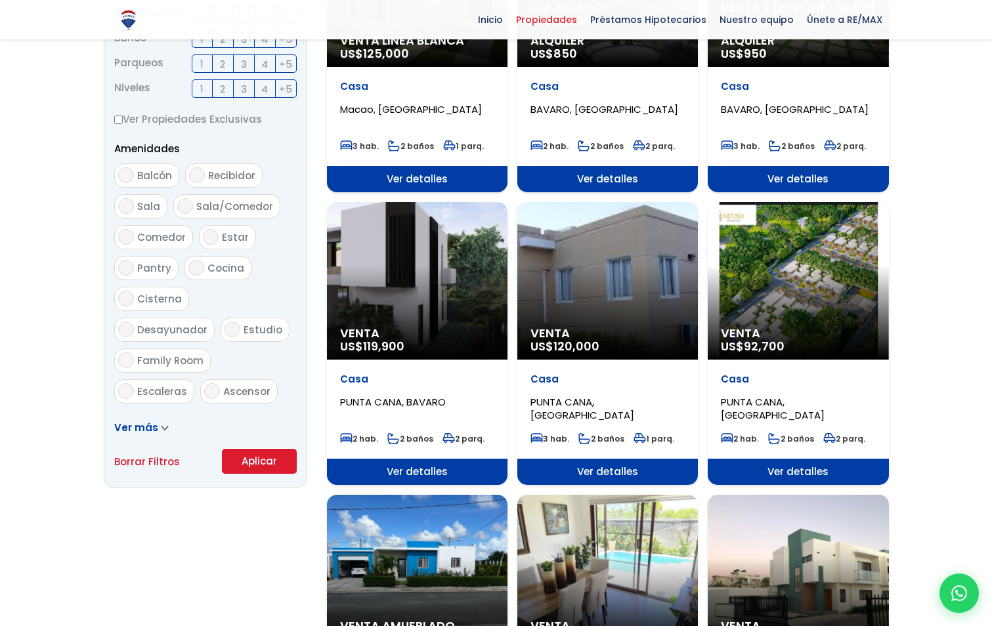
scroll to position [555, 0]
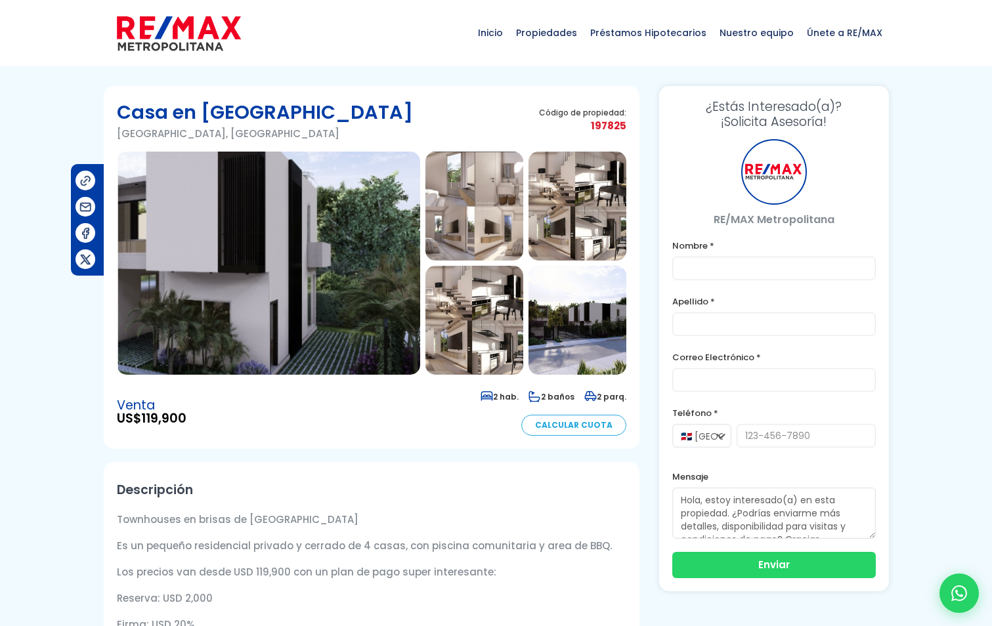
click at [316, 261] on img at bounding box center [268, 263] width 303 height 223
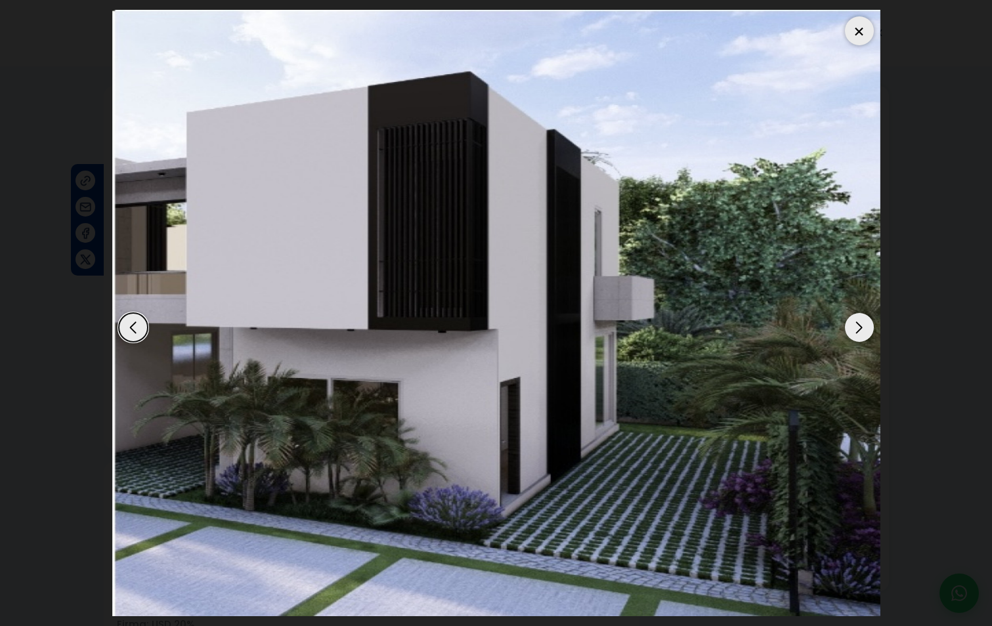
click at [867, 328] on div "Next slide" at bounding box center [859, 327] width 29 height 29
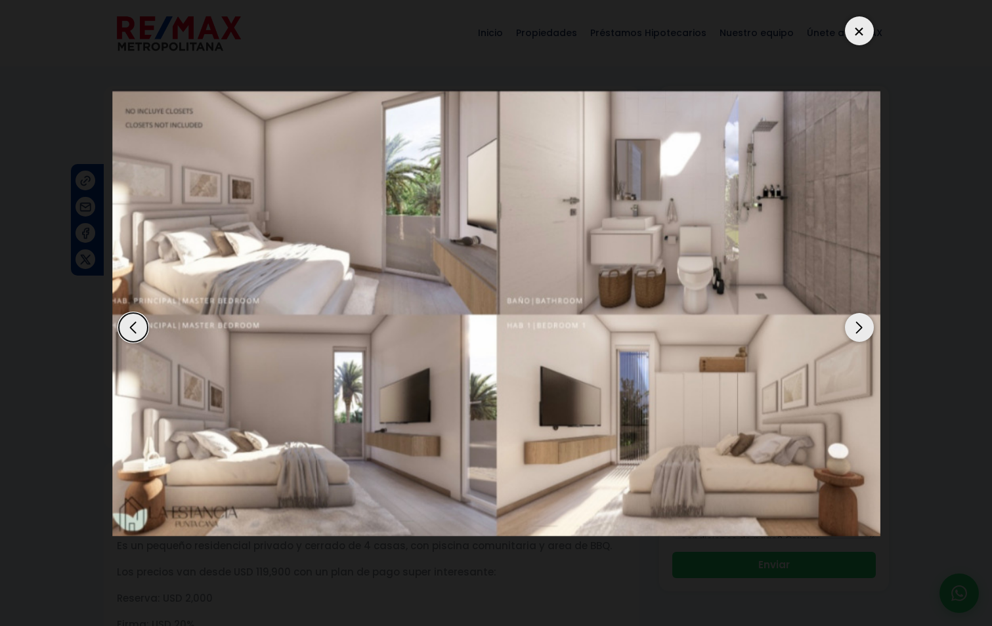
click at [867, 328] on div "Next slide" at bounding box center [859, 327] width 29 height 29
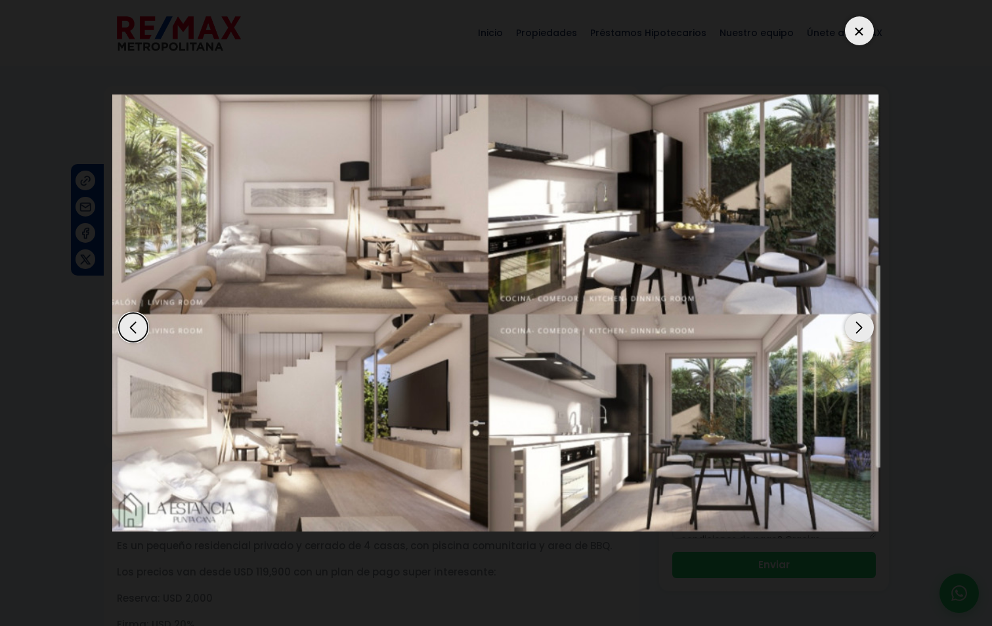
click at [867, 328] on div "Next slide" at bounding box center [859, 327] width 29 height 29
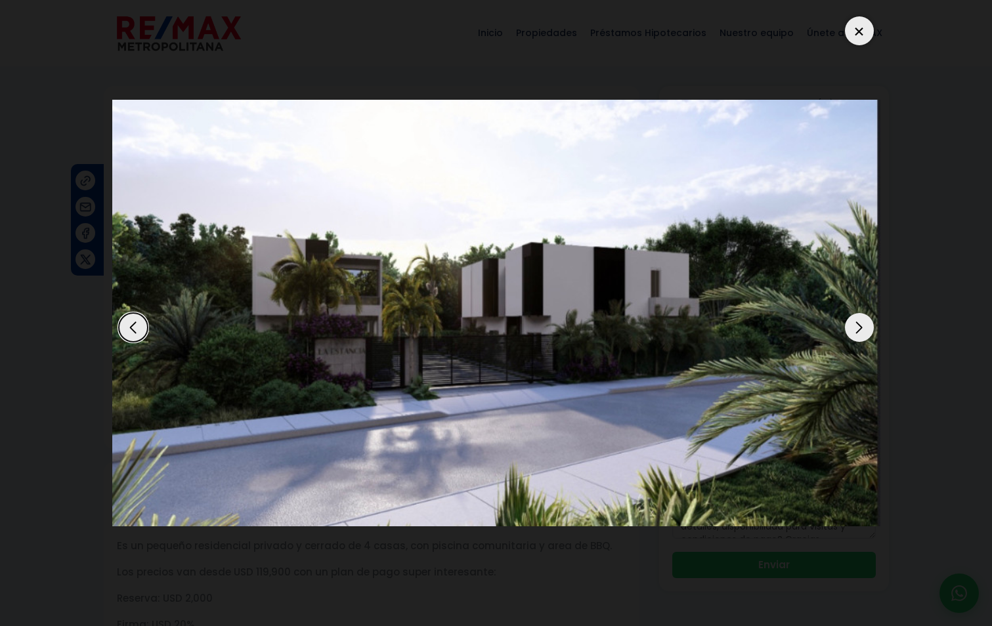
click at [862, 327] on div "Next slide" at bounding box center [859, 327] width 29 height 29
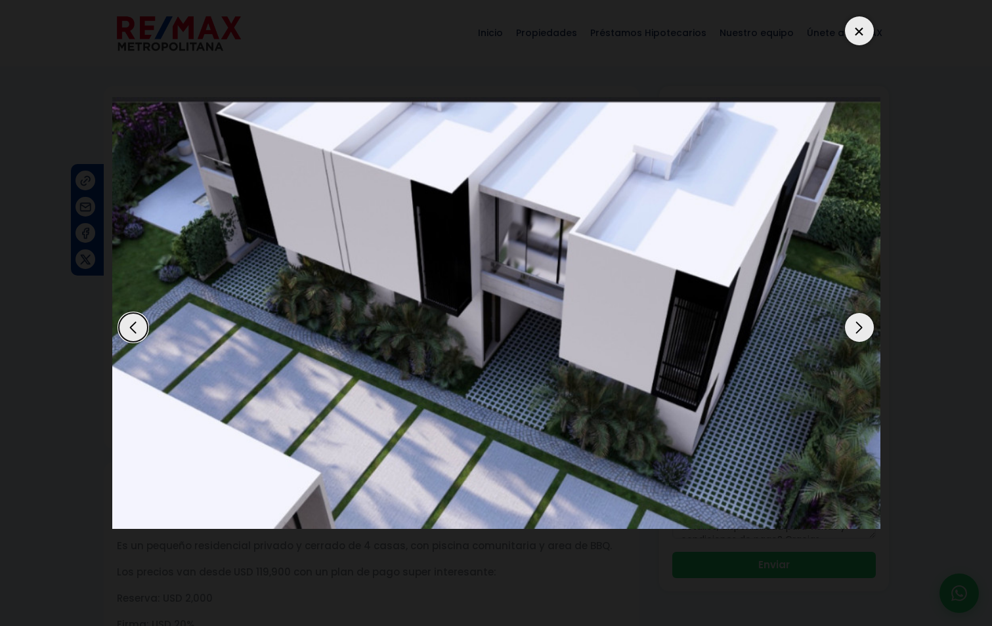
click at [862, 327] on div "Next slide" at bounding box center [859, 327] width 29 height 29
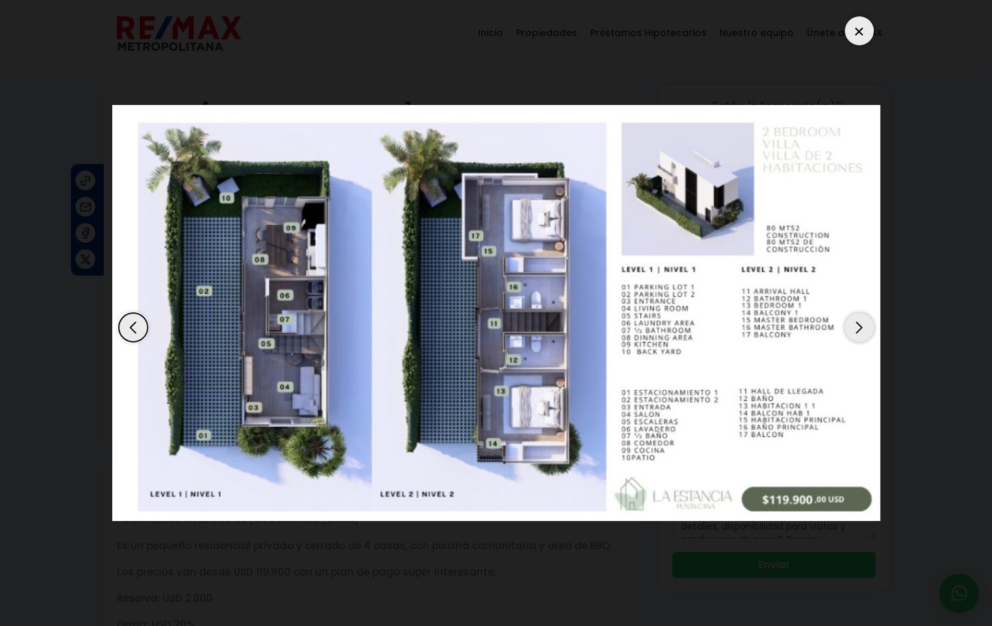
click at [137, 317] on div "Previous slide" at bounding box center [133, 327] width 29 height 29
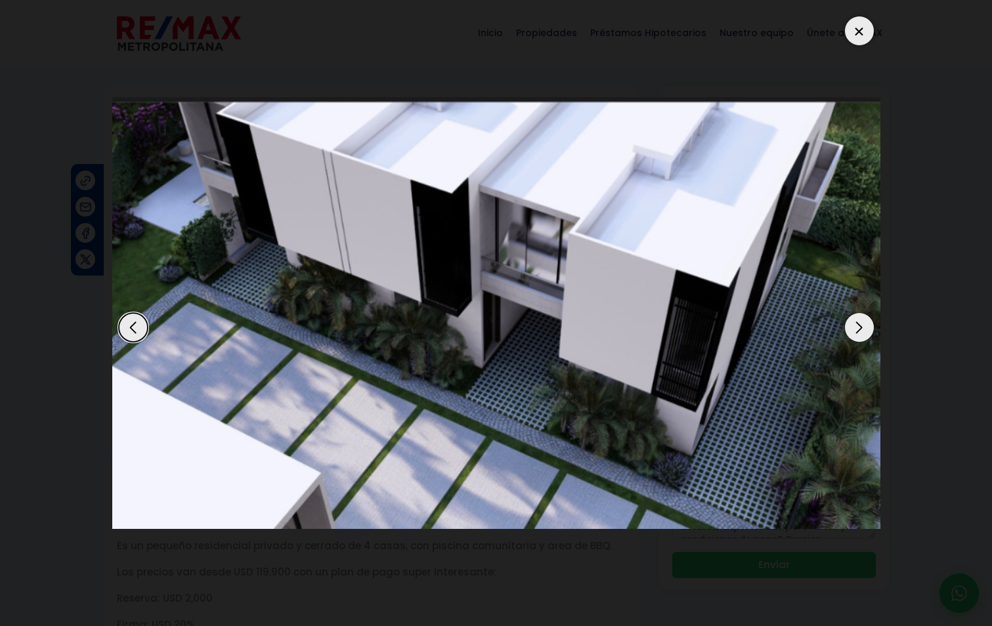
click at [859, 326] on div "Next slide" at bounding box center [859, 327] width 29 height 29
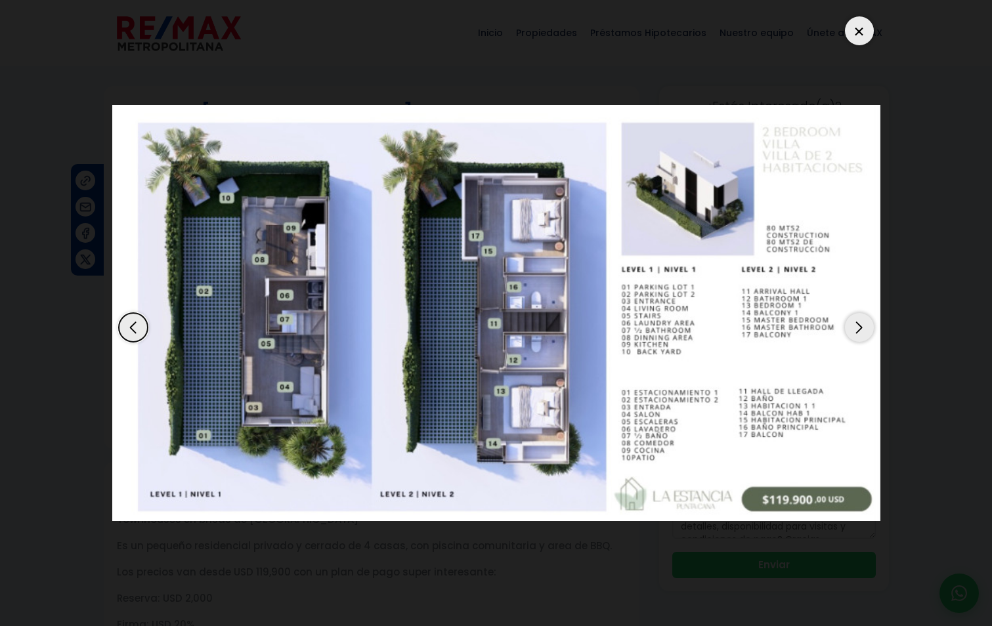
click at [857, 325] on div "Next slide" at bounding box center [859, 327] width 29 height 29
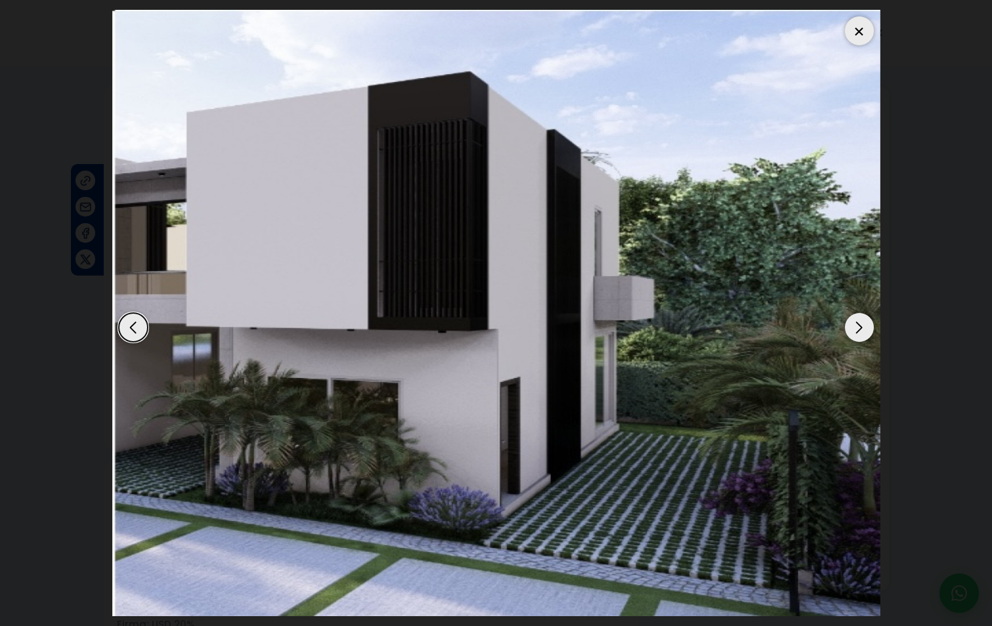
click at [857, 325] on div "Next slide" at bounding box center [859, 327] width 29 height 29
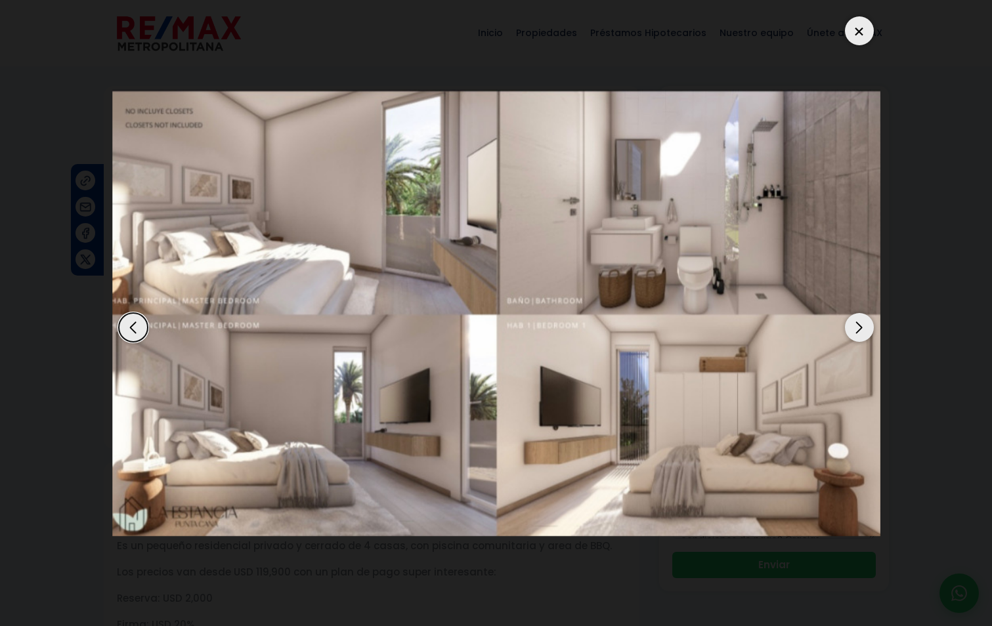
click at [857, 325] on div "Next slide" at bounding box center [859, 327] width 29 height 29
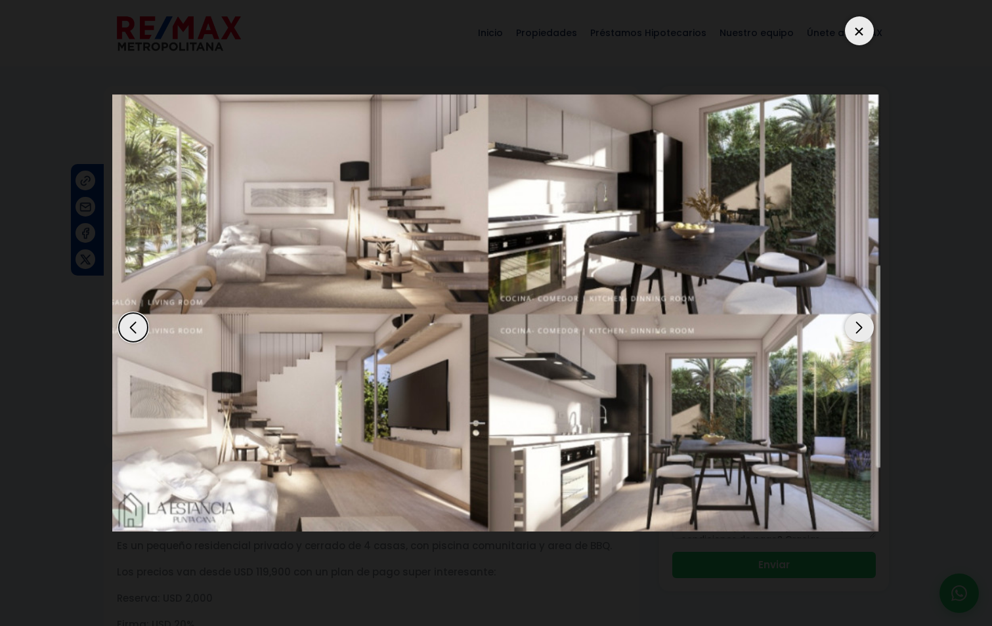
click at [857, 325] on div "Next slide" at bounding box center [859, 327] width 29 height 29
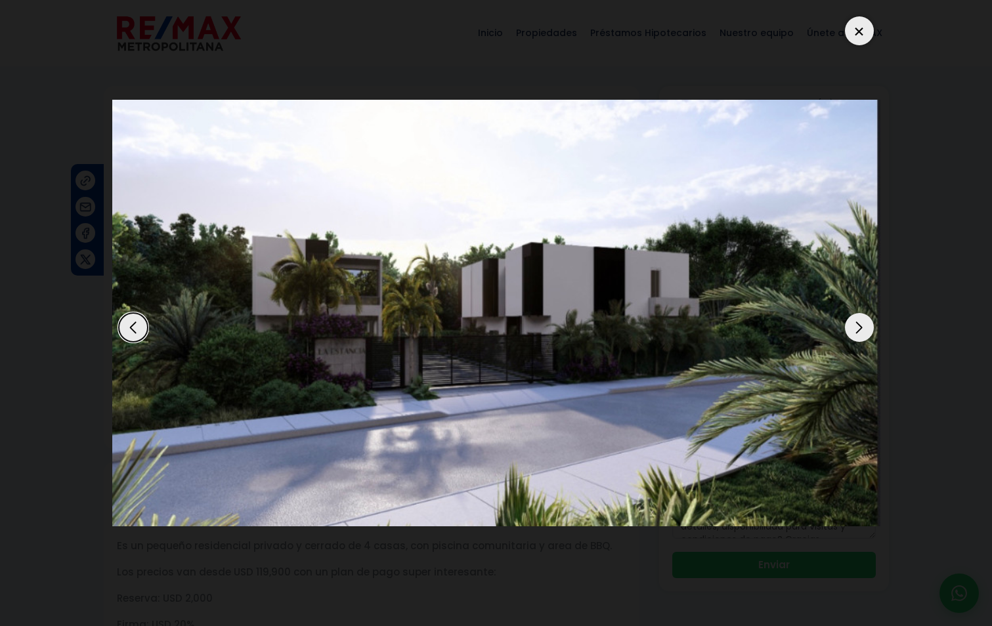
click at [851, 325] on div "Next slide" at bounding box center [859, 327] width 29 height 29
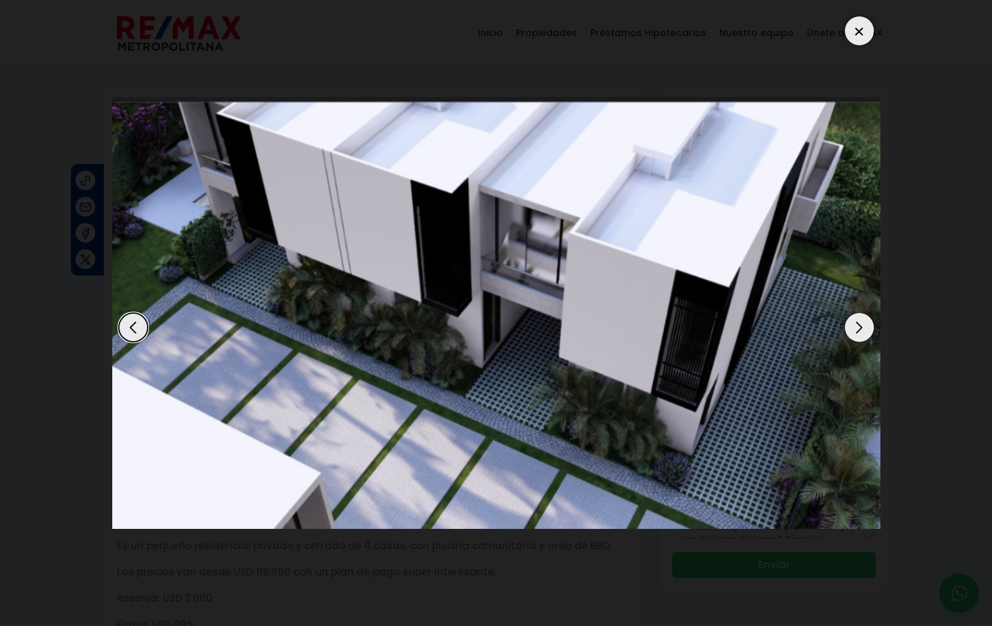
click at [851, 325] on div "Next slide" at bounding box center [859, 327] width 29 height 29
